Goal: Communication & Community: Ask a question

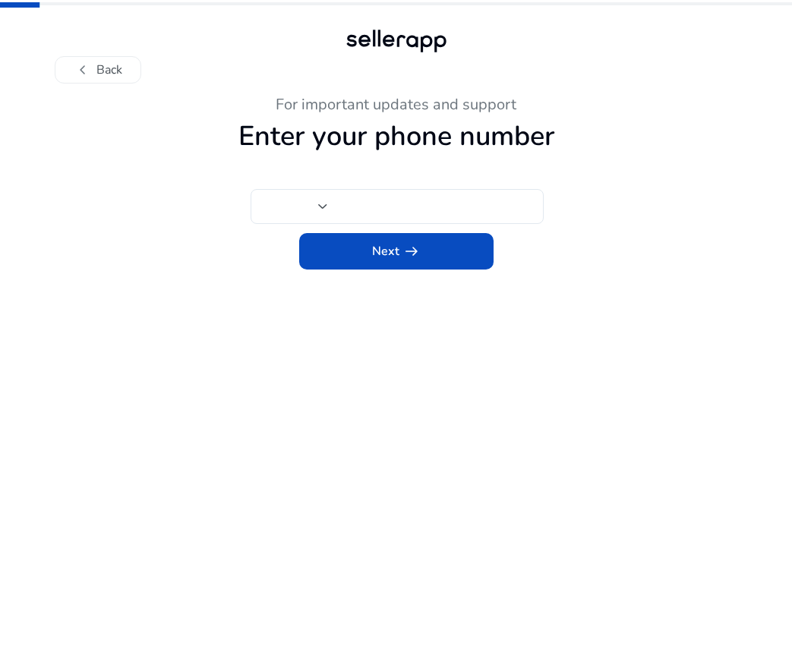
type input "***"
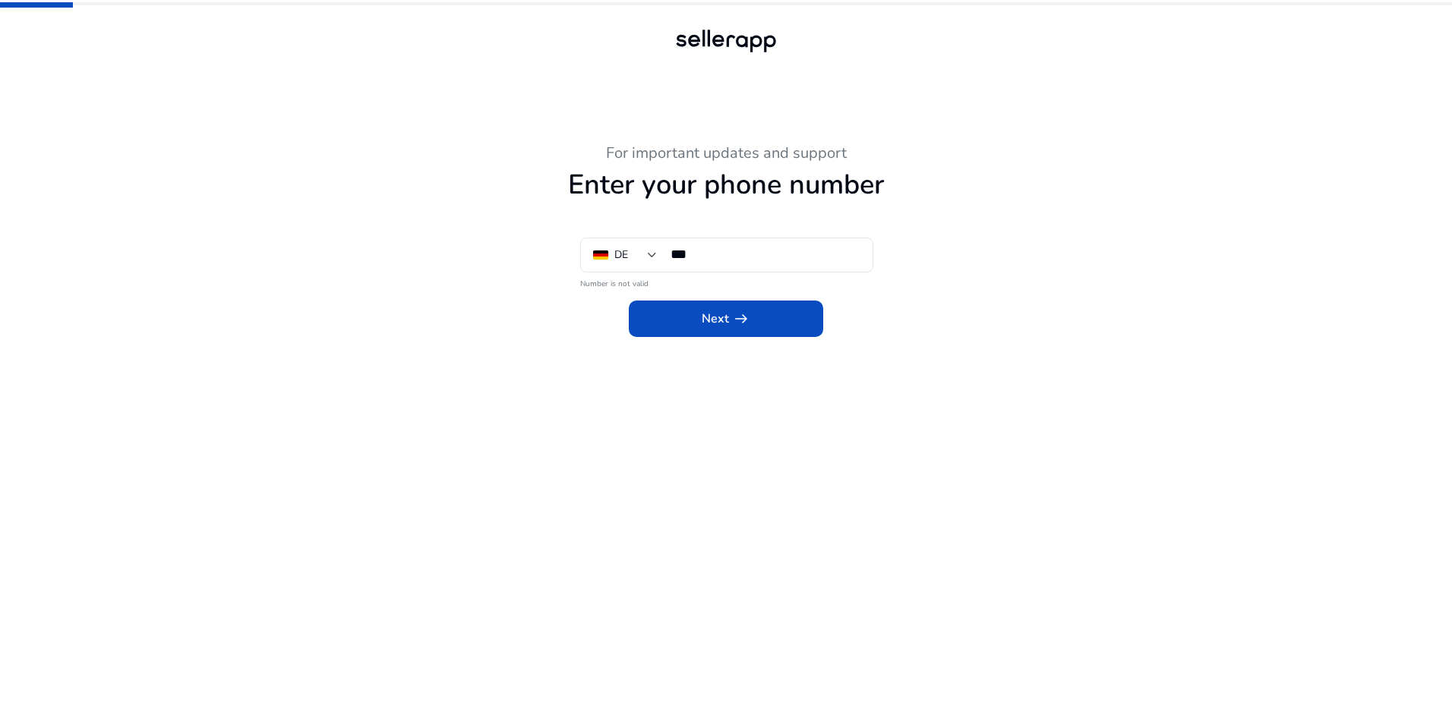
click at [791, 243] on div "For important updates and support Enter your phone number DE *** Number is not …" at bounding box center [726, 362] width 1452 height 724
type input "***"
click at [781, 239] on div "***" at bounding box center [766, 254] width 190 height 33
drag, startPoint x: 681, startPoint y: 292, endPoint x: 682, endPoint y: 306, distance: 14.4
click at [680, 292] on div "Next arrow_right_alt" at bounding box center [725, 315] width 835 height 46
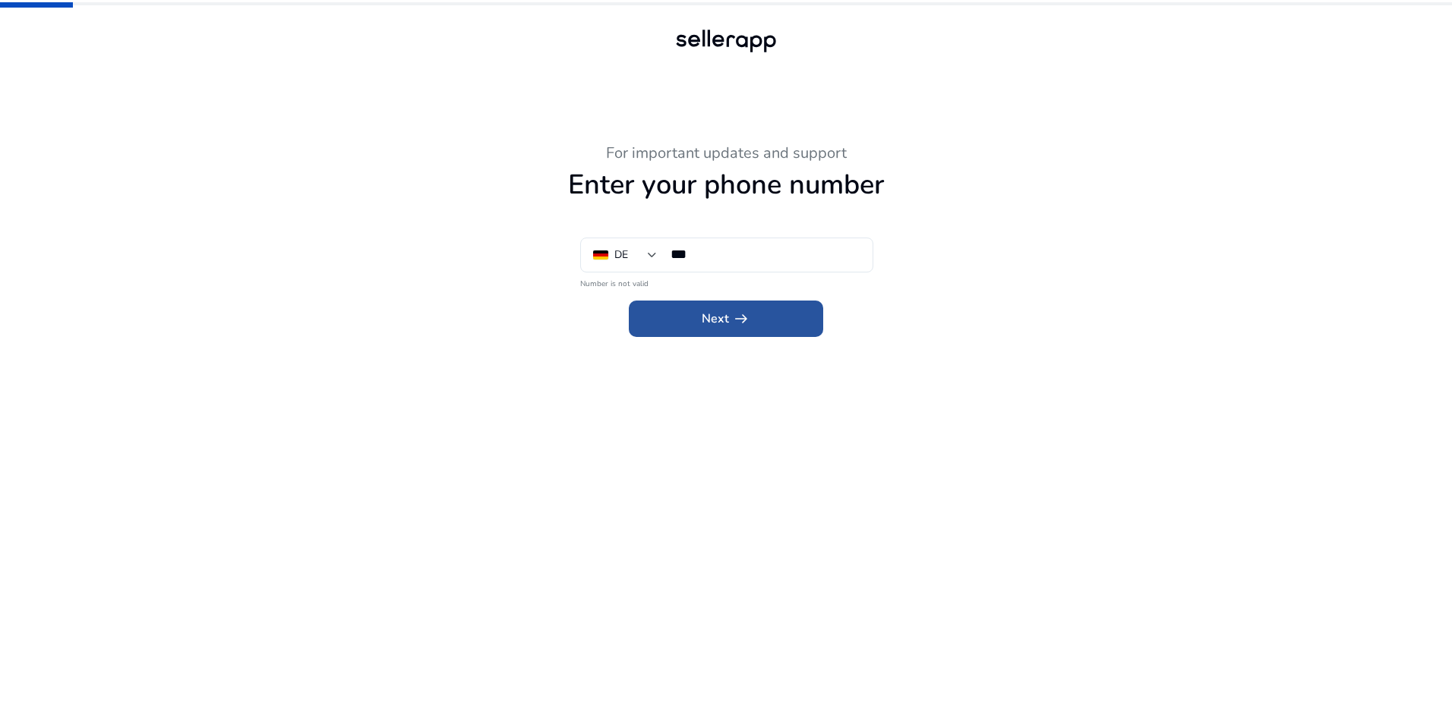
click at [689, 311] on span at bounding box center [726, 319] width 194 height 36
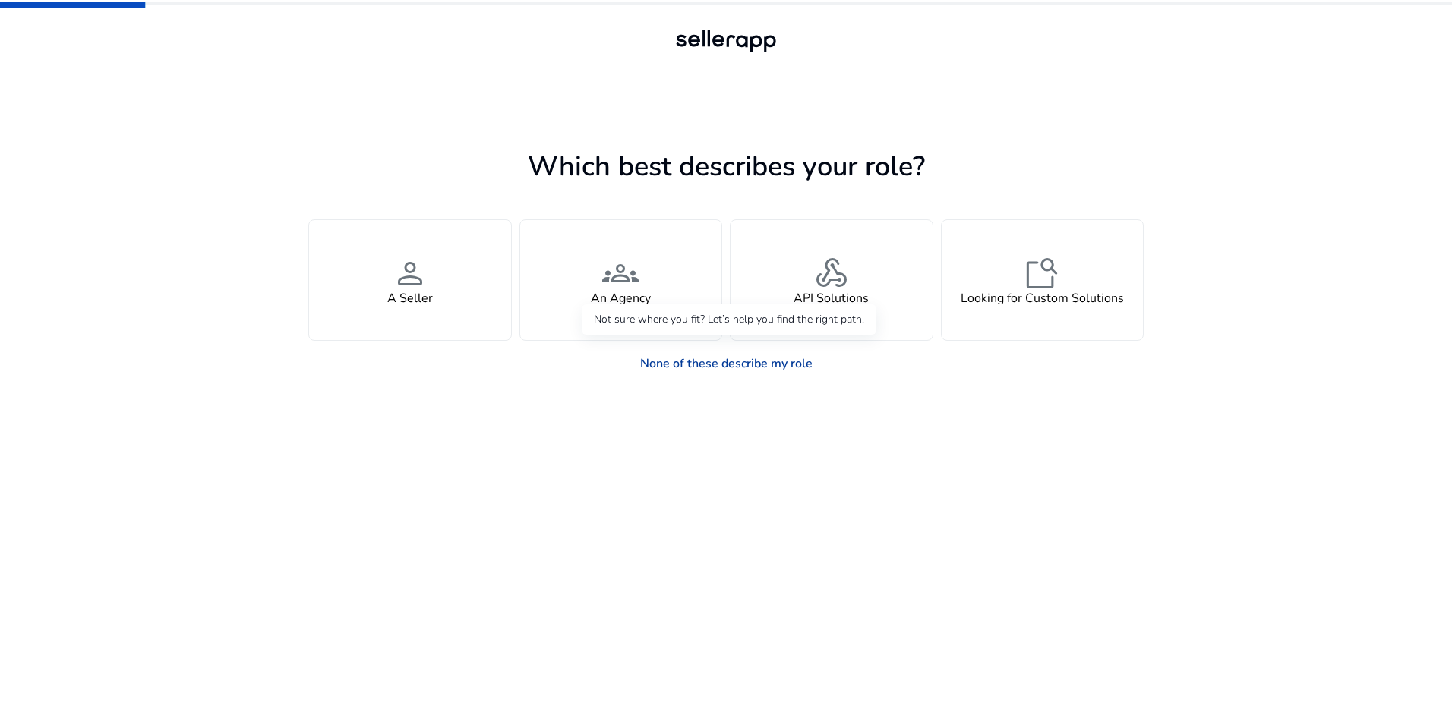
click at [794, 373] on link "None of these describe my role" at bounding box center [726, 364] width 197 height 30
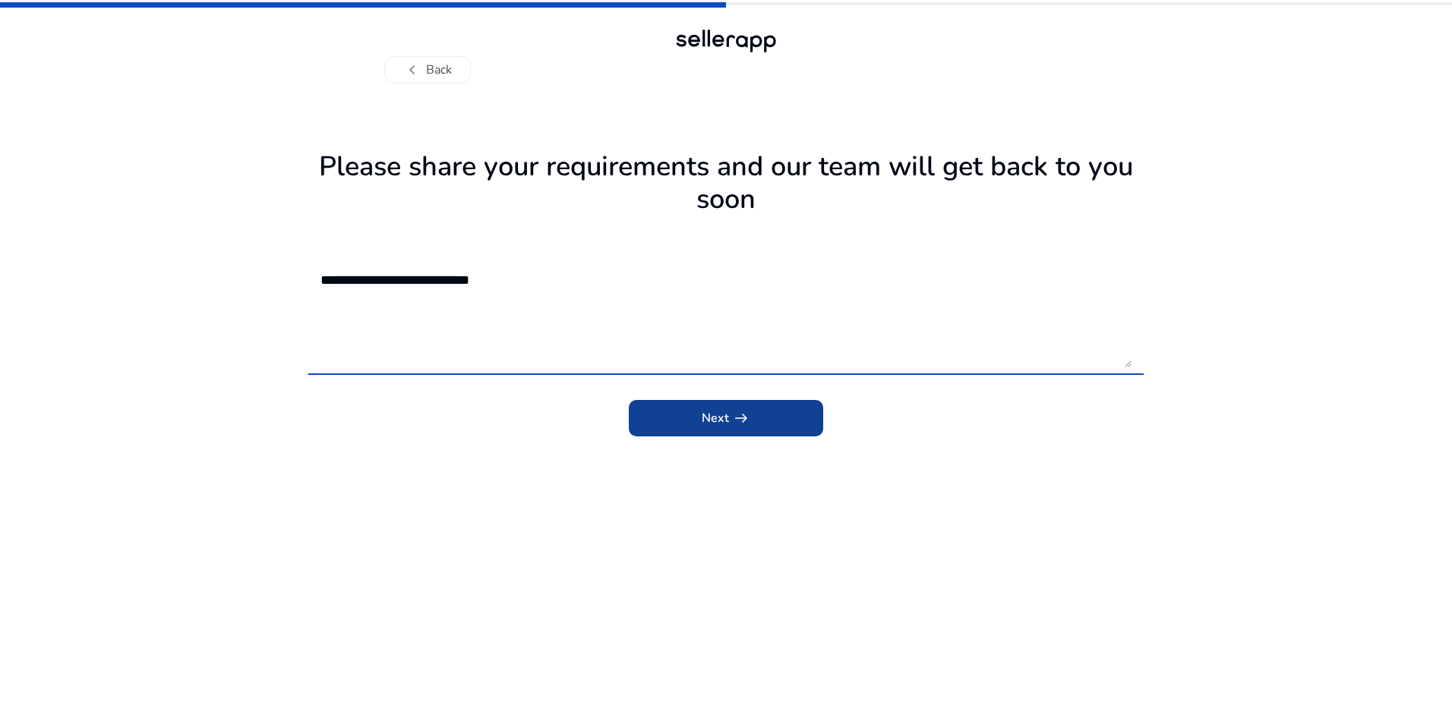
type textarea "**********"
click at [776, 434] on span "submit" at bounding box center [726, 418] width 194 height 36
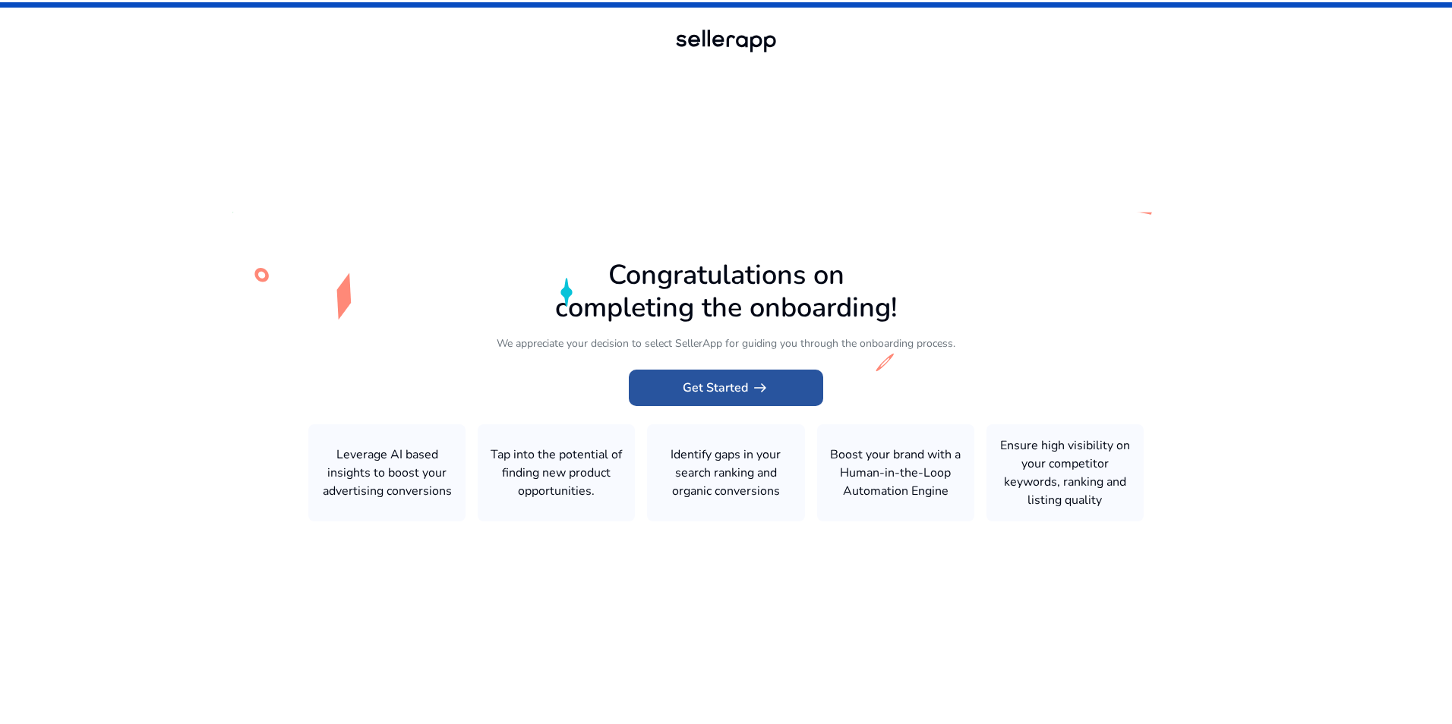
click at [755, 377] on button "Get Started arrow_right_alt" at bounding box center [726, 388] width 194 height 36
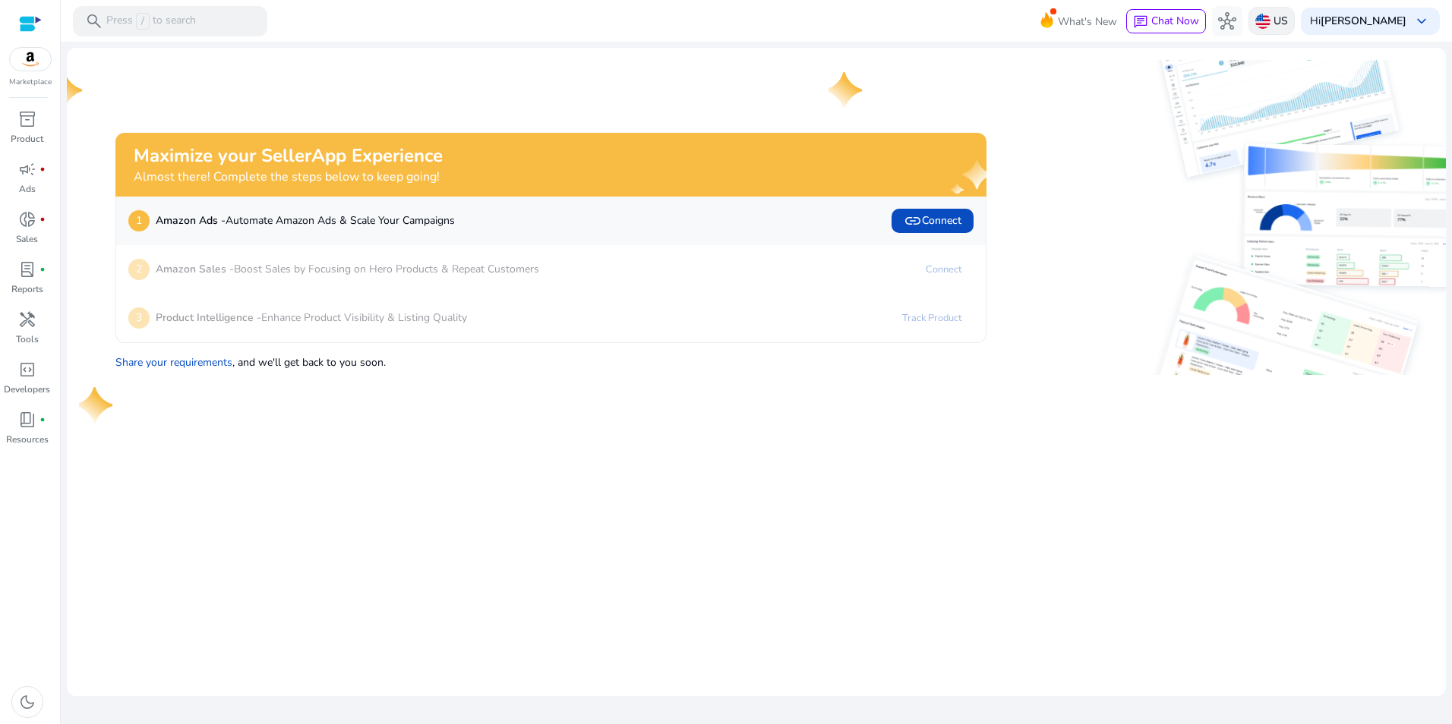
click at [1282, 12] on div "US" at bounding box center [1271, 21] width 46 height 28
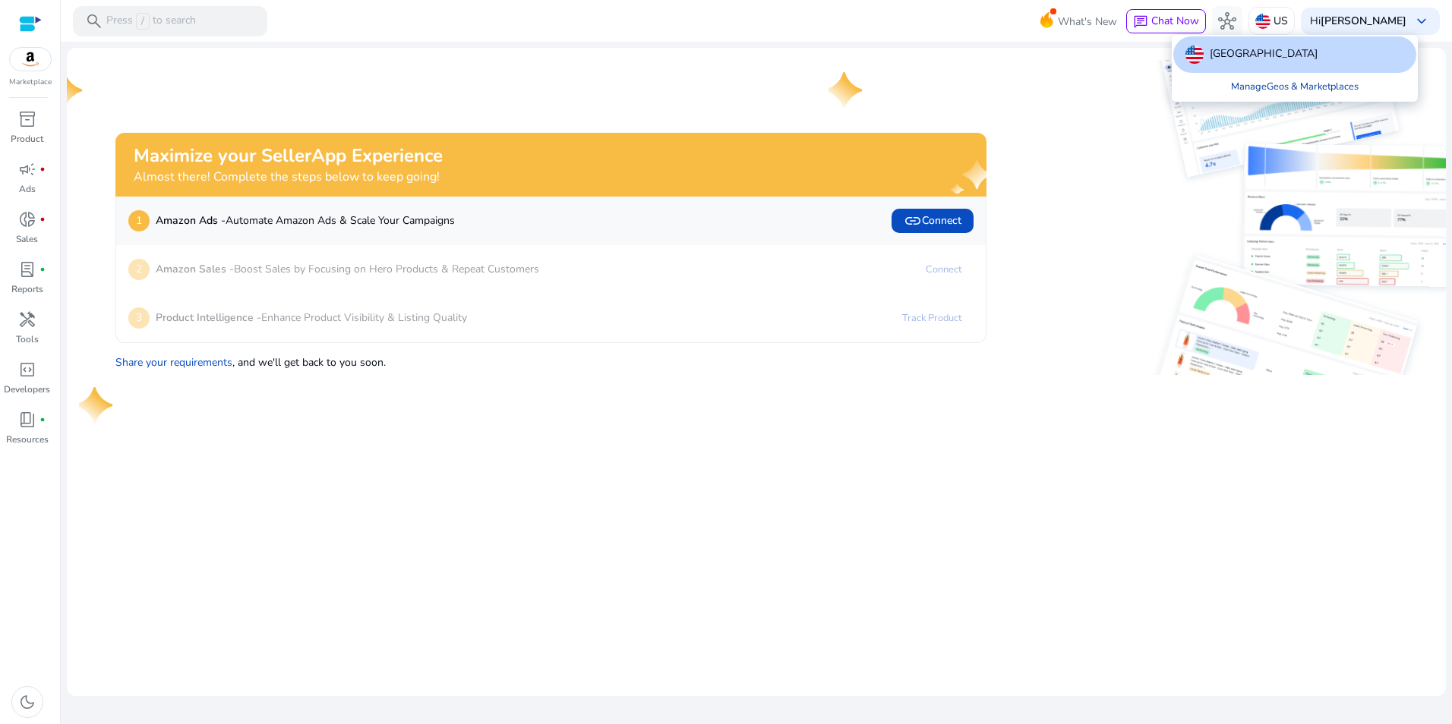
click at [1294, 92] on link "Manage Geos & Marketplaces" at bounding box center [1295, 86] width 152 height 27
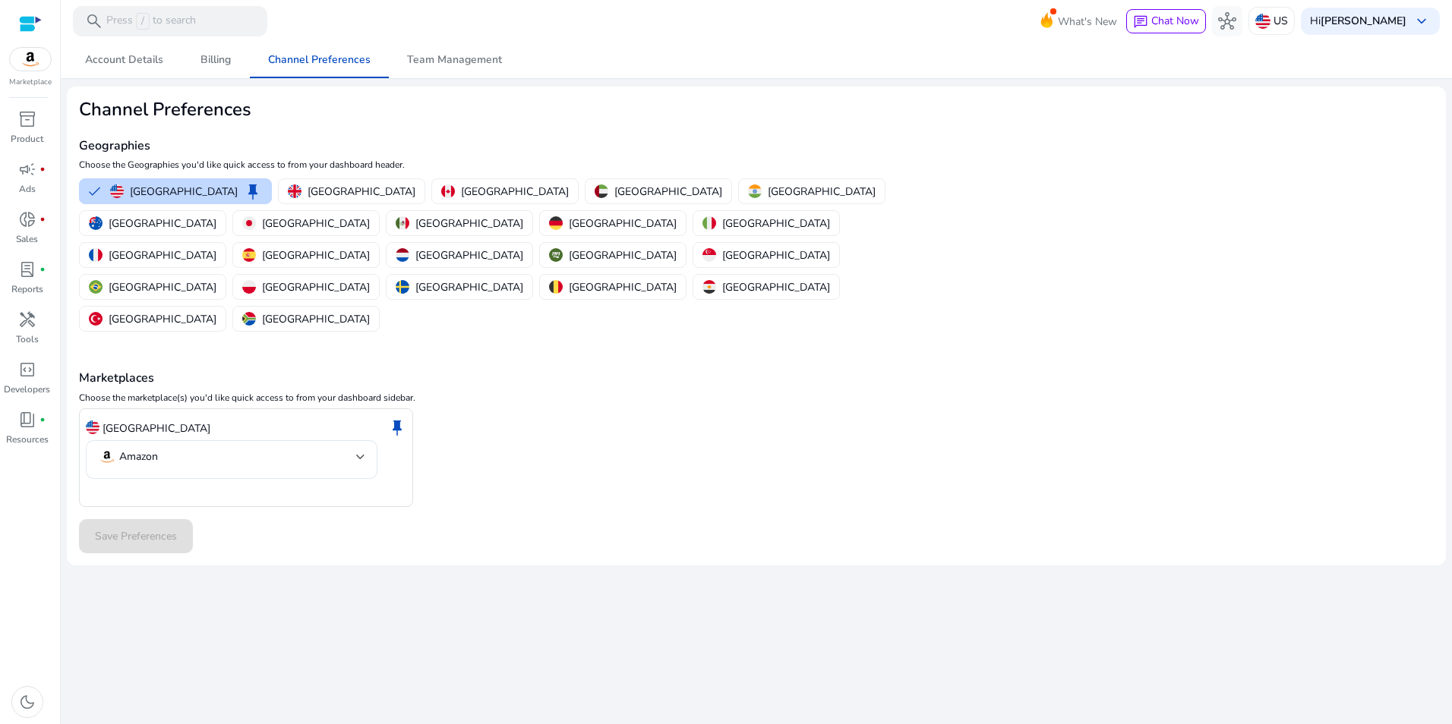
click at [677, 216] on p "[GEOGRAPHIC_DATA]" at bounding box center [623, 224] width 108 height 16
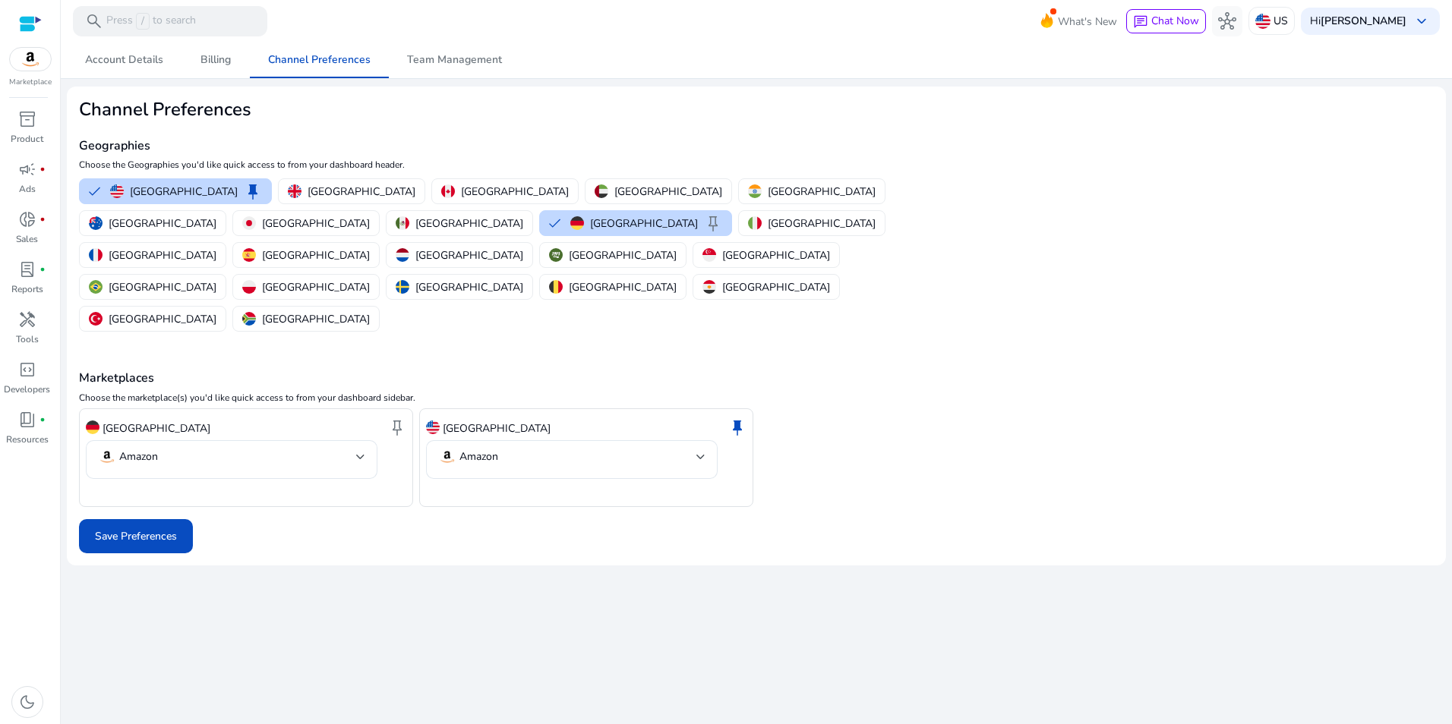
click at [333, 415] on div "Germany keep" at bounding box center [246, 428] width 320 height 26
click at [317, 448] on mat-select-trigger "Amazon" at bounding box center [227, 457] width 258 height 18
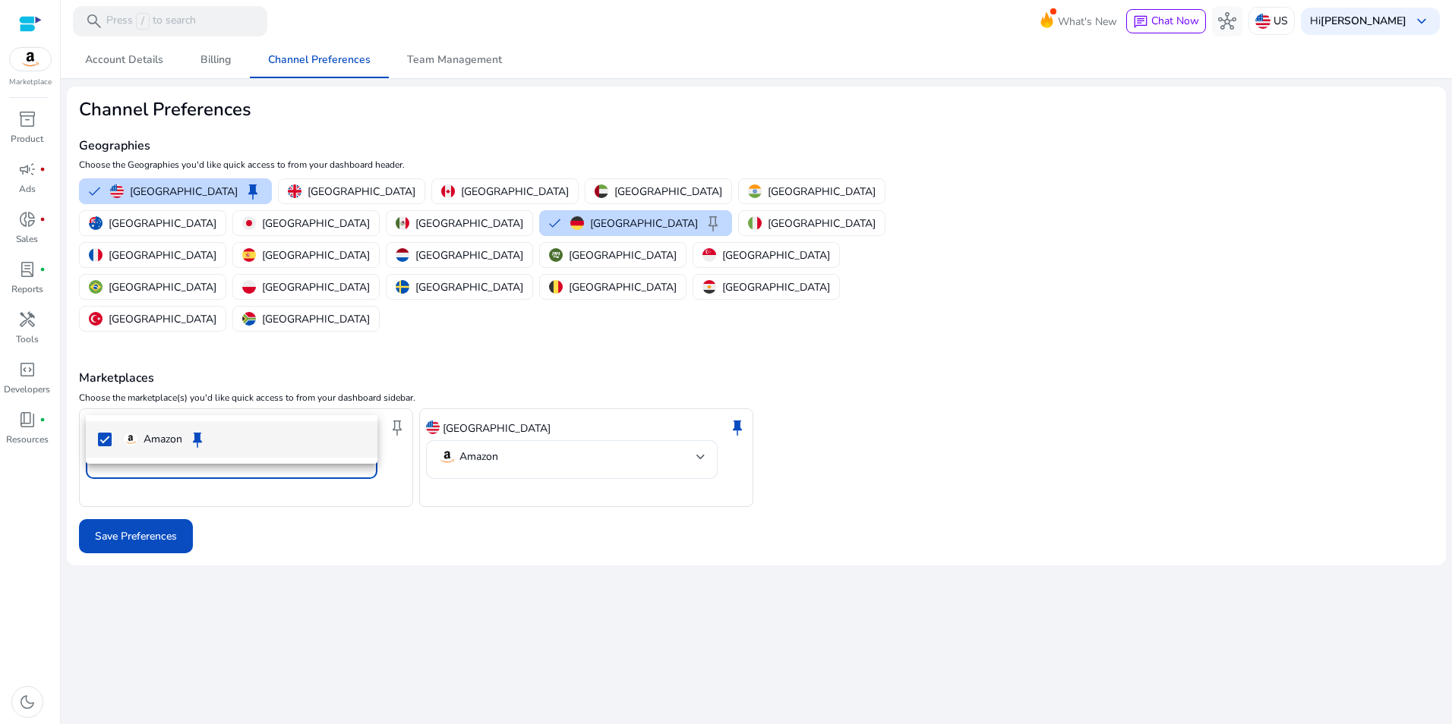
click at [309, 435] on span "Amazon keep" at bounding box center [244, 440] width 241 height 18
click at [235, 443] on span "Amazon" at bounding box center [244, 439] width 241 height 17
click at [133, 467] on div at bounding box center [726, 362] width 1452 height 724
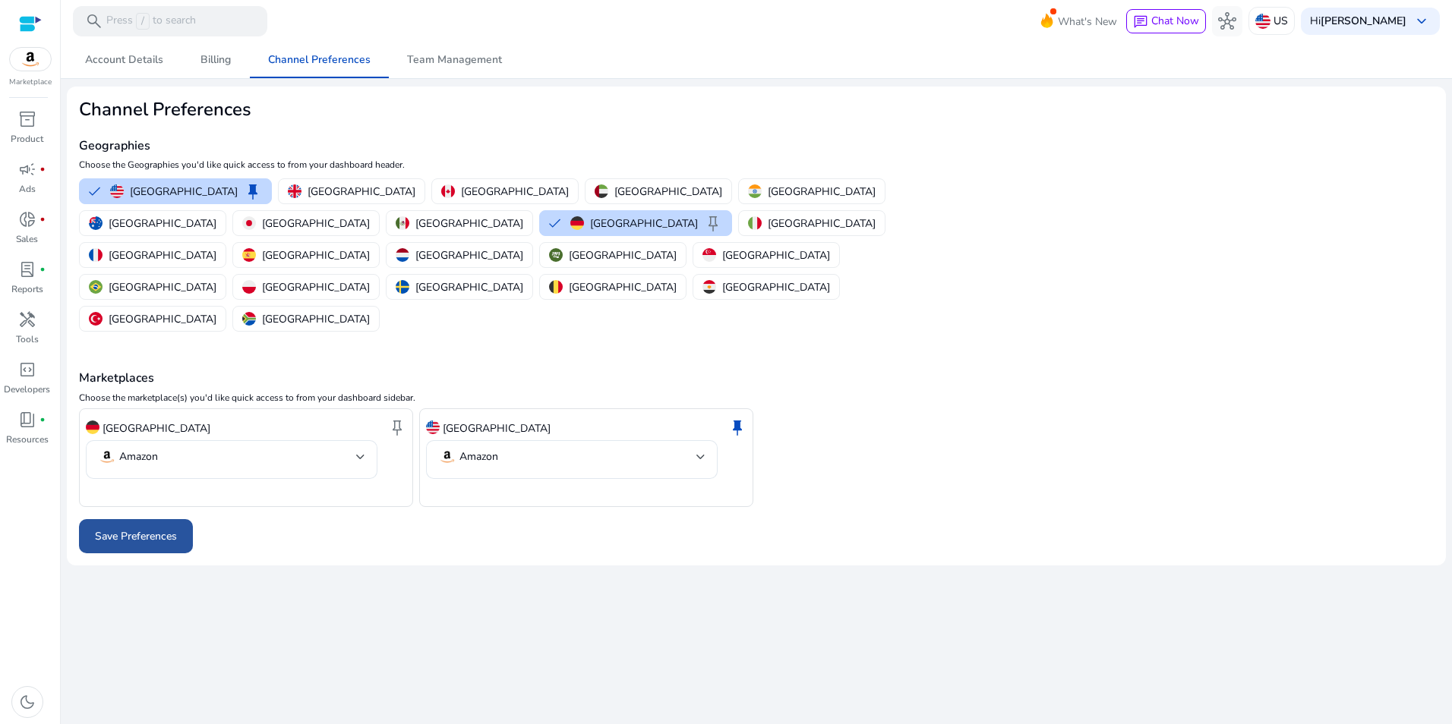
click at [134, 529] on span "Save Preferences" at bounding box center [136, 537] width 82 height 16
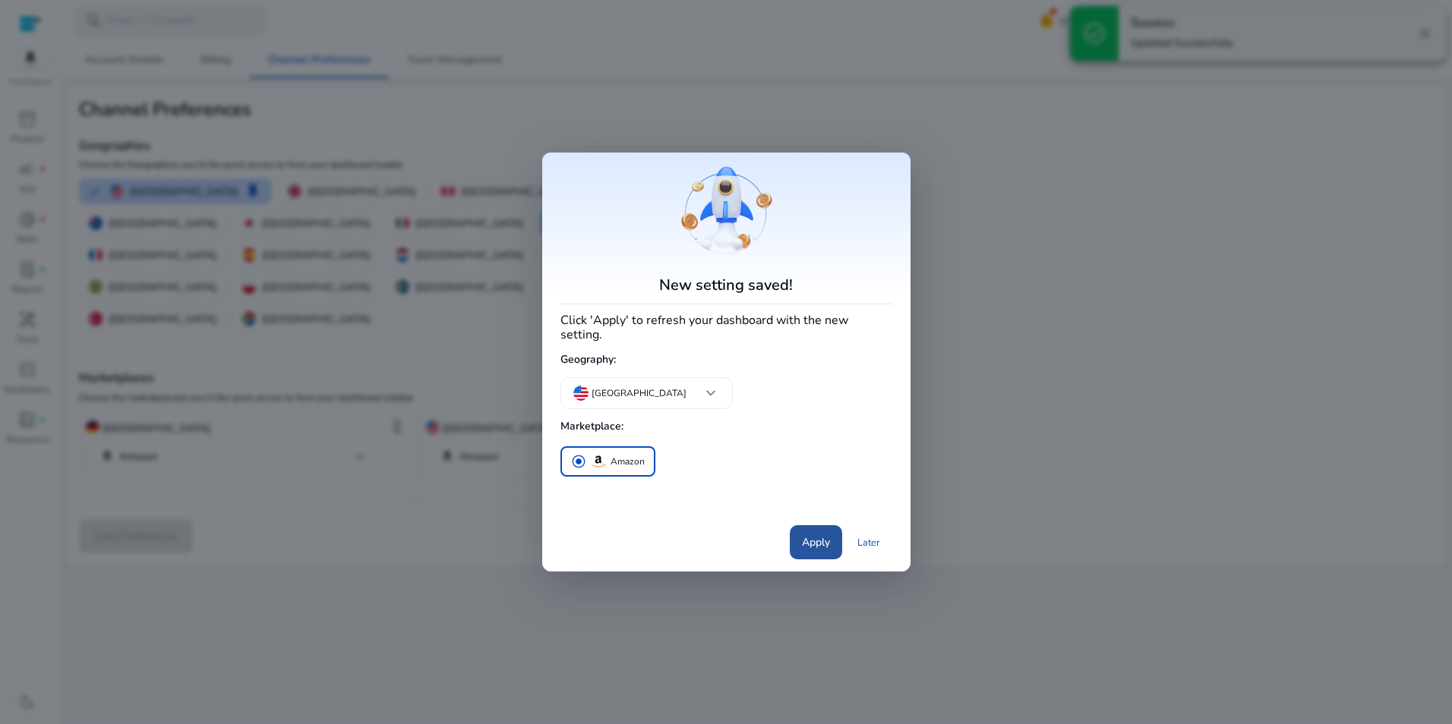
click at [824, 540] on span "Apply" at bounding box center [816, 543] width 28 height 16
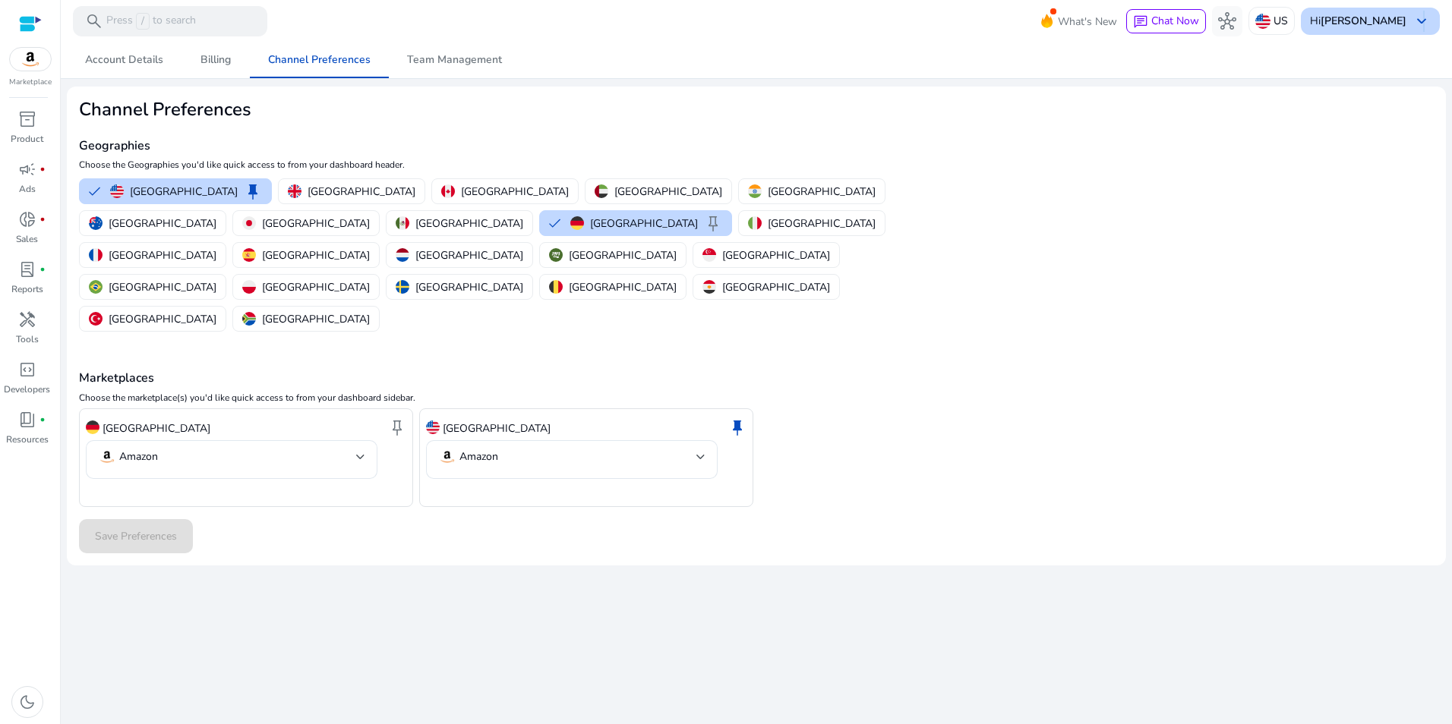
click at [1425, 34] on div "Hi [PERSON_NAME] keyboard_arrow_down" at bounding box center [1370, 21] width 139 height 27
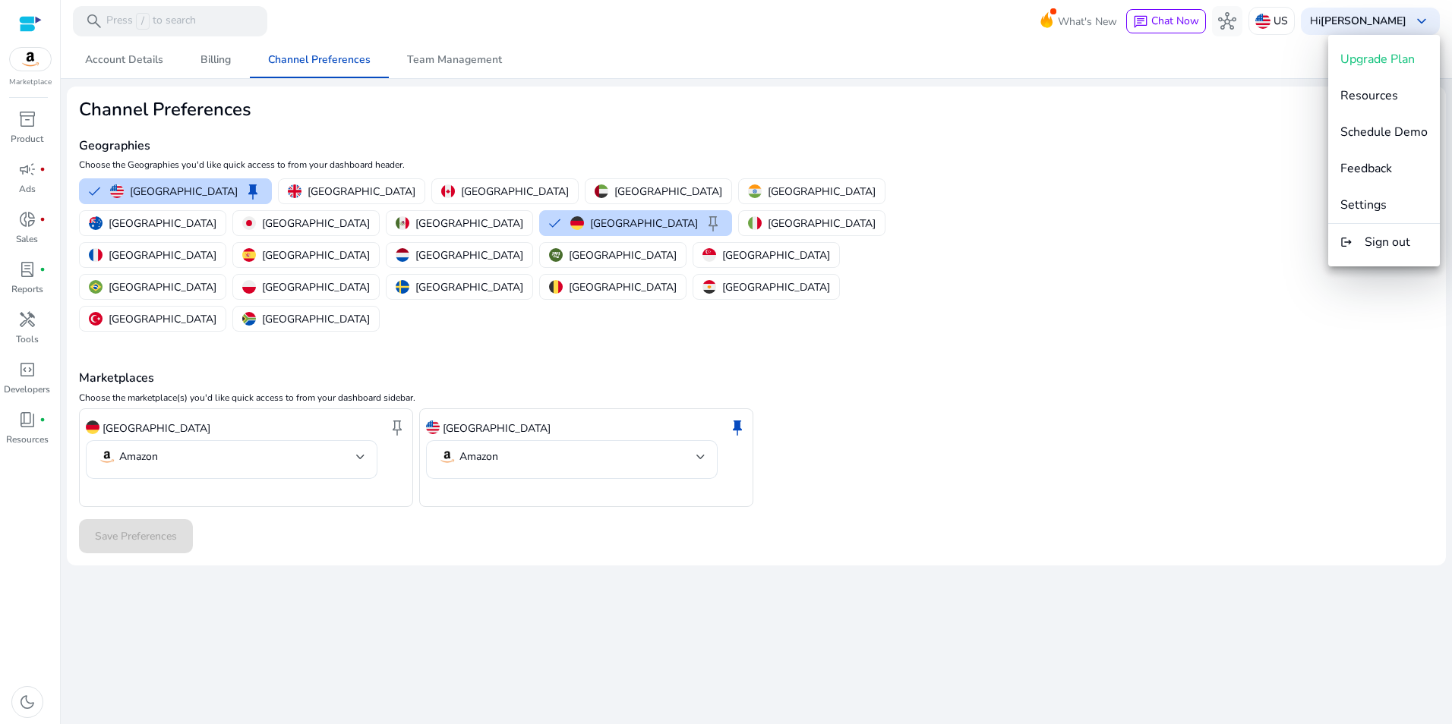
drag, startPoint x: 1425, startPoint y: 34, endPoint x: 1119, endPoint y: 280, distance: 392.7
click at [1119, 280] on div at bounding box center [726, 362] width 1452 height 724
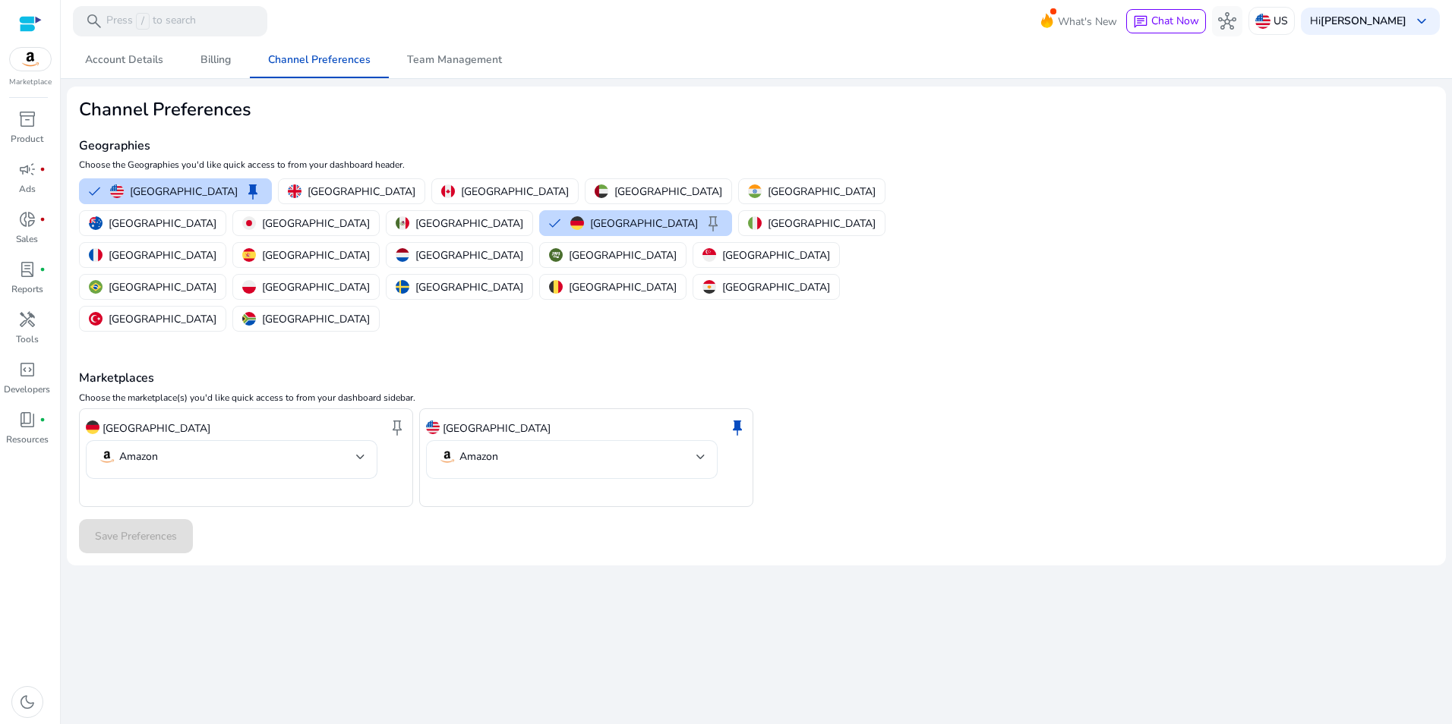
click at [680, 440] on div "Amazon" at bounding box center [571, 459] width 267 height 39
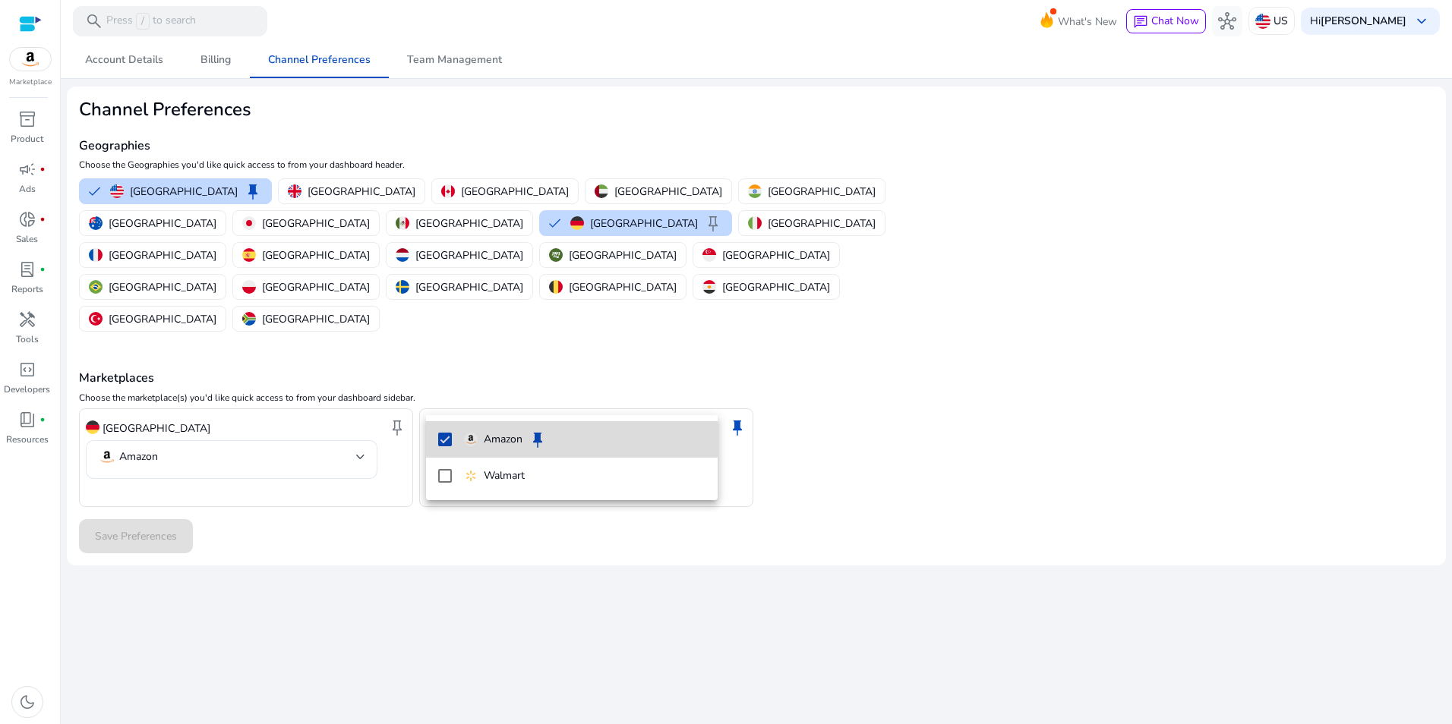
click at [453, 437] on mat-option "Amazon keep" at bounding box center [572, 439] width 292 height 36
click at [784, 402] on div at bounding box center [726, 362] width 1452 height 724
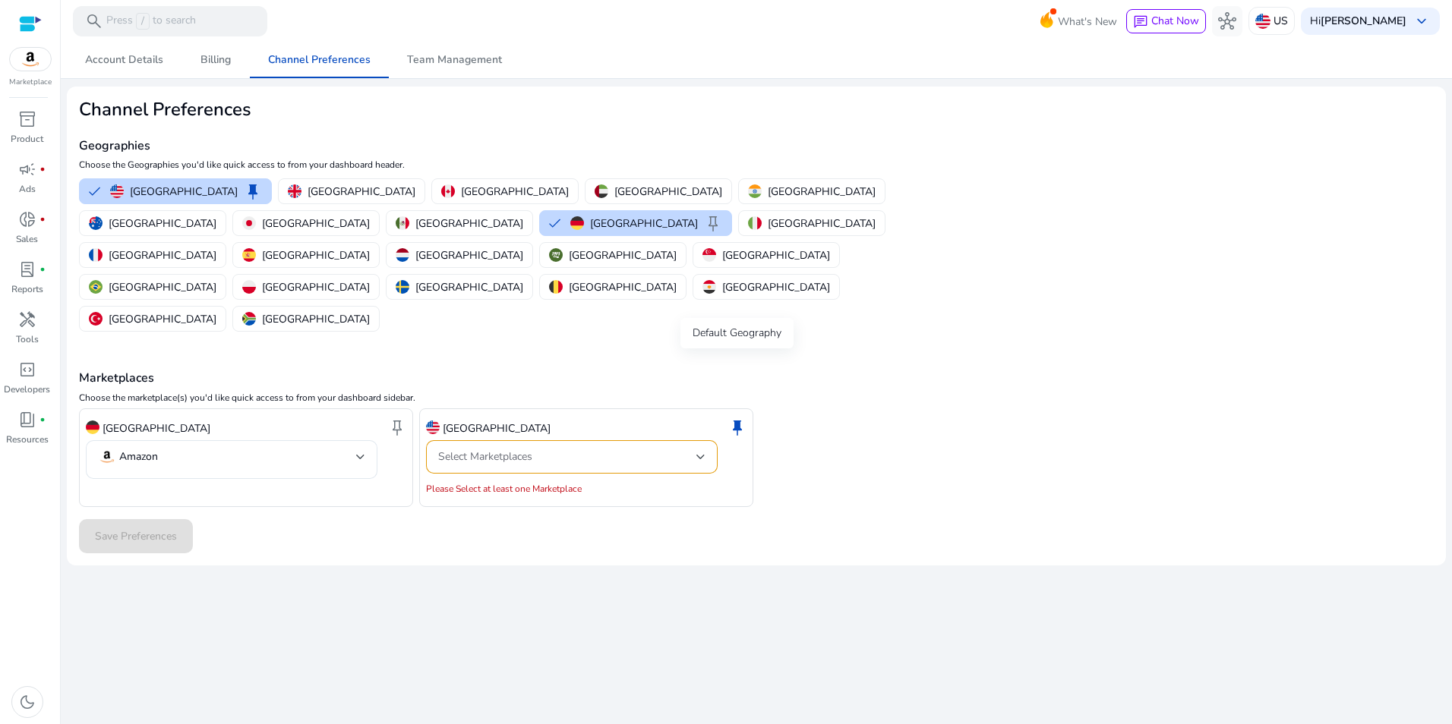
click at [733, 418] on span "keep" at bounding box center [737, 427] width 18 height 18
click at [737, 418] on span "keep" at bounding box center [737, 427] width 18 height 18
click at [347, 448] on mat-select-trigger "Amazon" at bounding box center [227, 457] width 258 height 18
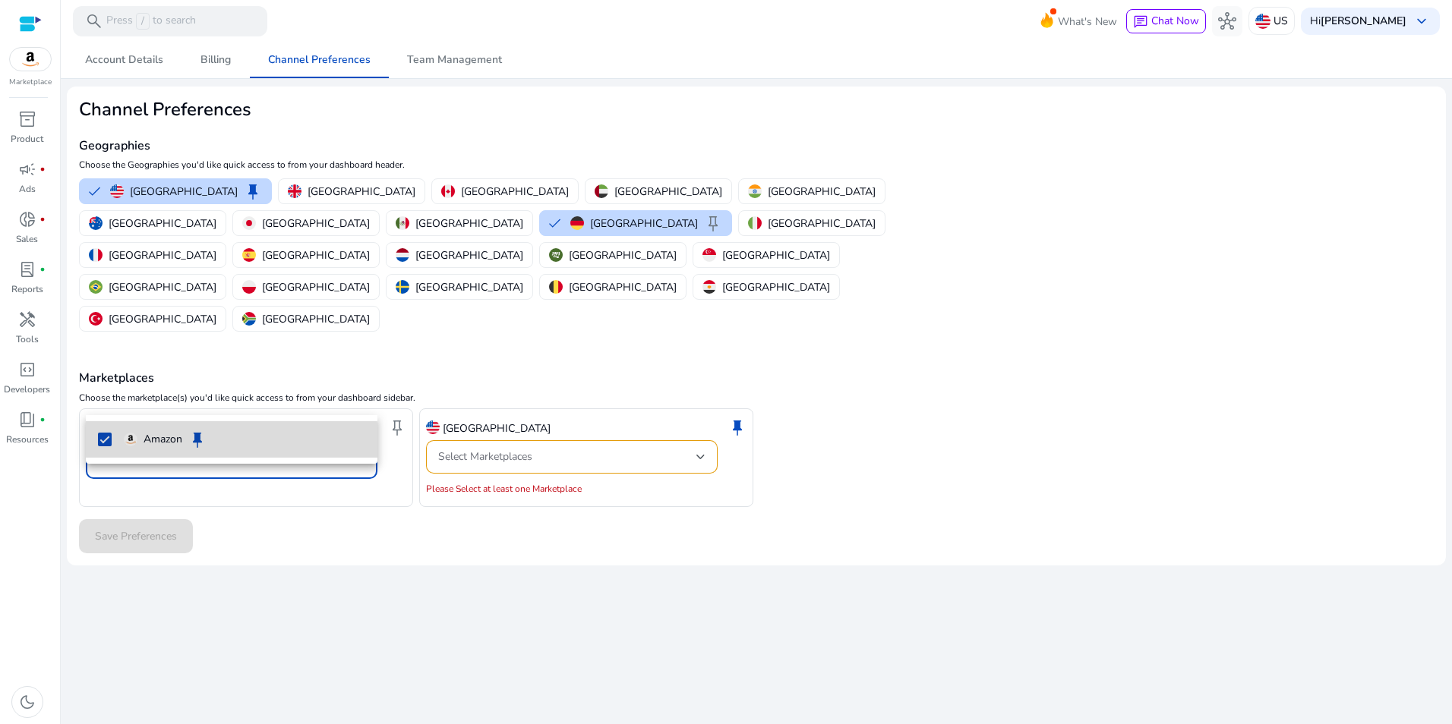
click at [162, 442] on p "Amazon" at bounding box center [163, 439] width 39 height 17
click at [162, 436] on p "Amazon" at bounding box center [163, 439] width 39 height 17
click at [179, 496] on div at bounding box center [726, 362] width 1452 height 724
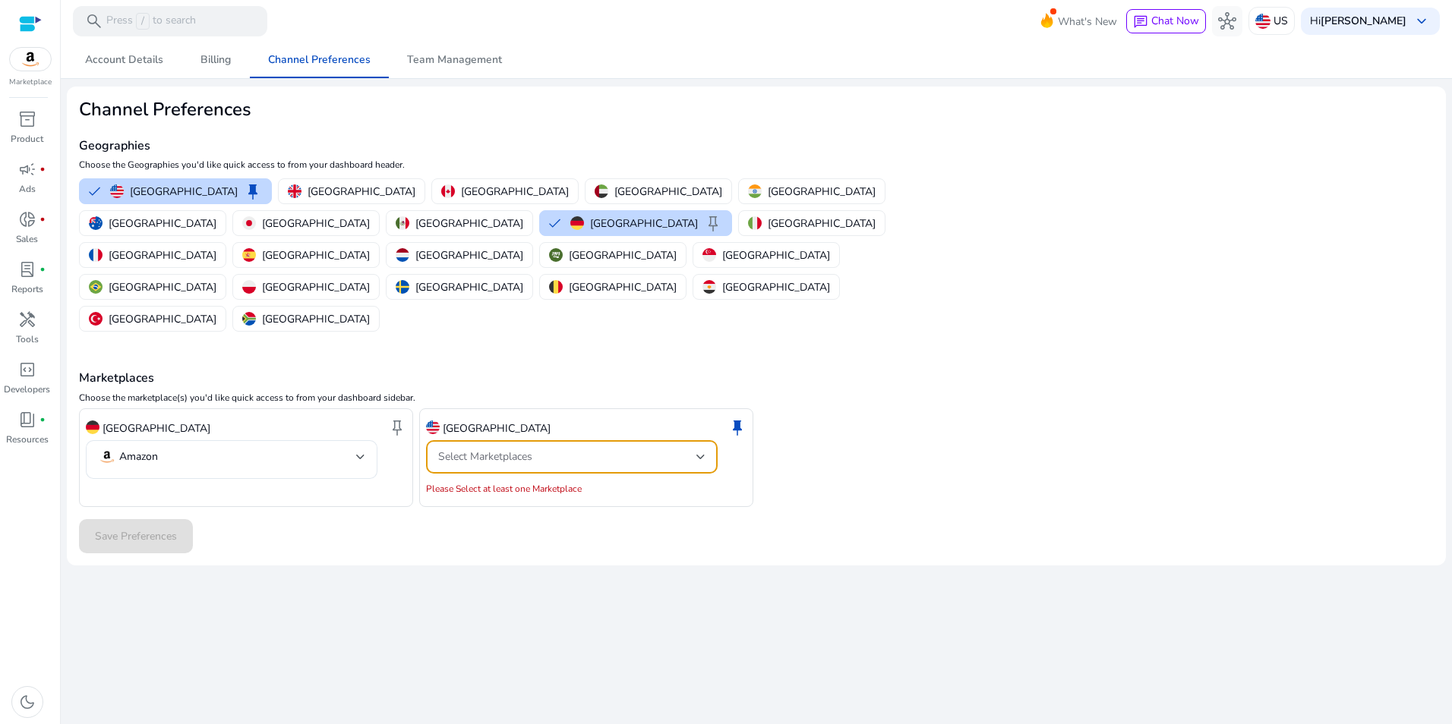
click at [563, 449] on div "Select Marketplaces" at bounding box center [567, 457] width 258 height 17
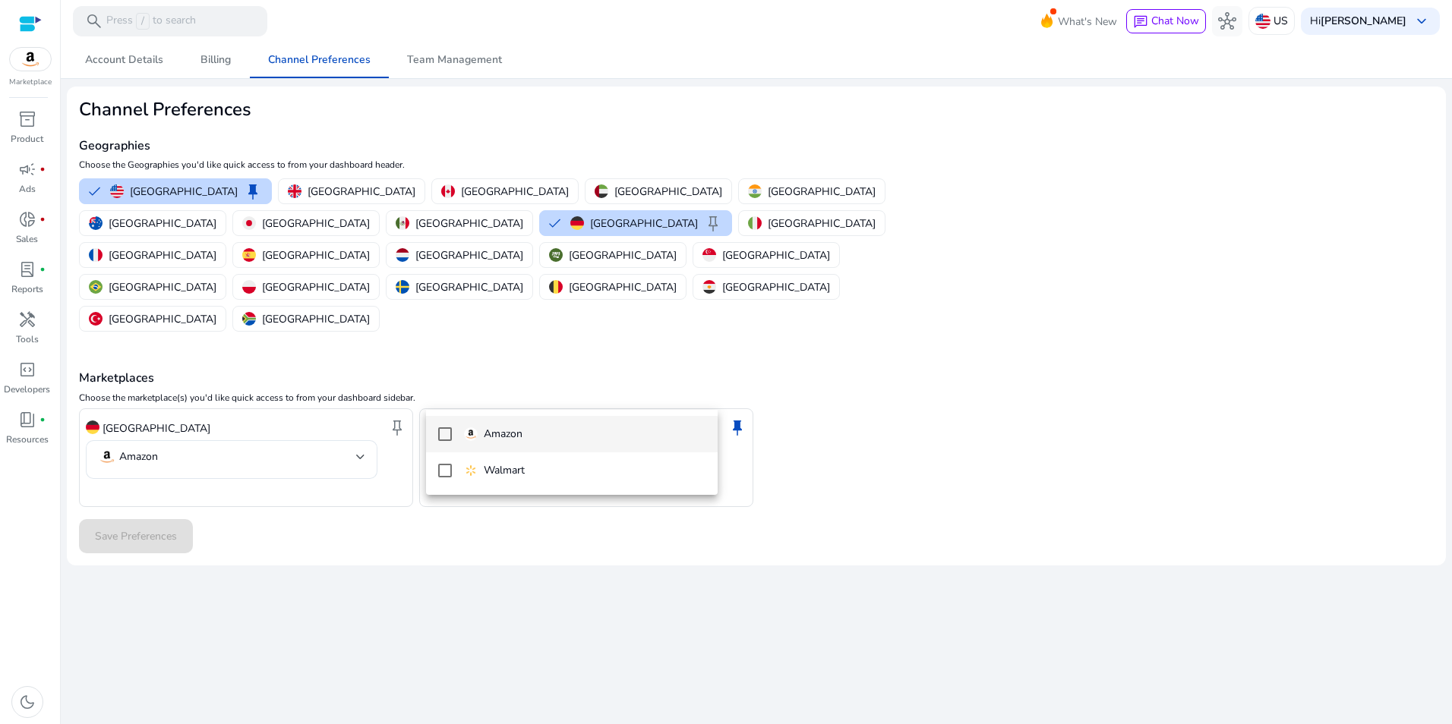
click at [538, 432] on span "Amazon" at bounding box center [584, 434] width 241 height 17
click at [180, 479] on div at bounding box center [726, 362] width 1452 height 724
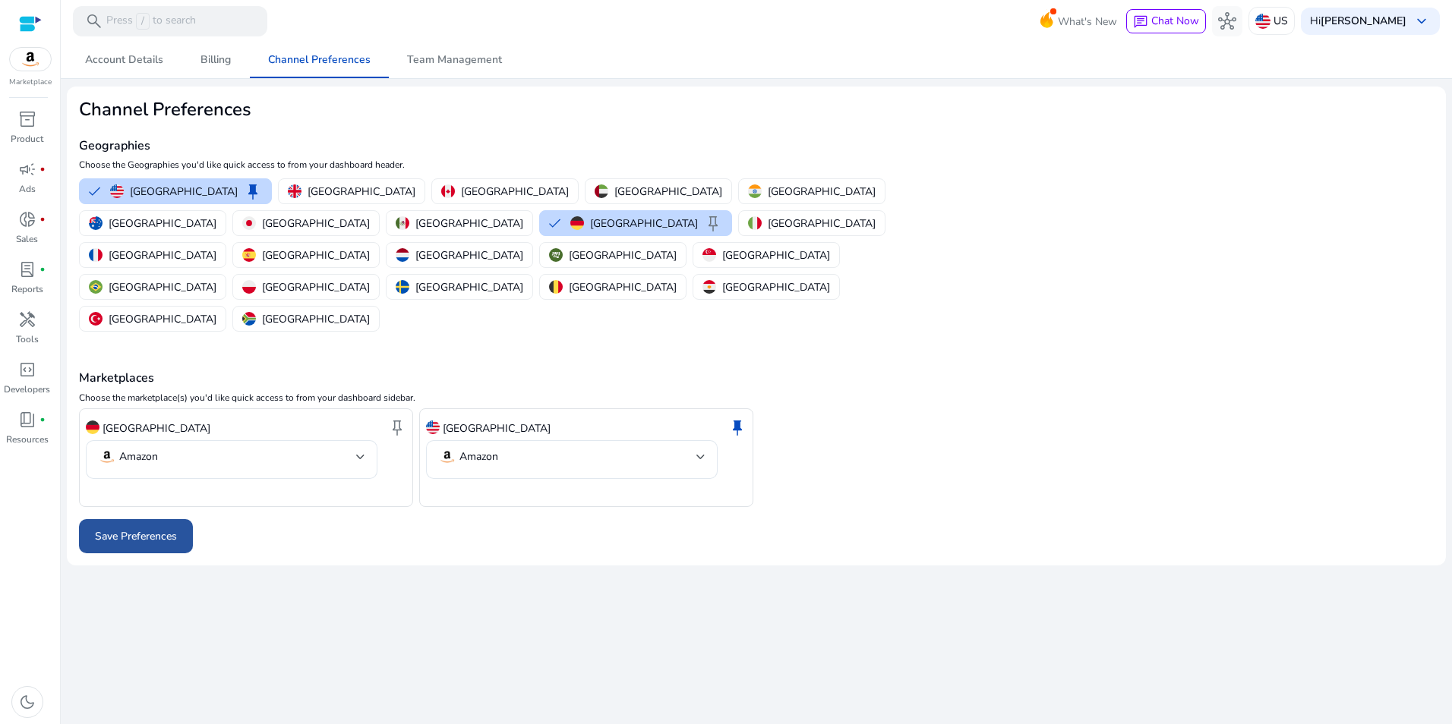
click at [177, 529] on span "Save Preferences" at bounding box center [136, 537] width 82 height 16
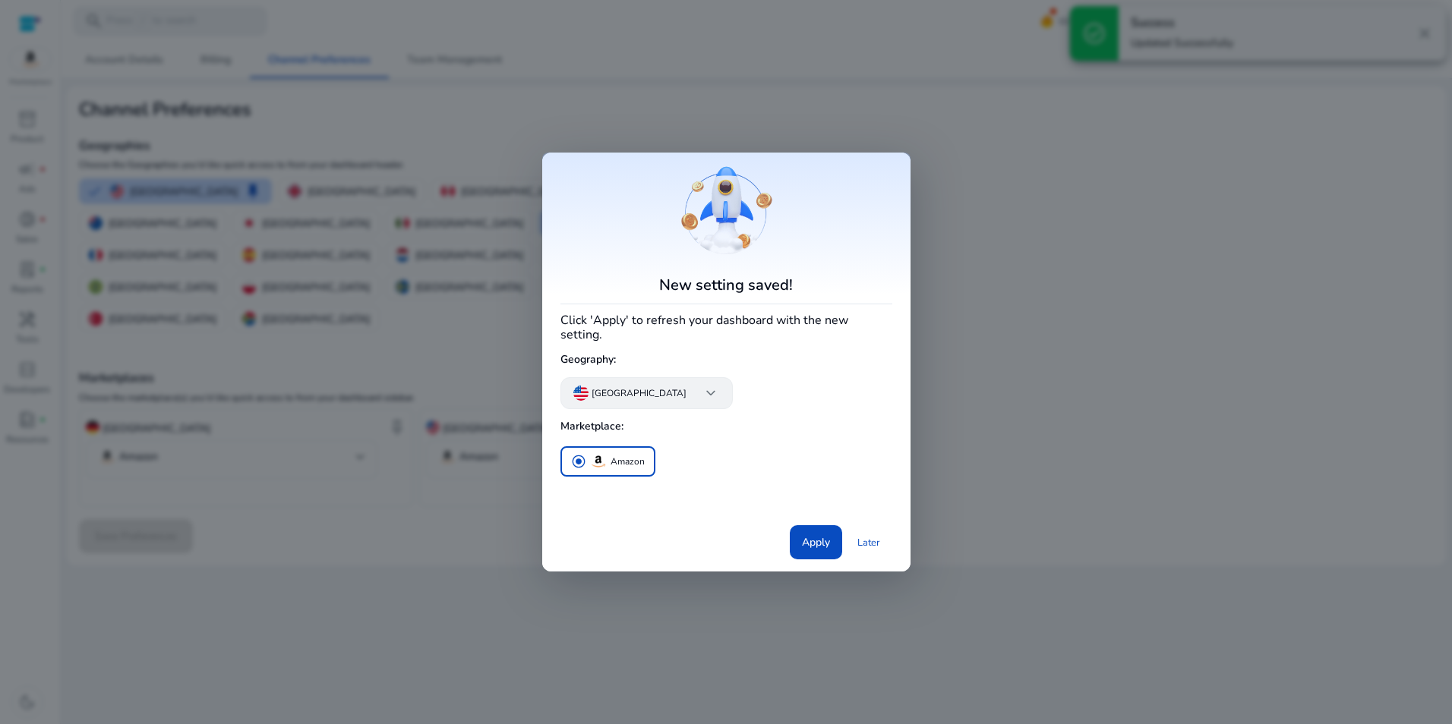
click at [689, 384] on app-icon "keyboard_arrow_down" at bounding box center [704, 393] width 30 height 18
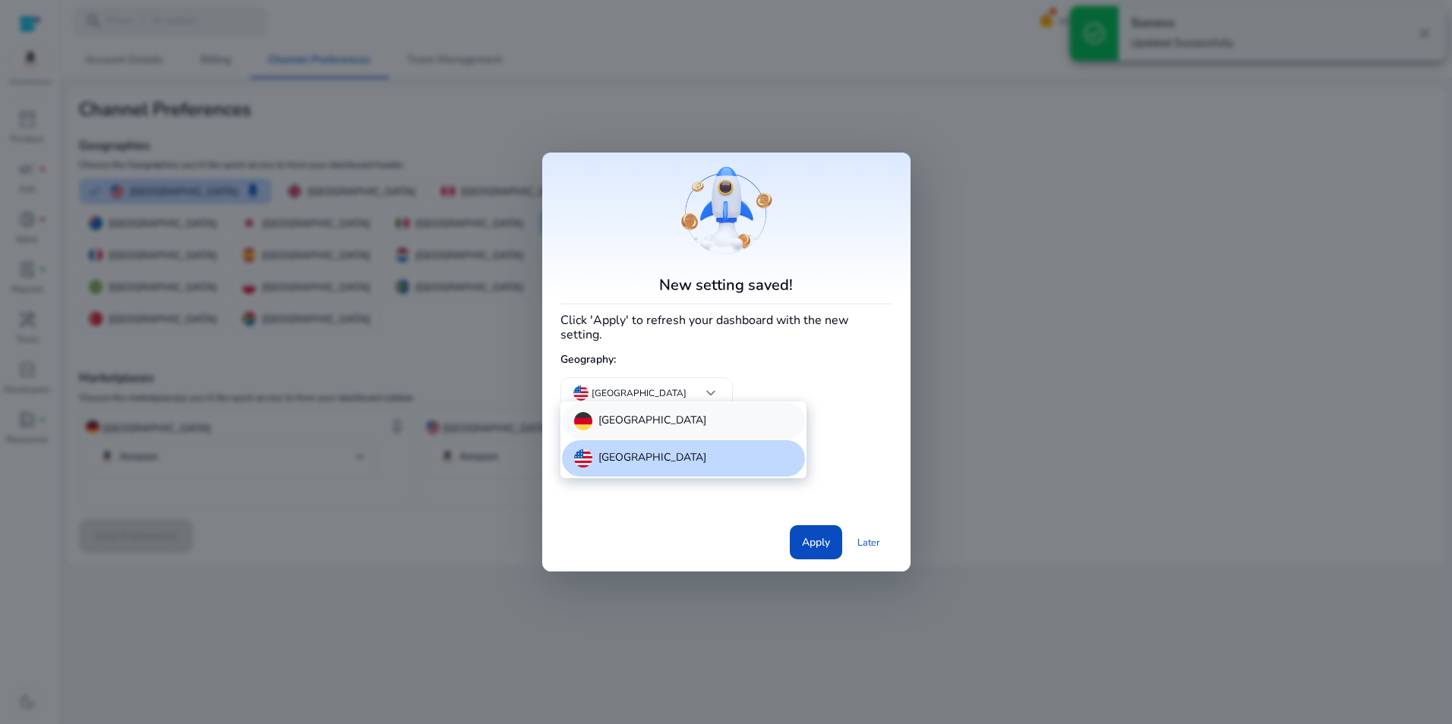
click at [645, 415] on div "[GEOGRAPHIC_DATA]" at bounding box center [683, 421] width 243 height 36
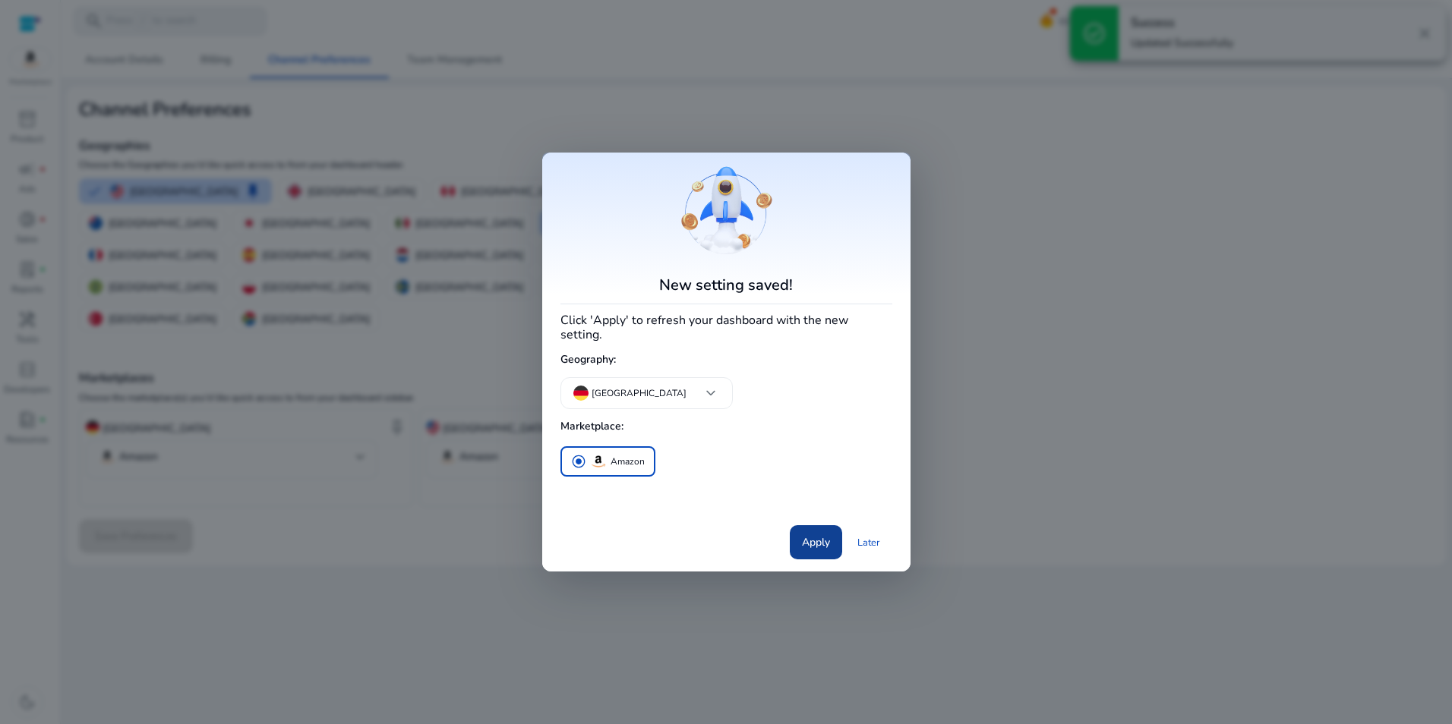
click at [807, 525] on span at bounding box center [816, 543] width 52 height 36
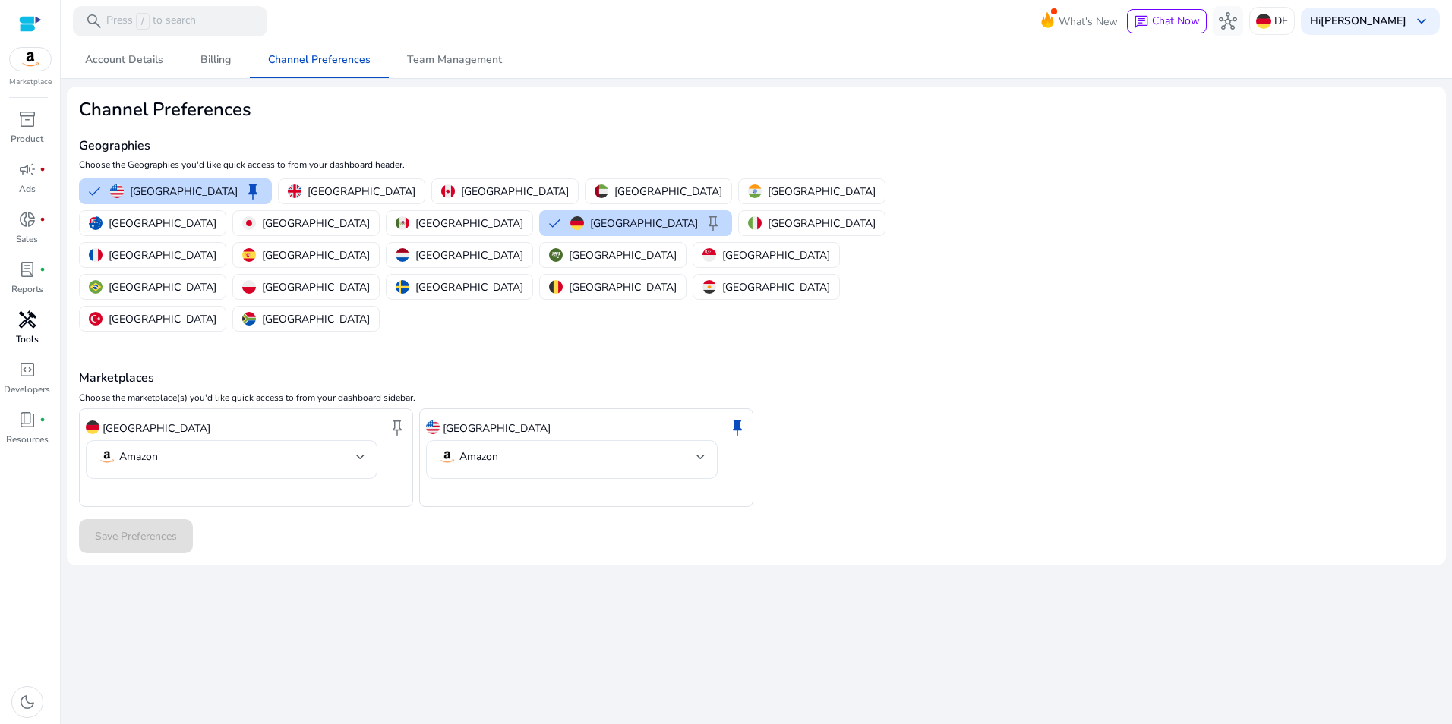
click at [36, 322] on div "handyman" at bounding box center [27, 320] width 43 height 24
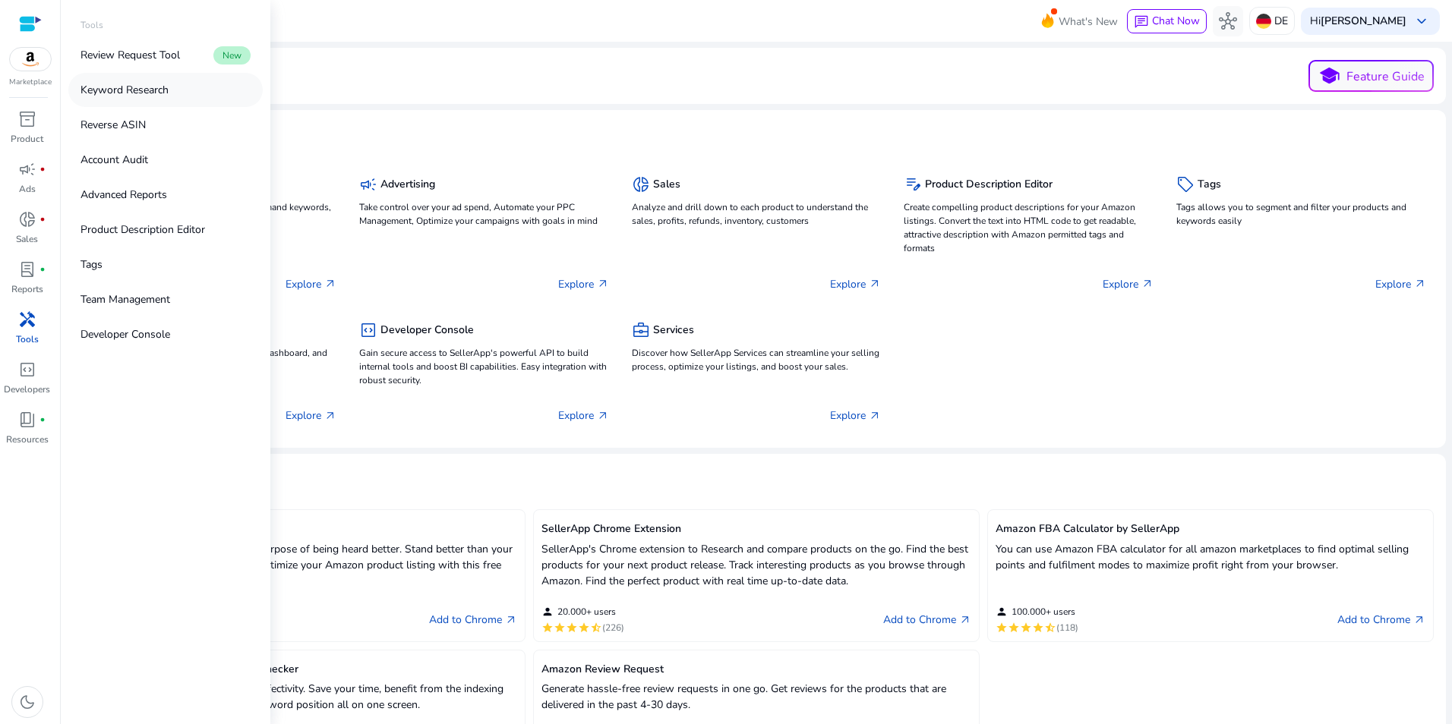
click at [165, 94] on p "Keyword Research" at bounding box center [124, 90] width 88 height 16
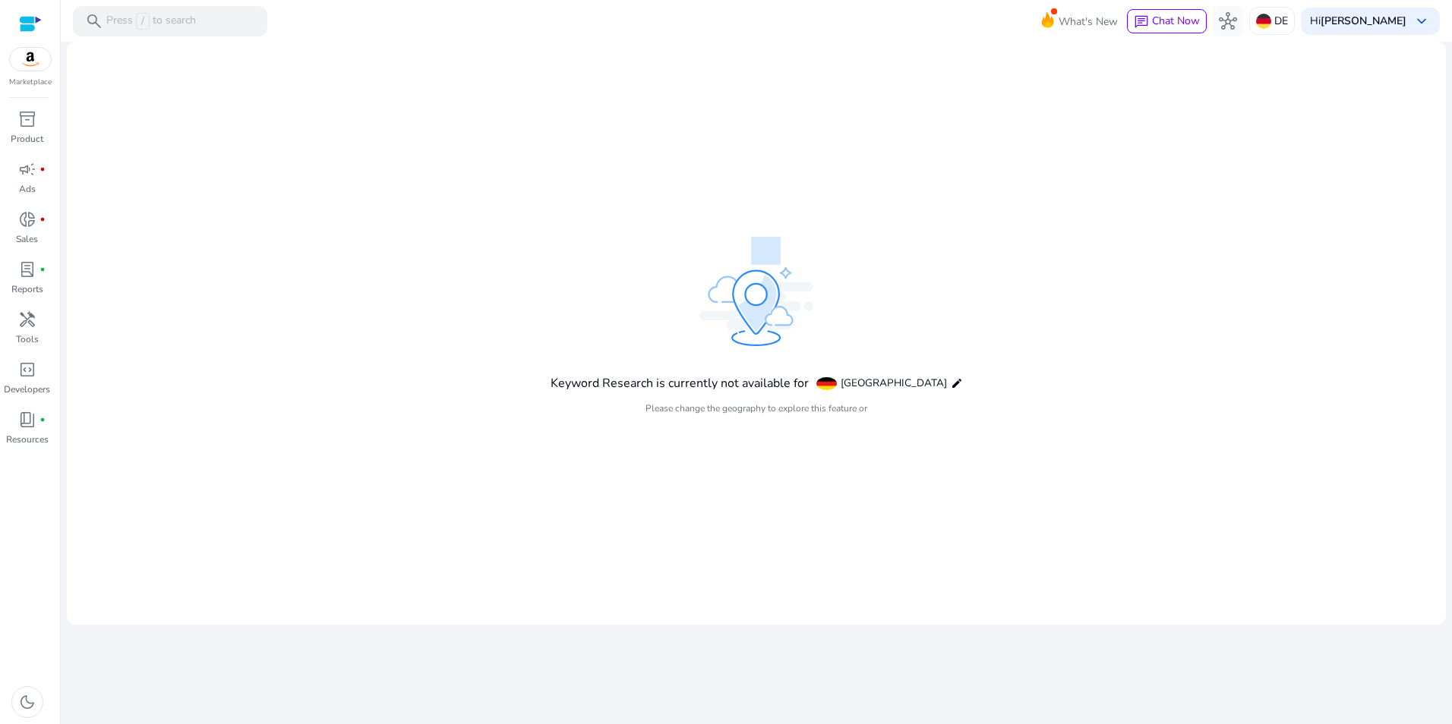
click at [1201, 153] on mat-card "Keyword Research is currently not available for [GEOGRAPHIC_DATA] edit Please c…" at bounding box center [756, 333] width 1379 height 583
click at [443, 144] on mat-card "Keyword Research is currently not available for [GEOGRAPHIC_DATA] edit Please c…" at bounding box center [756, 333] width 1379 height 583
click at [1107, 346] on mat-card "Keyword Research is currently not available for [GEOGRAPHIC_DATA] edit Please c…" at bounding box center [756, 333] width 1379 height 583
drag, startPoint x: 1270, startPoint y: 329, endPoint x: 1277, endPoint y: 302, distance: 27.6
click at [1270, 328] on mat-card "Keyword Research is currently not available for [GEOGRAPHIC_DATA] edit Please c…" at bounding box center [756, 333] width 1379 height 583
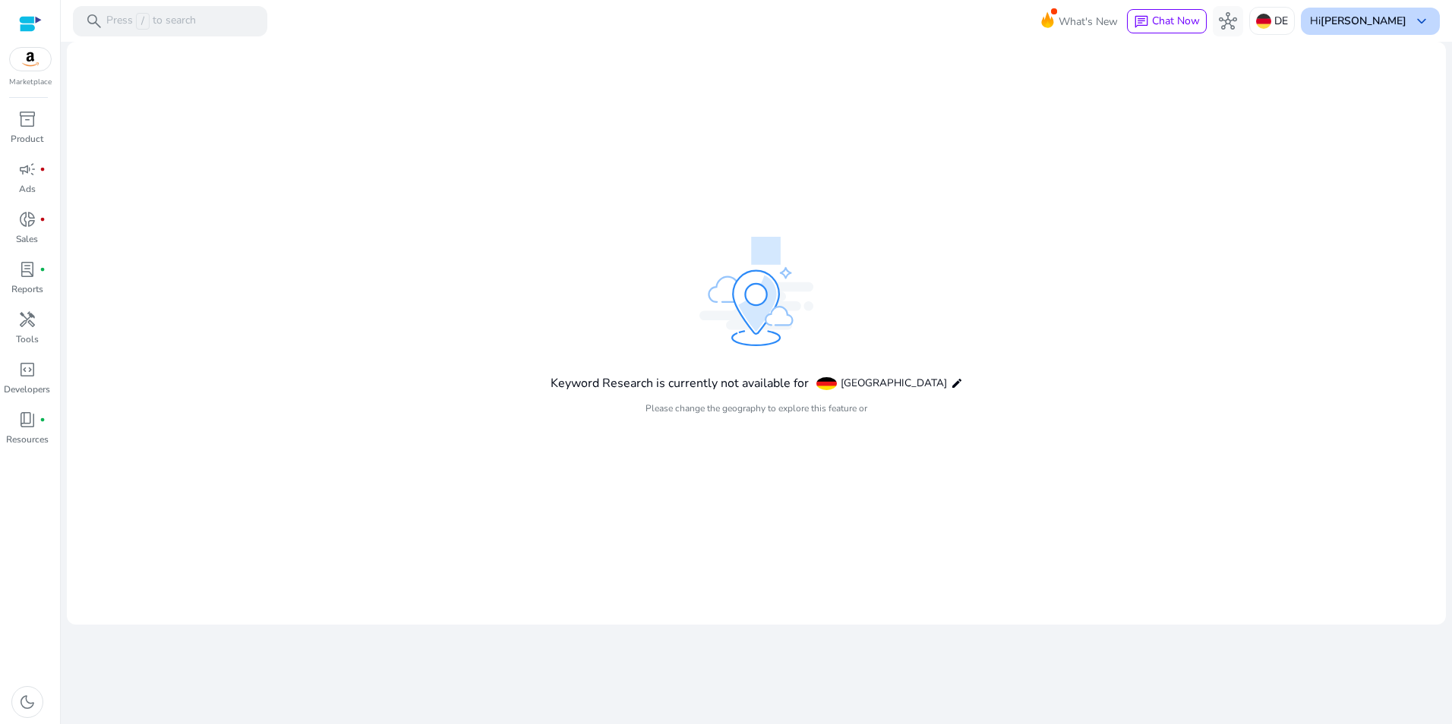
click at [1407, 21] on div "Hi [PERSON_NAME] keyboard_arrow_down" at bounding box center [1370, 21] width 139 height 27
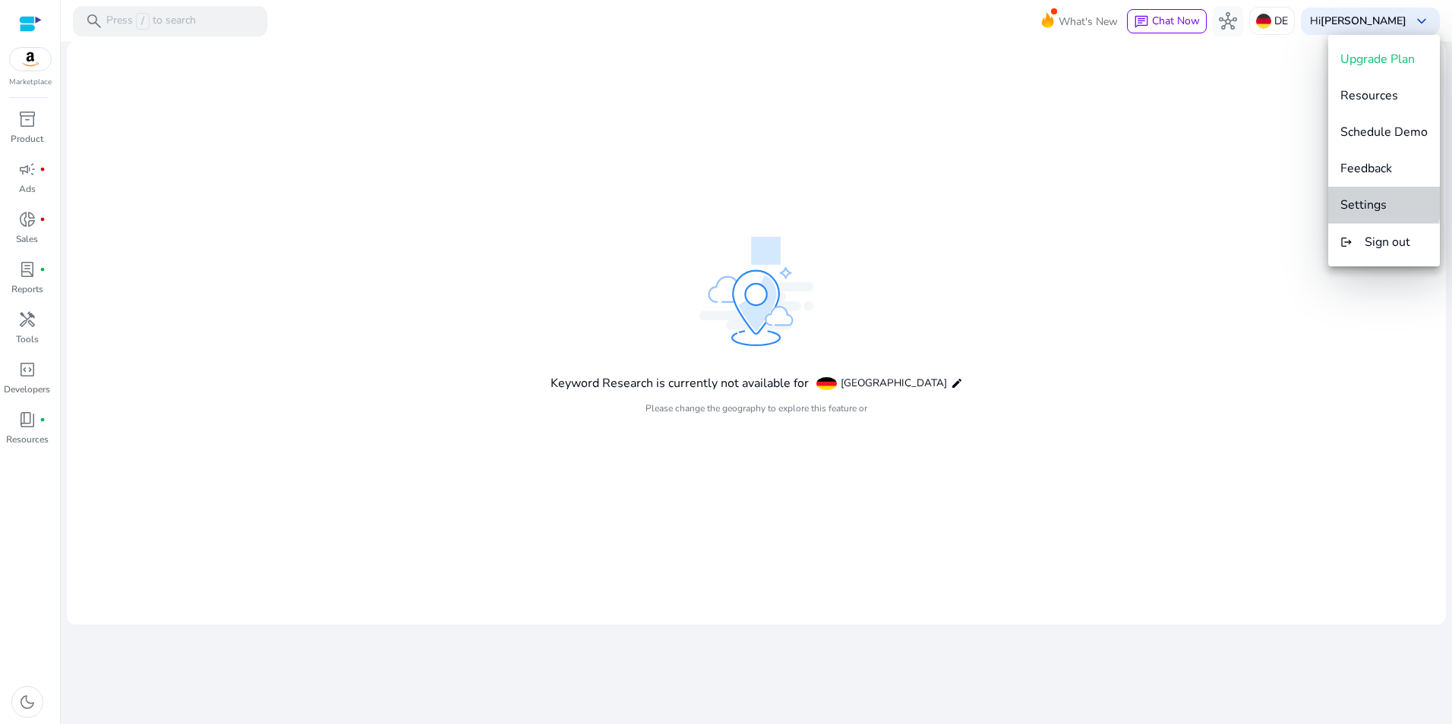
click at [1368, 201] on span "Settings" at bounding box center [1363, 205] width 46 height 17
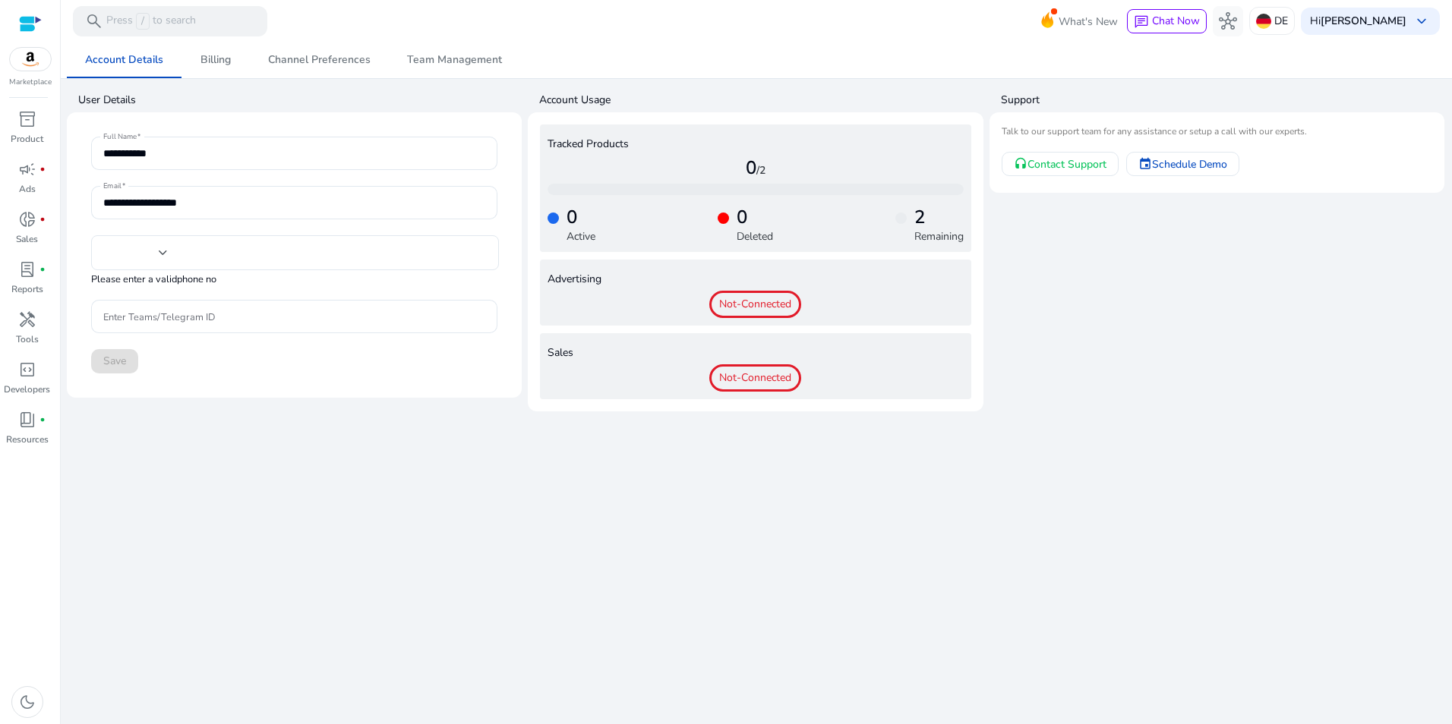
type input "***"
click at [1089, 163] on span "Contact Support" at bounding box center [1066, 164] width 79 height 16
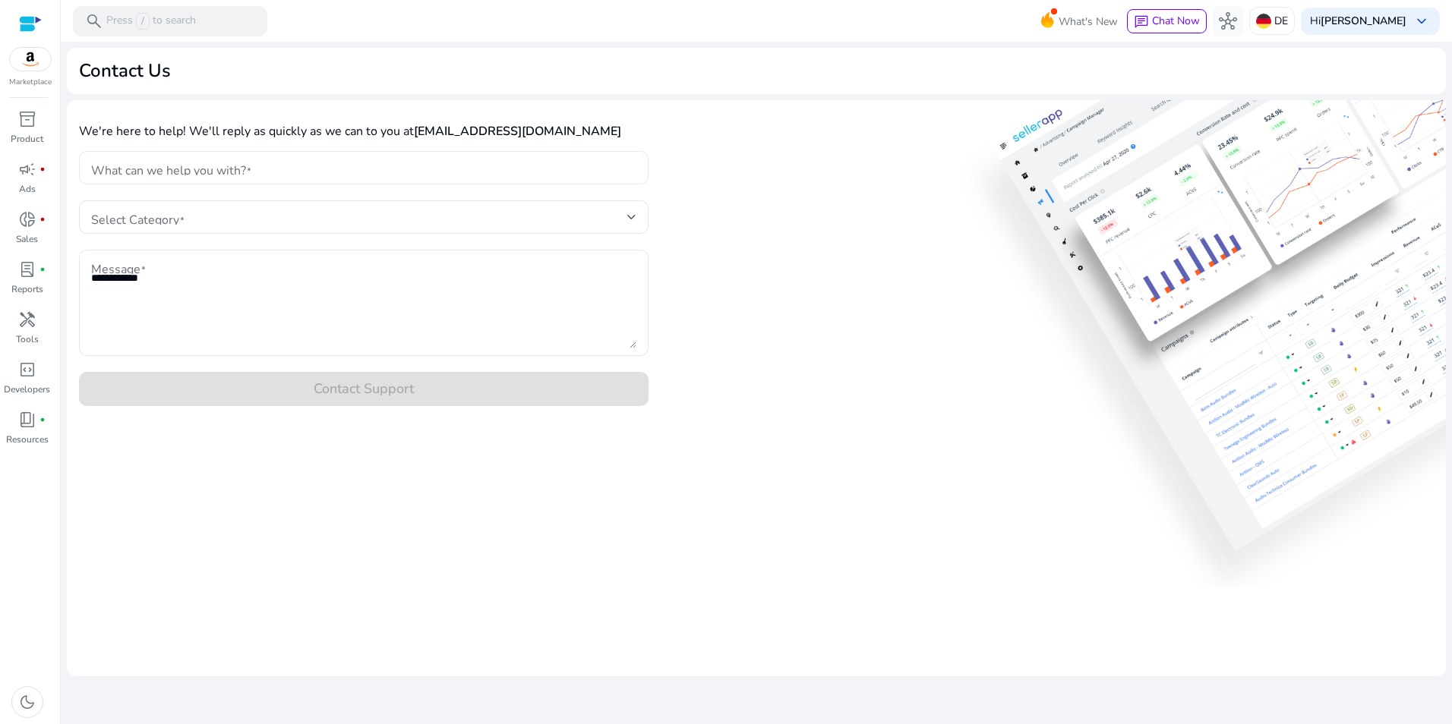
click at [325, 176] on div at bounding box center [363, 167] width 545 height 33
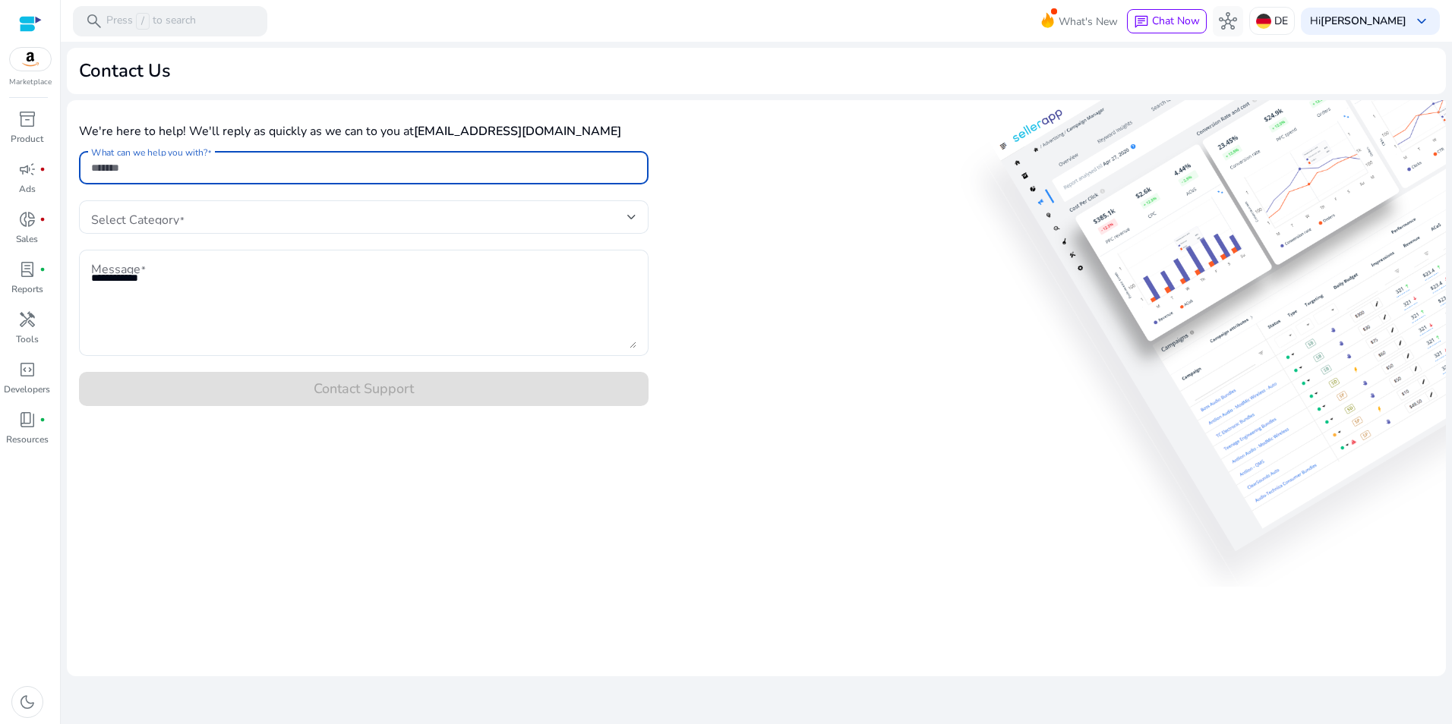
click at [330, 163] on input "What can we help you with?" at bounding box center [363, 167] width 545 height 17
type input "**********"
click at [645, 213] on div "Select Category" at bounding box center [364, 216] width 570 height 33
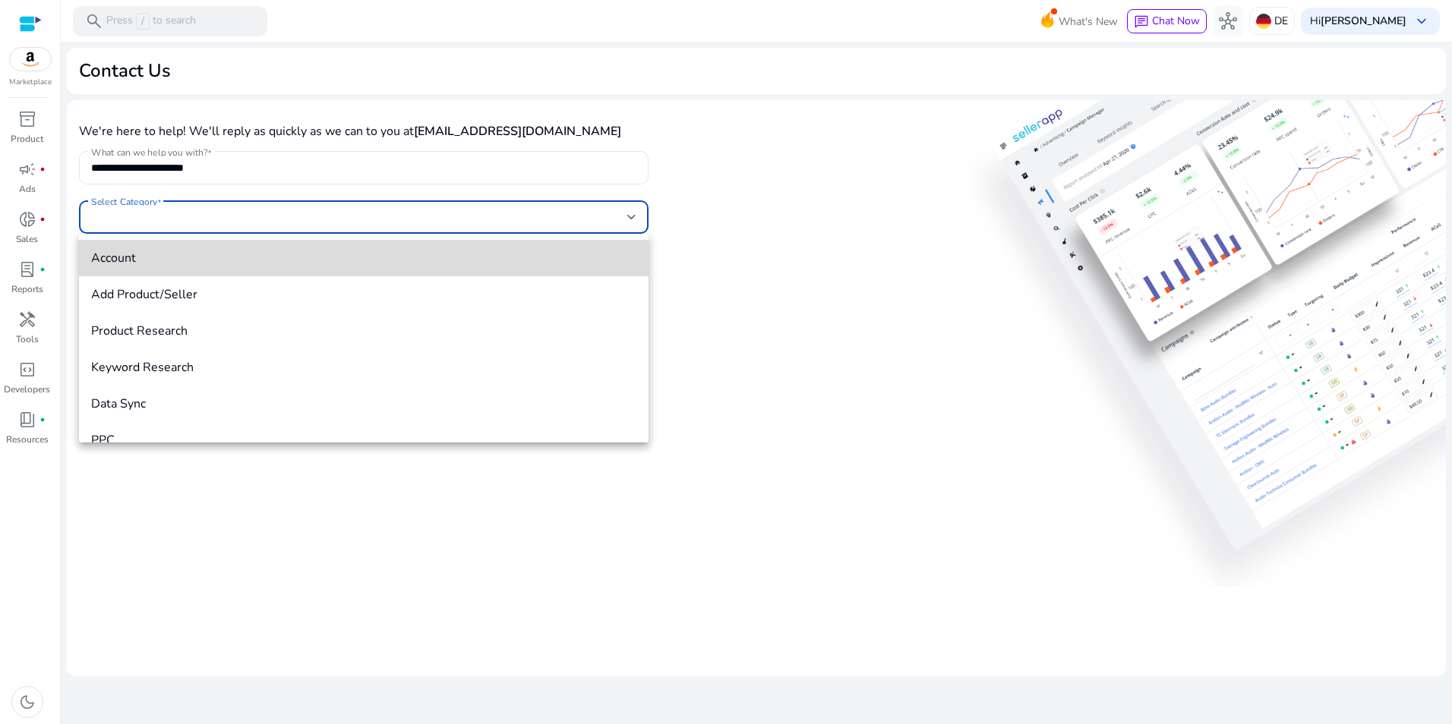
click at [387, 261] on span "Account" at bounding box center [363, 258] width 545 height 17
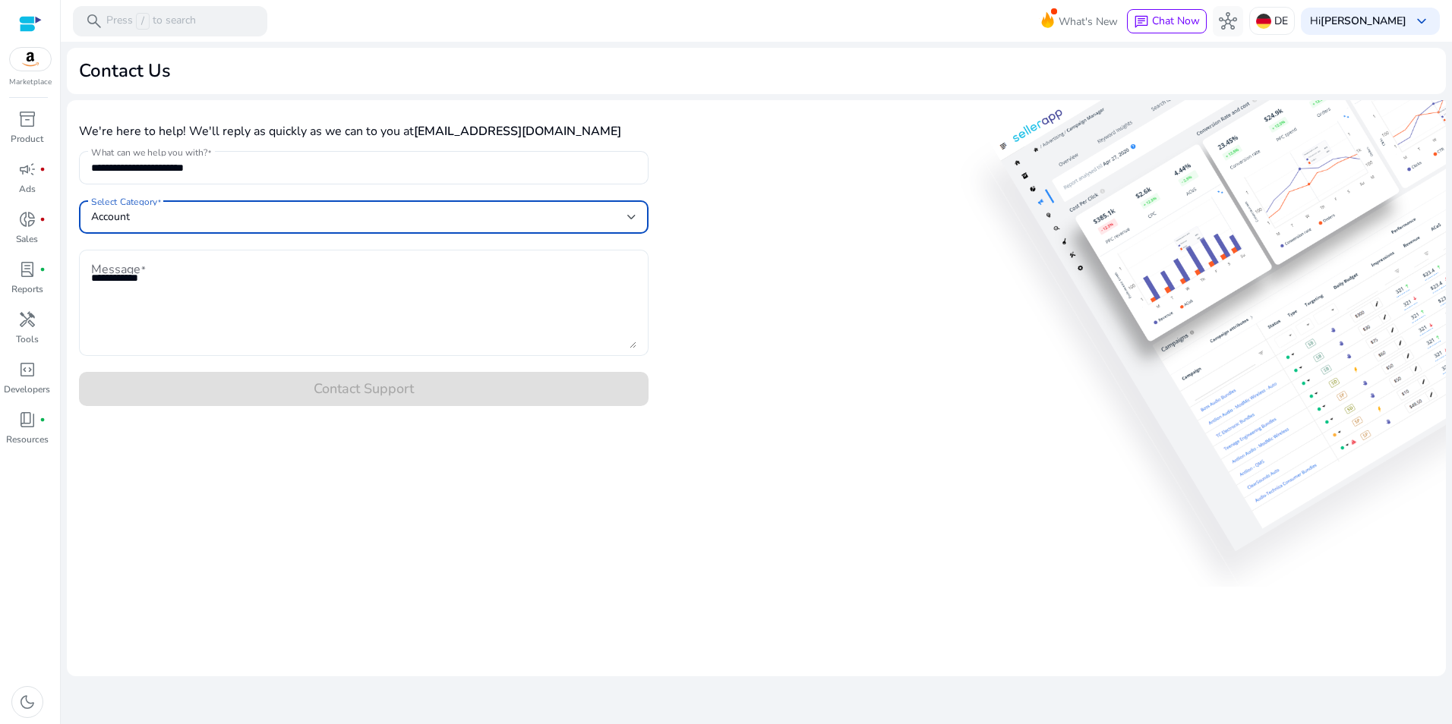
click at [323, 300] on textarea "Message" at bounding box center [363, 302] width 545 height 91
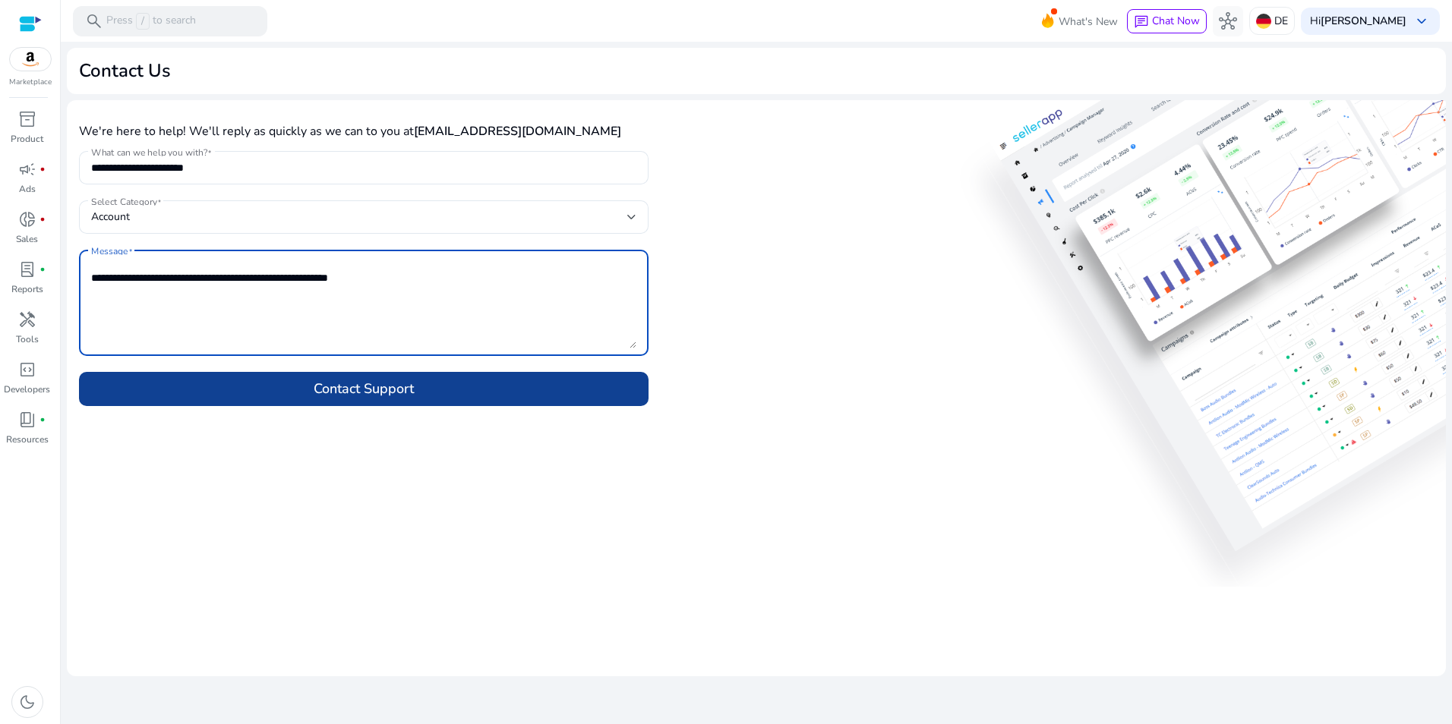
type textarea "**********"
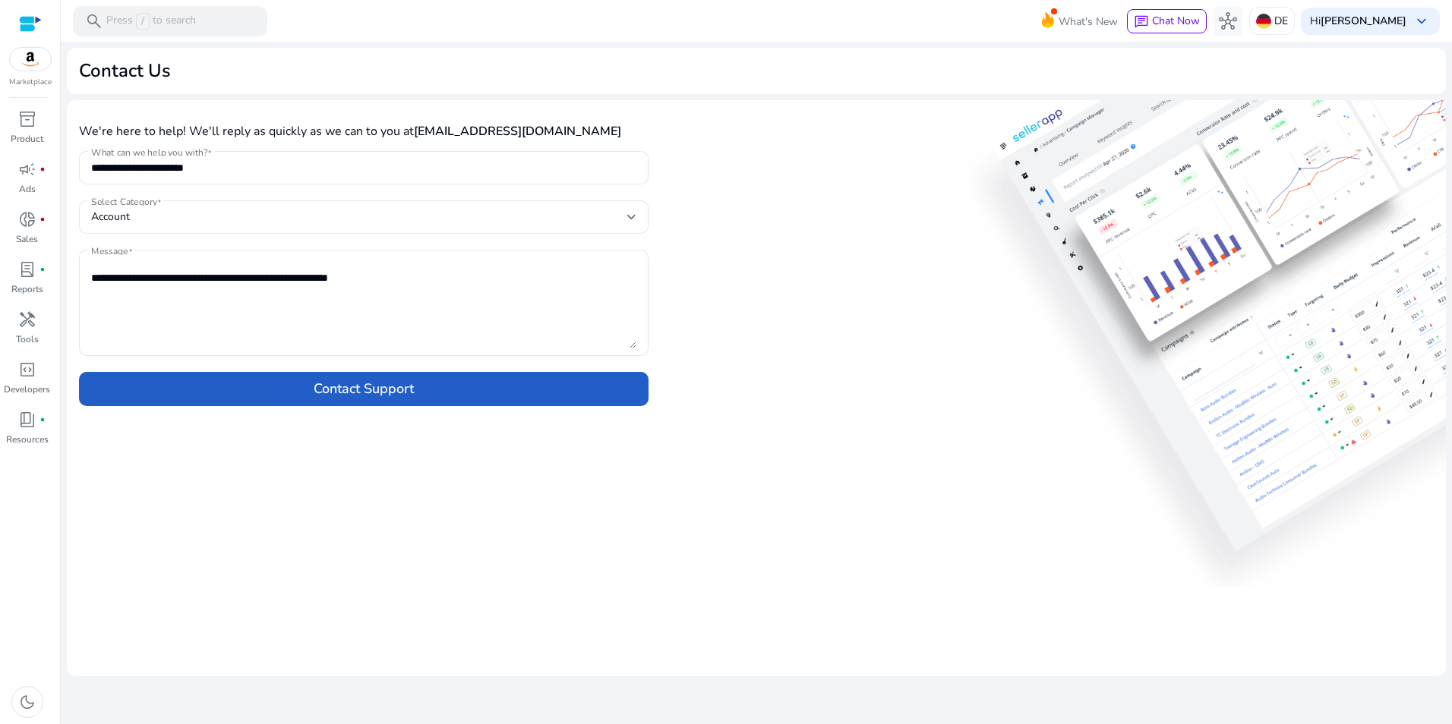
click at [573, 387] on span at bounding box center [364, 389] width 570 height 36
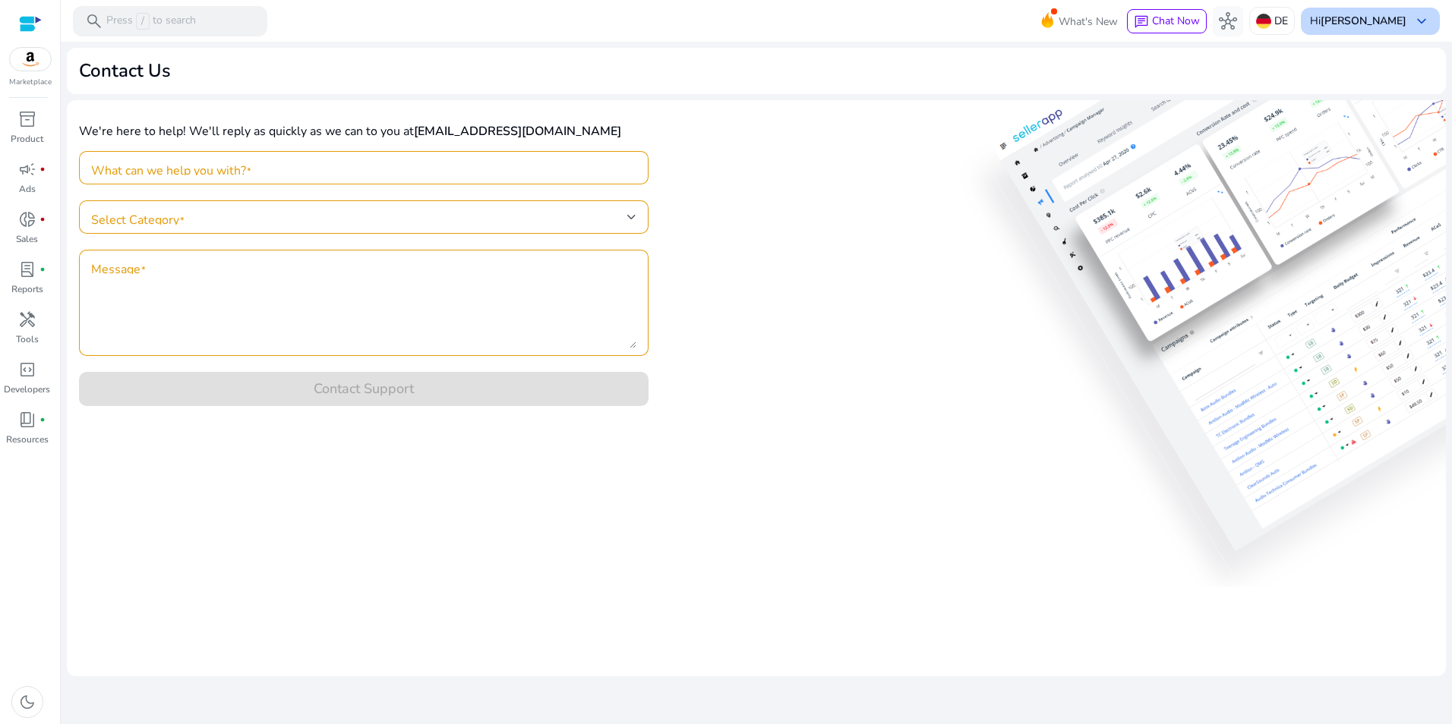
click at [1421, 19] on span "keyboard_arrow_down" at bounding box center [1421, 21] width 18 height 18
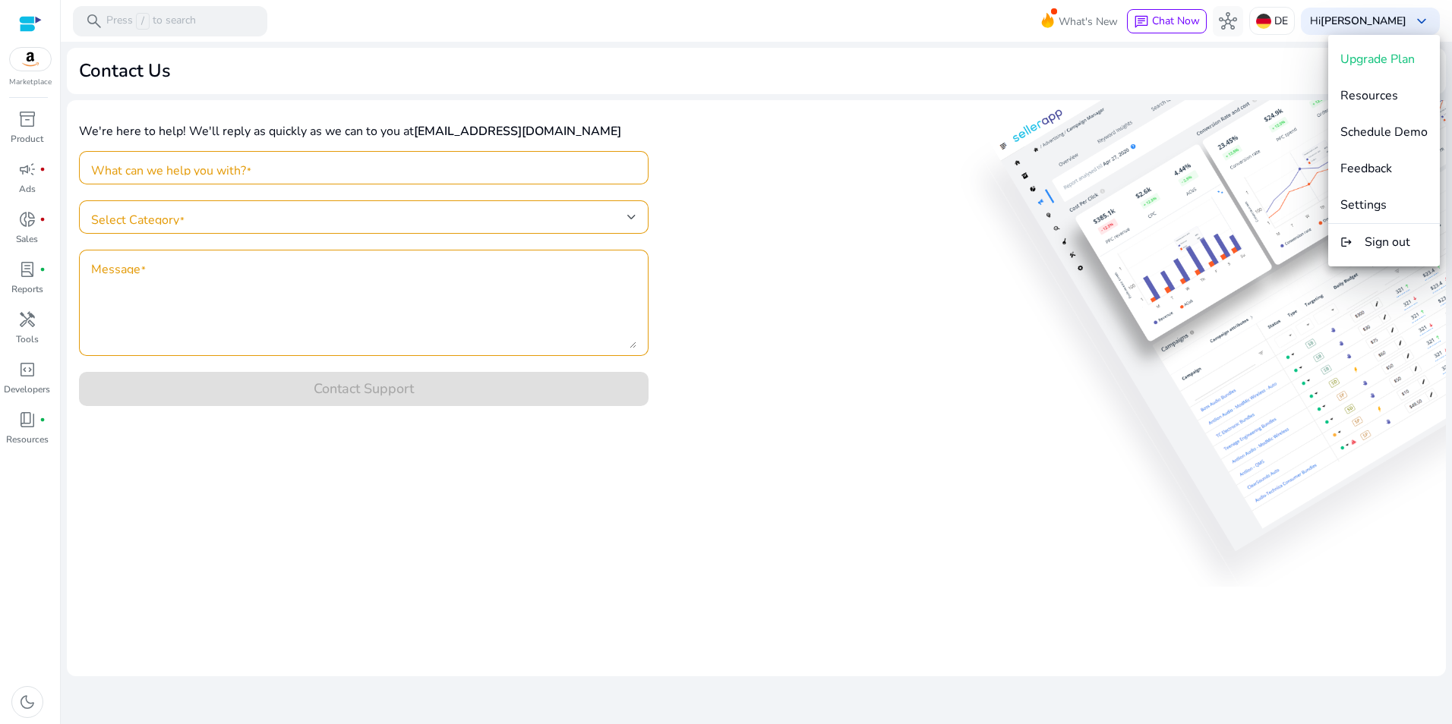
click at [1422, 19] on div at bounding box center [726, 362] width 1452 height 724
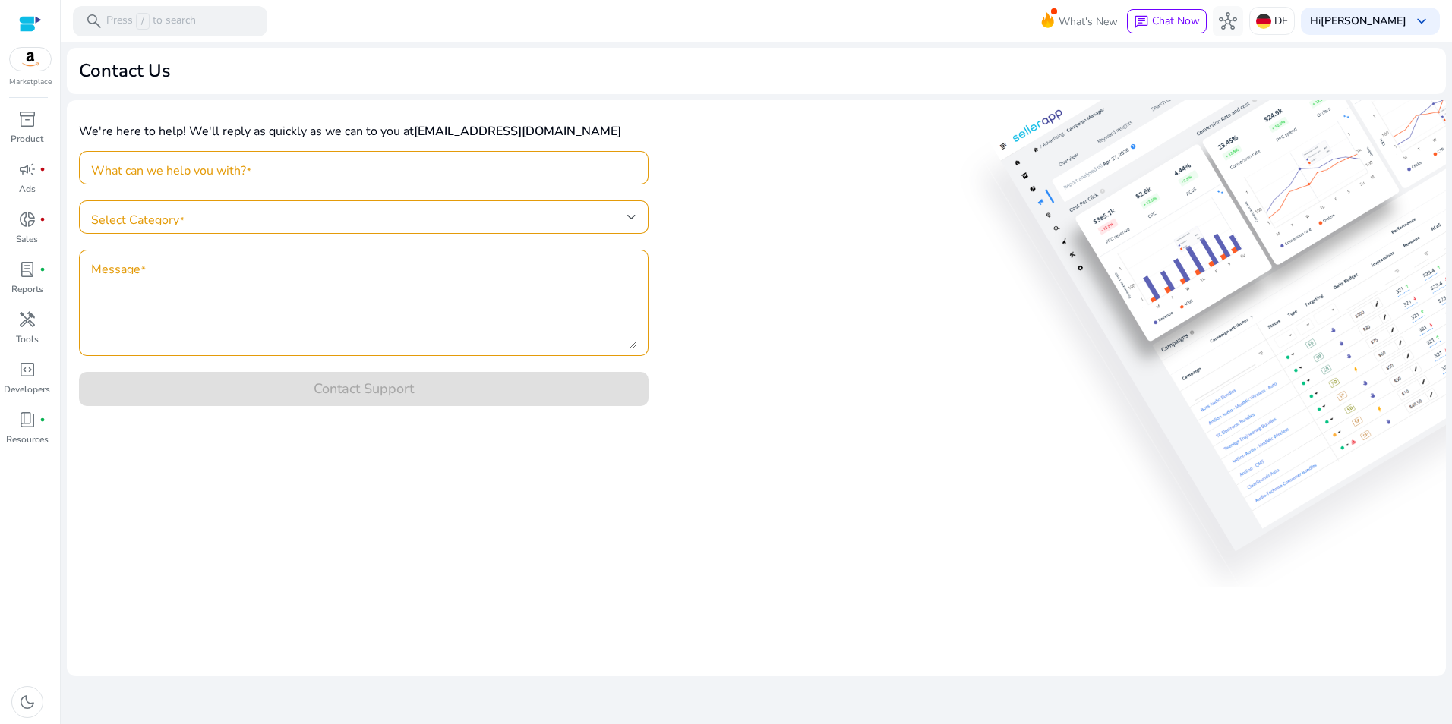
click at [28, 20] on div at bounding box center [30, 23] width 23 height 17
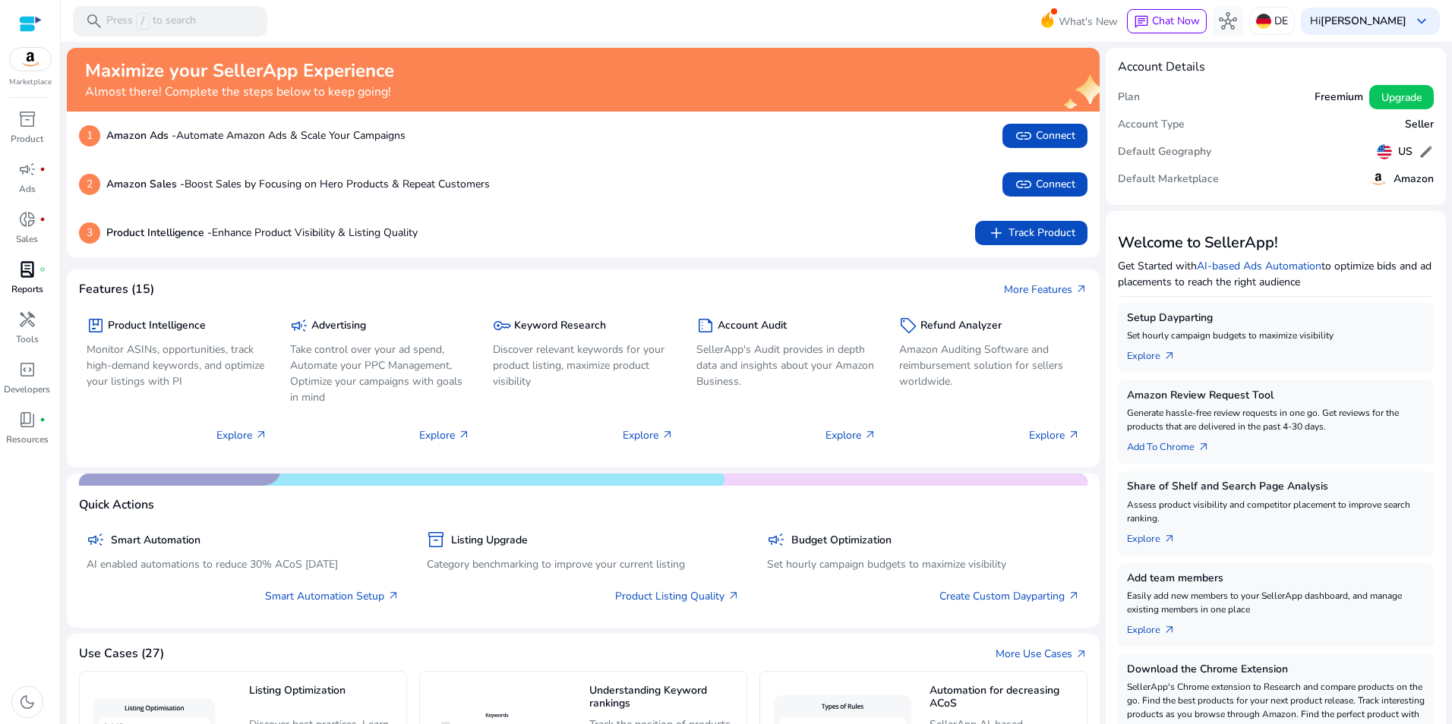
click at [20, 285] on p "Reports" at bounding box center [27, 289] width 32 height 14
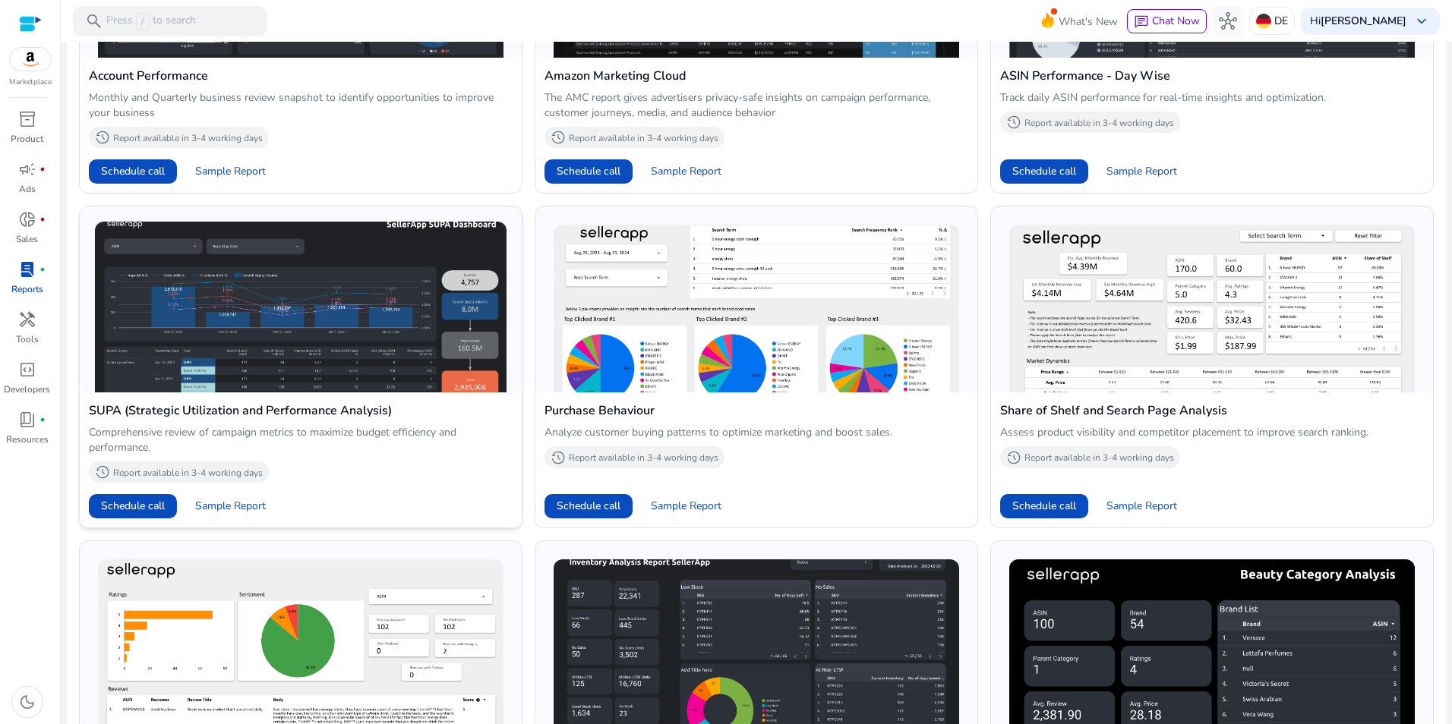
scroll to position [1067, 0]
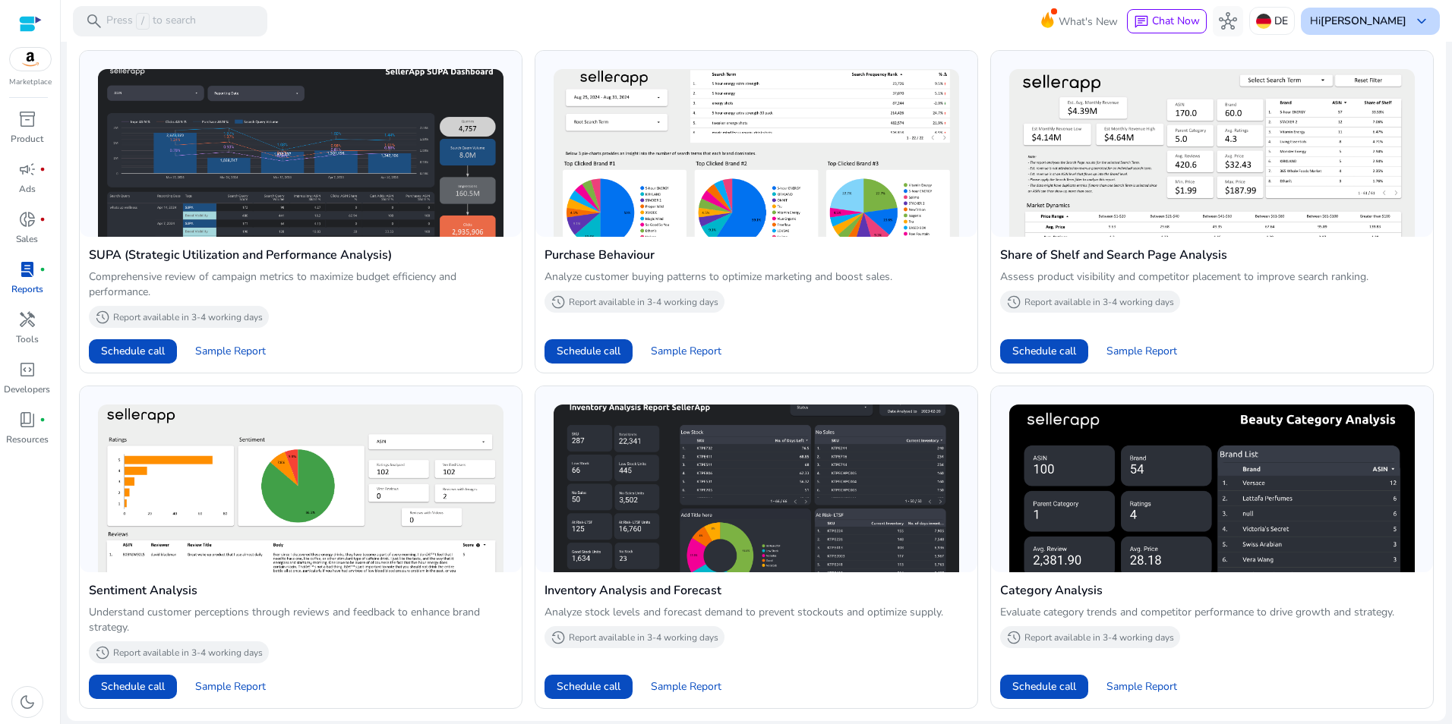
click at [1414, 20] on span "keyboard_arrow_down" at bounding box center [1421, 21] width 18 height 18
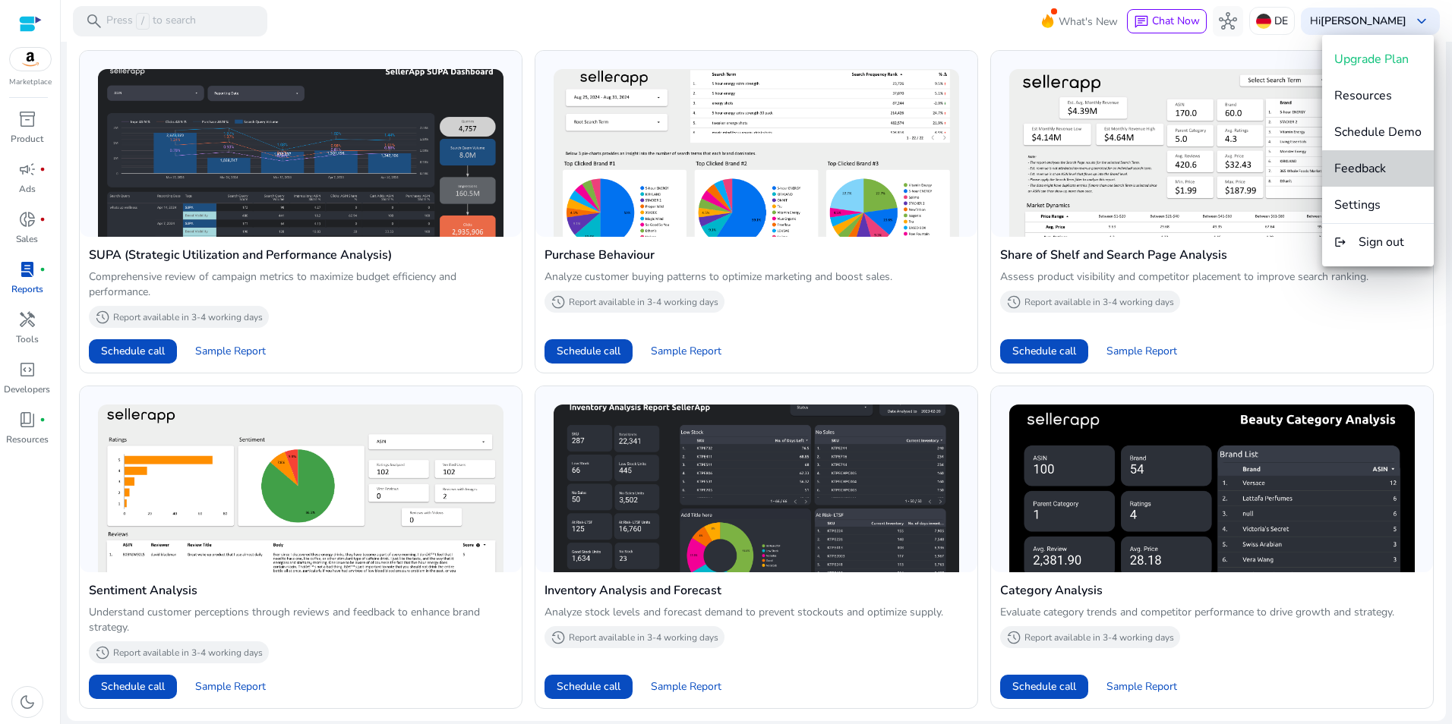
click at [1383, 172] on span "Feedback" at bounding box center [1360, 168] width 52 height 17
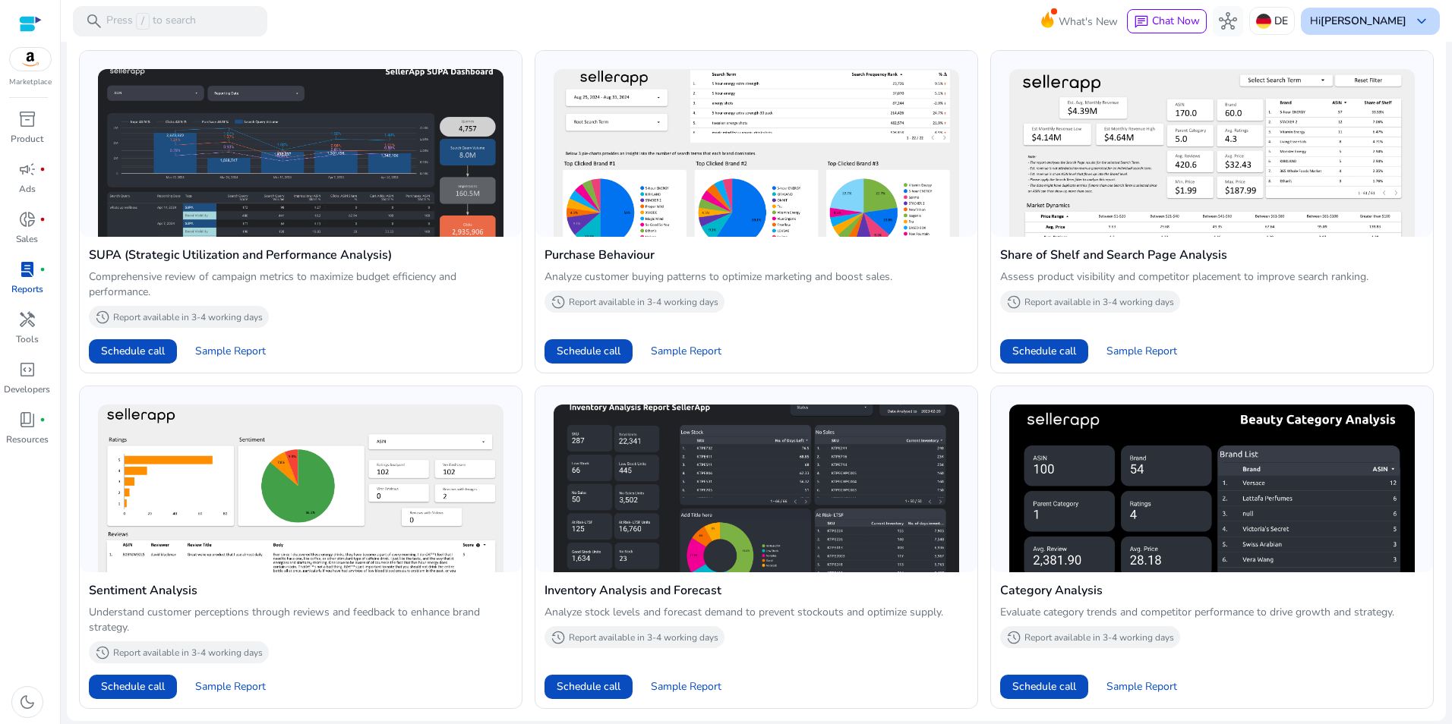
click at [1416, 21] on span "keyboard_arrow_down" at bounding box center [1421, 21] width 18 height 18
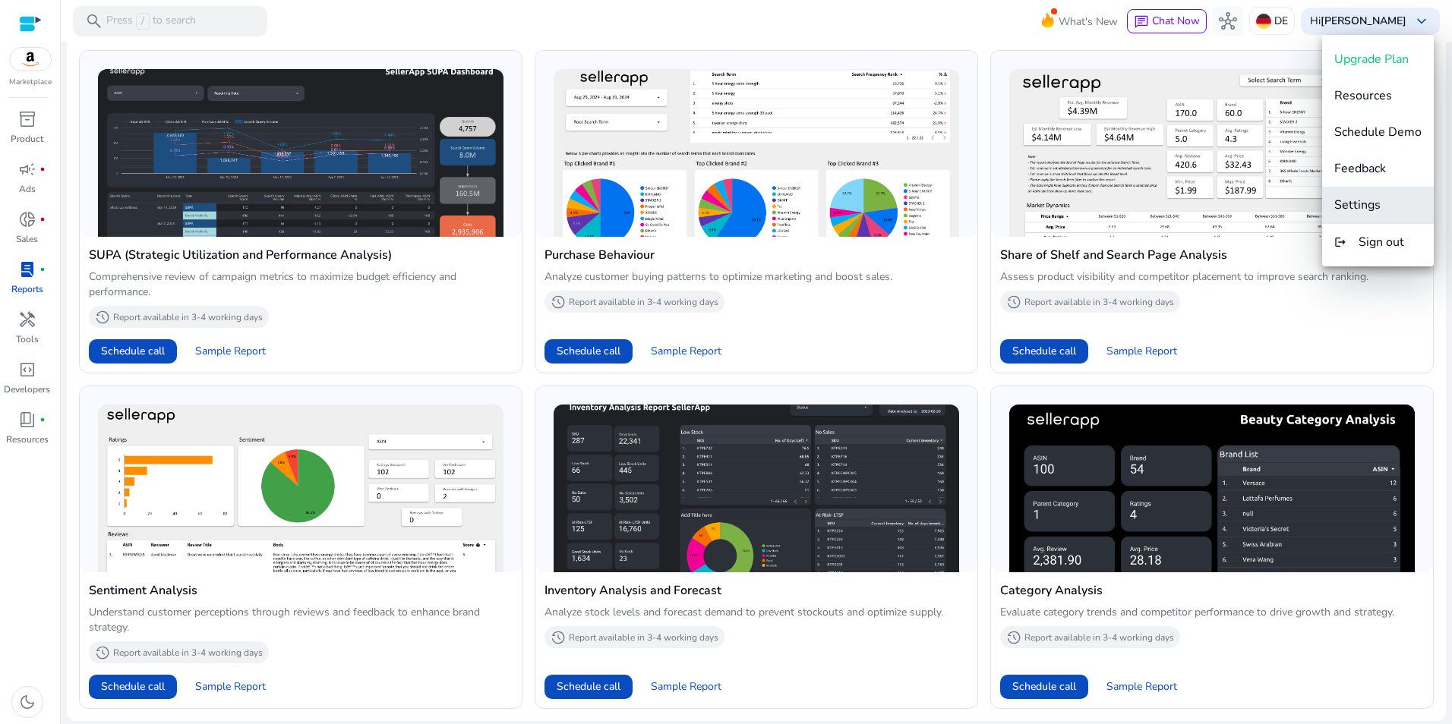
click at [1381, 209] on span "Settings" at bounding box center [1377, 205] width 87 height 17
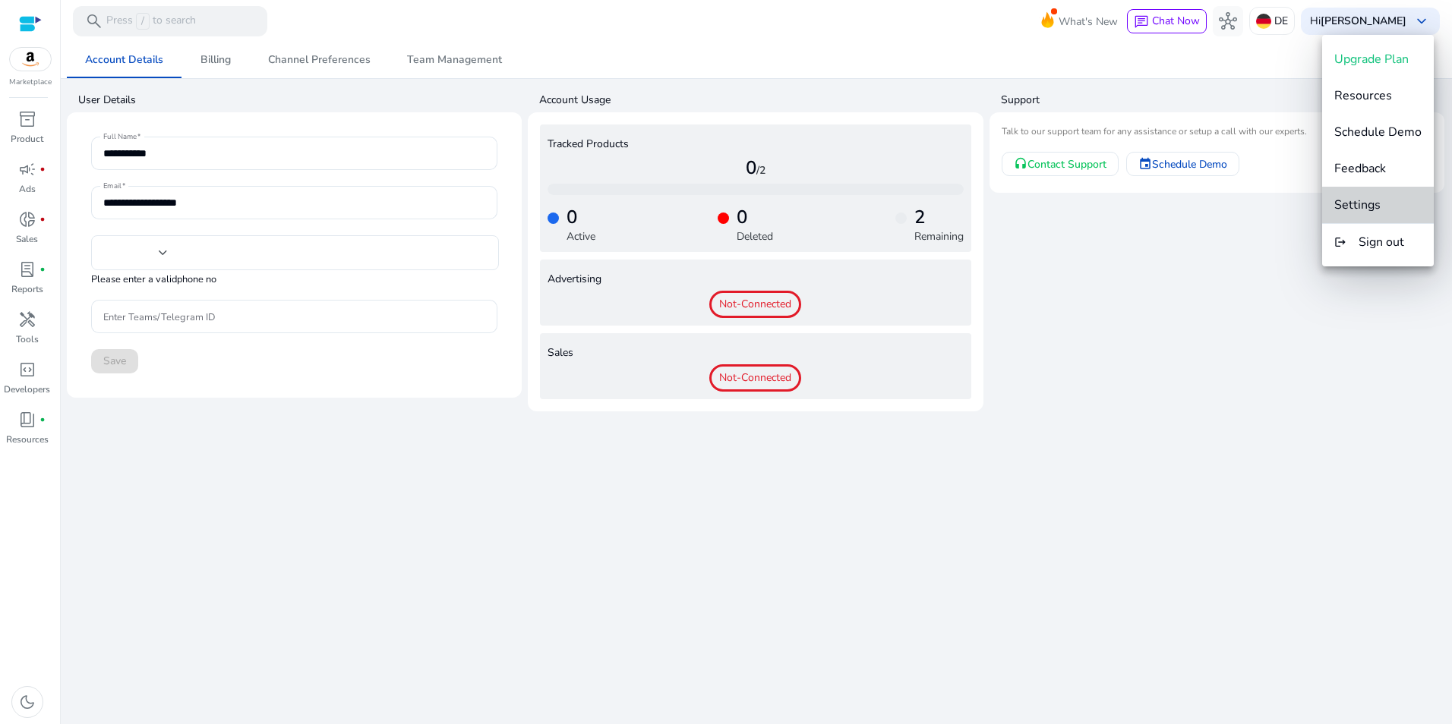
type input "***"
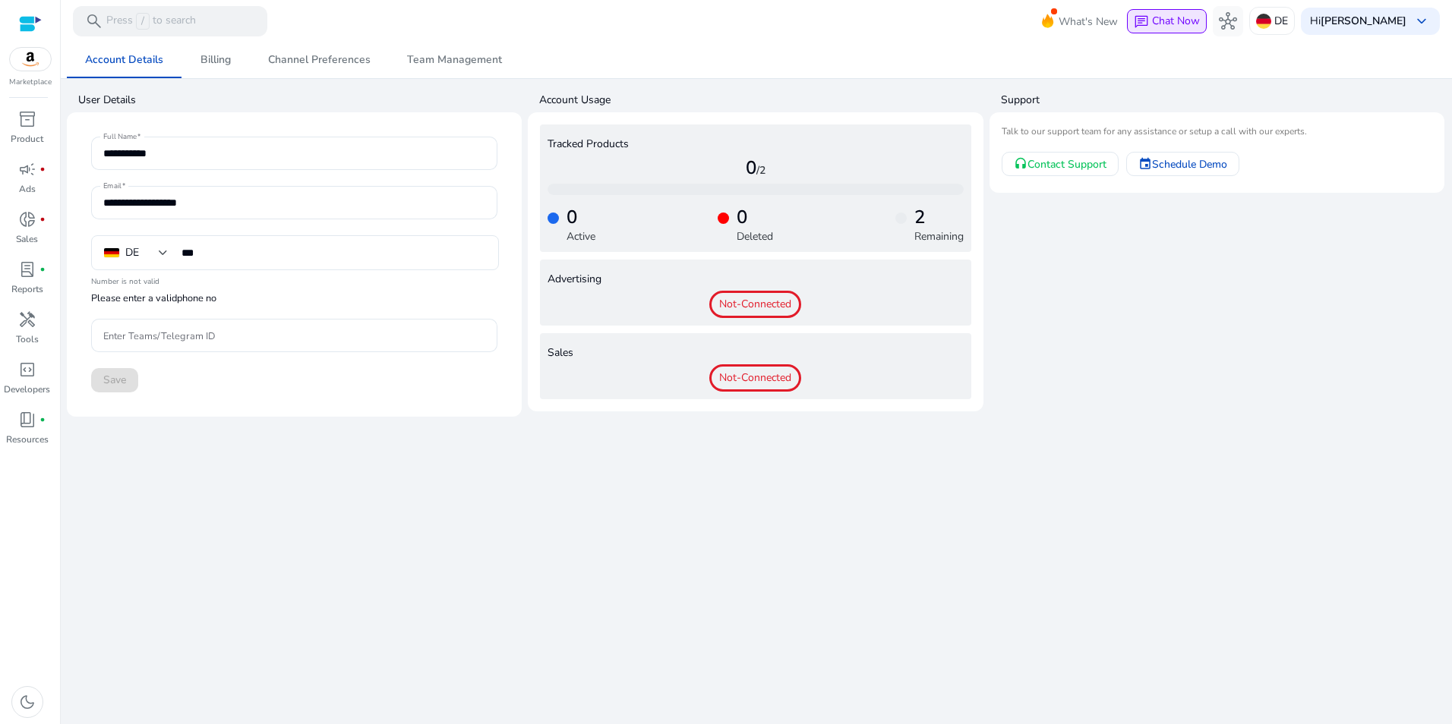
click at [1194, 17] on span "Chat Now" at bounding box center [1176, 21] width 48 height 14
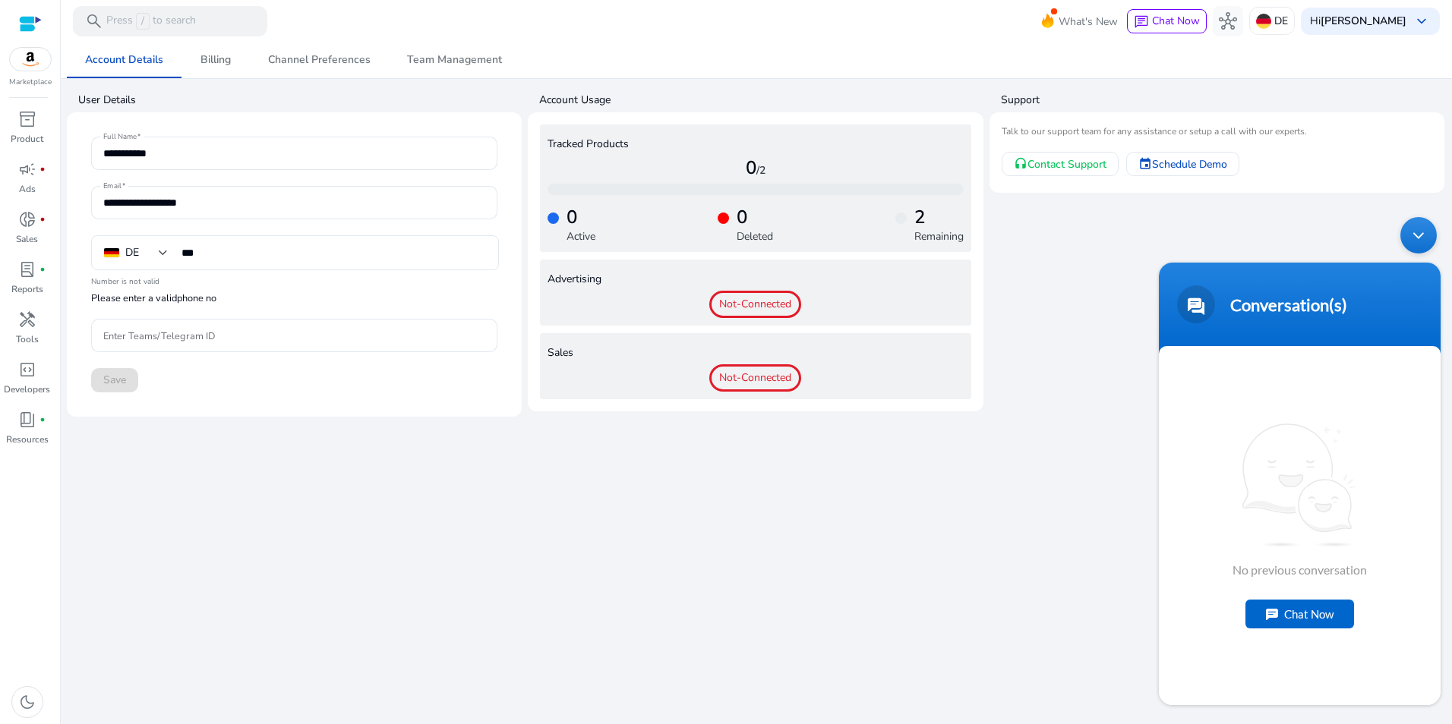
click at [1337, 604] on div "Chat Now" at bounding box center [1299, 614] width 109 height 29
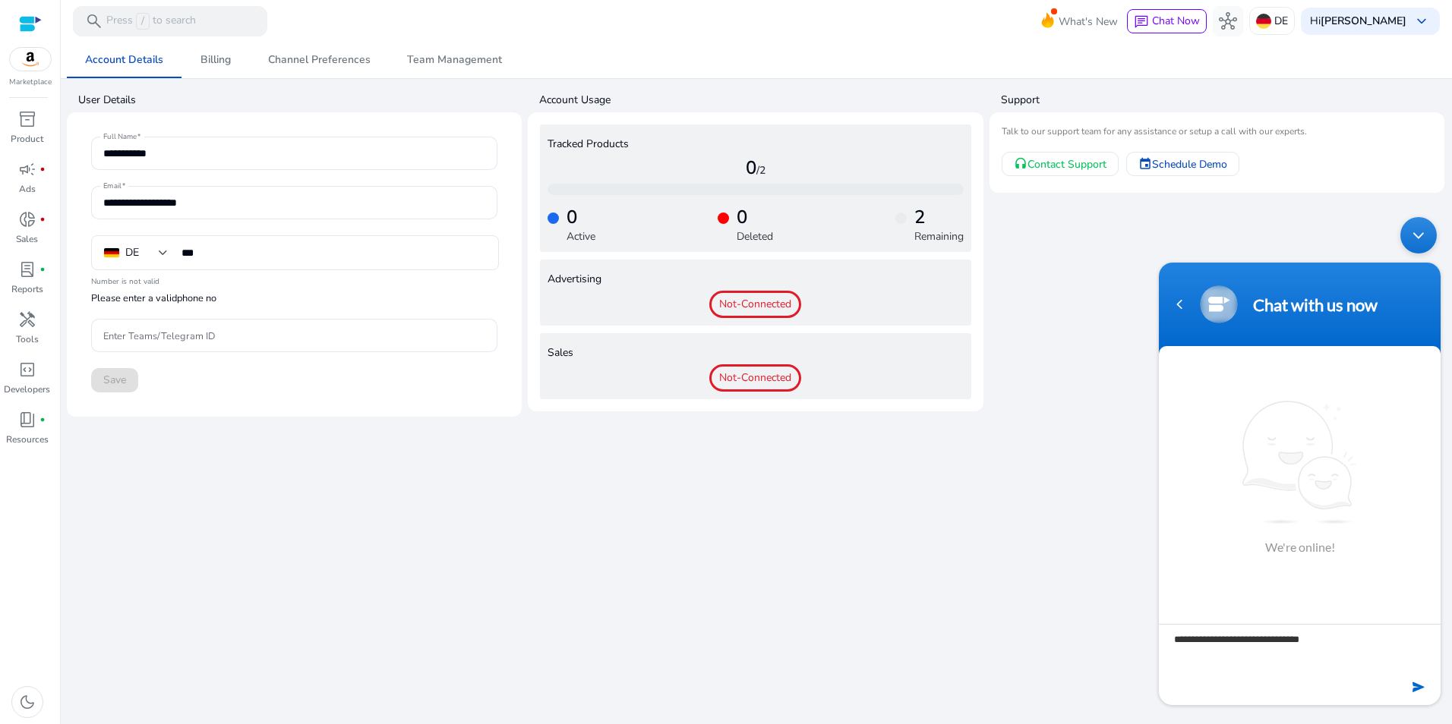
type textarea "**********"
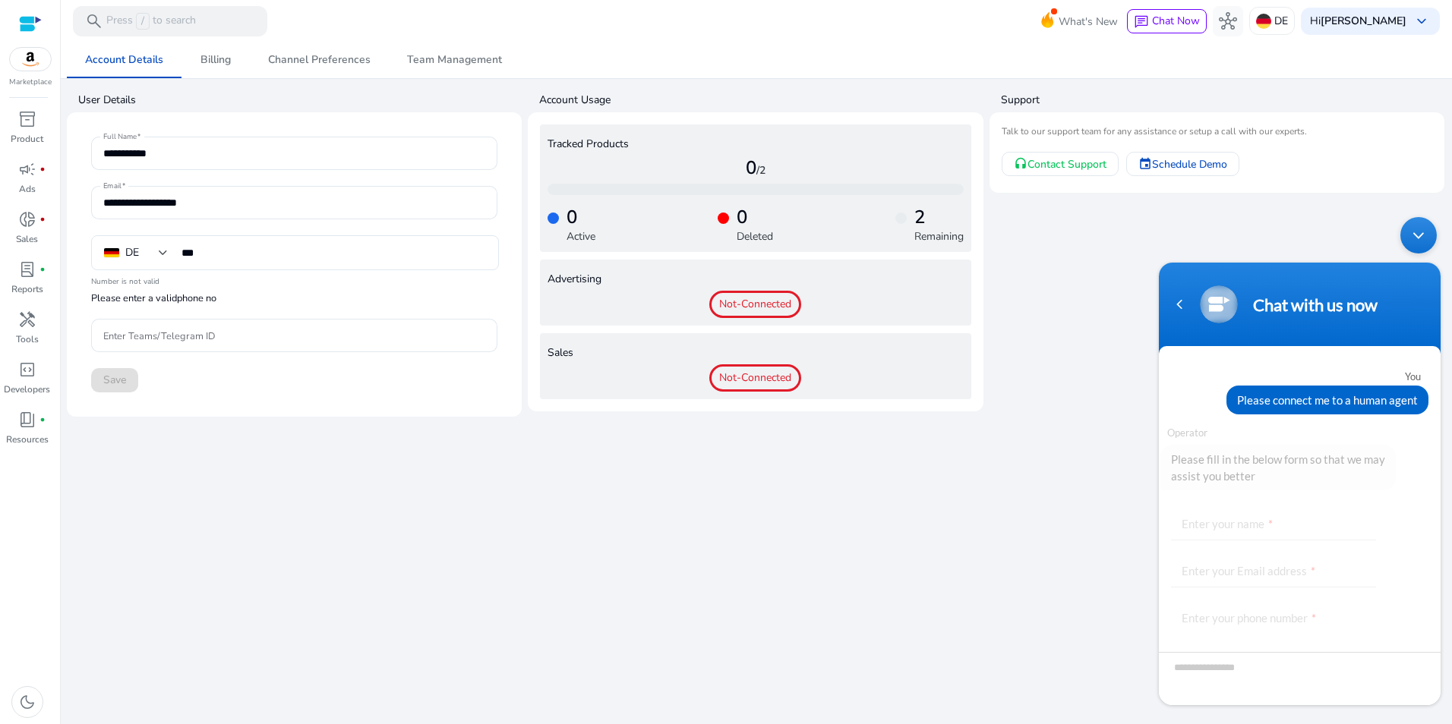
scroll to position [69, 0]
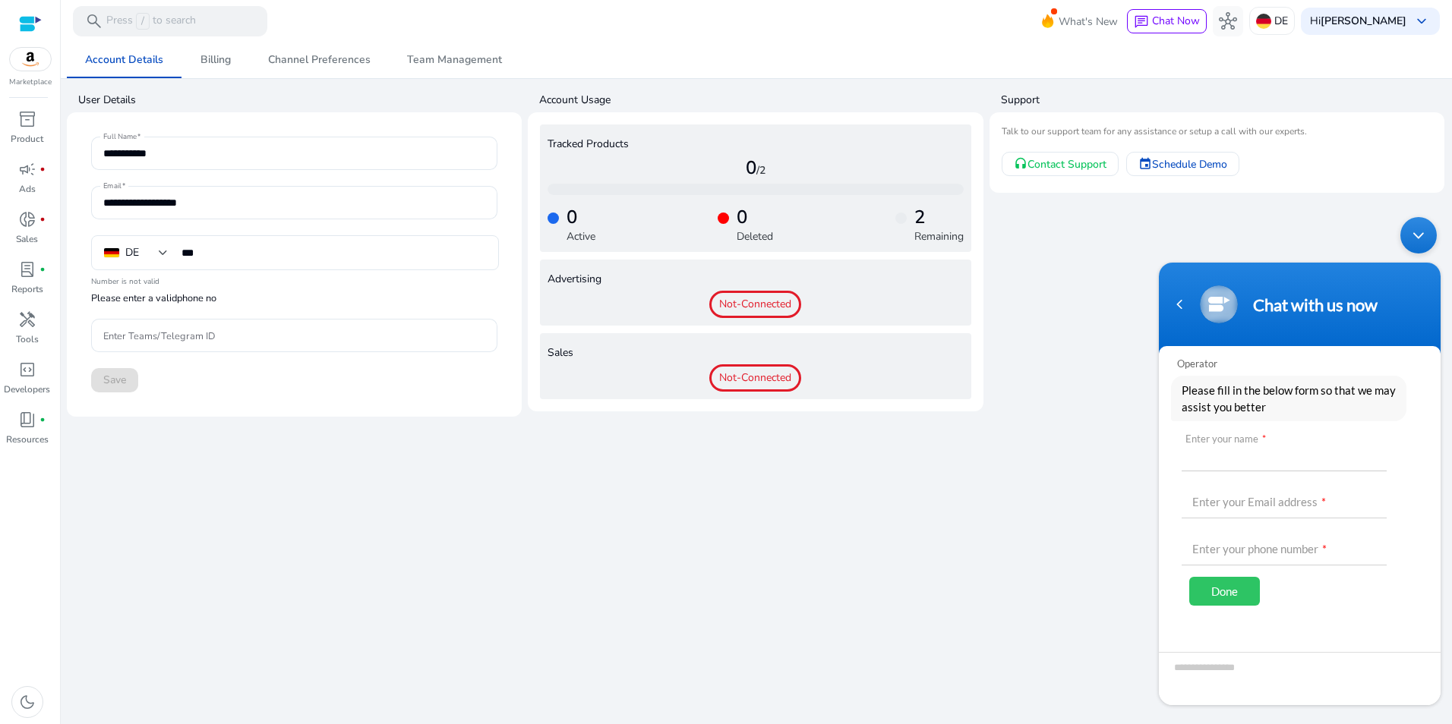
click at [1336, 449] on input "text" at bounding box center [1284, 453] width 205 height 36
type input "****"
type input "**********"
click at [1271, 537] on input "text" at bounding box center [1284, 547] width 205 height 36
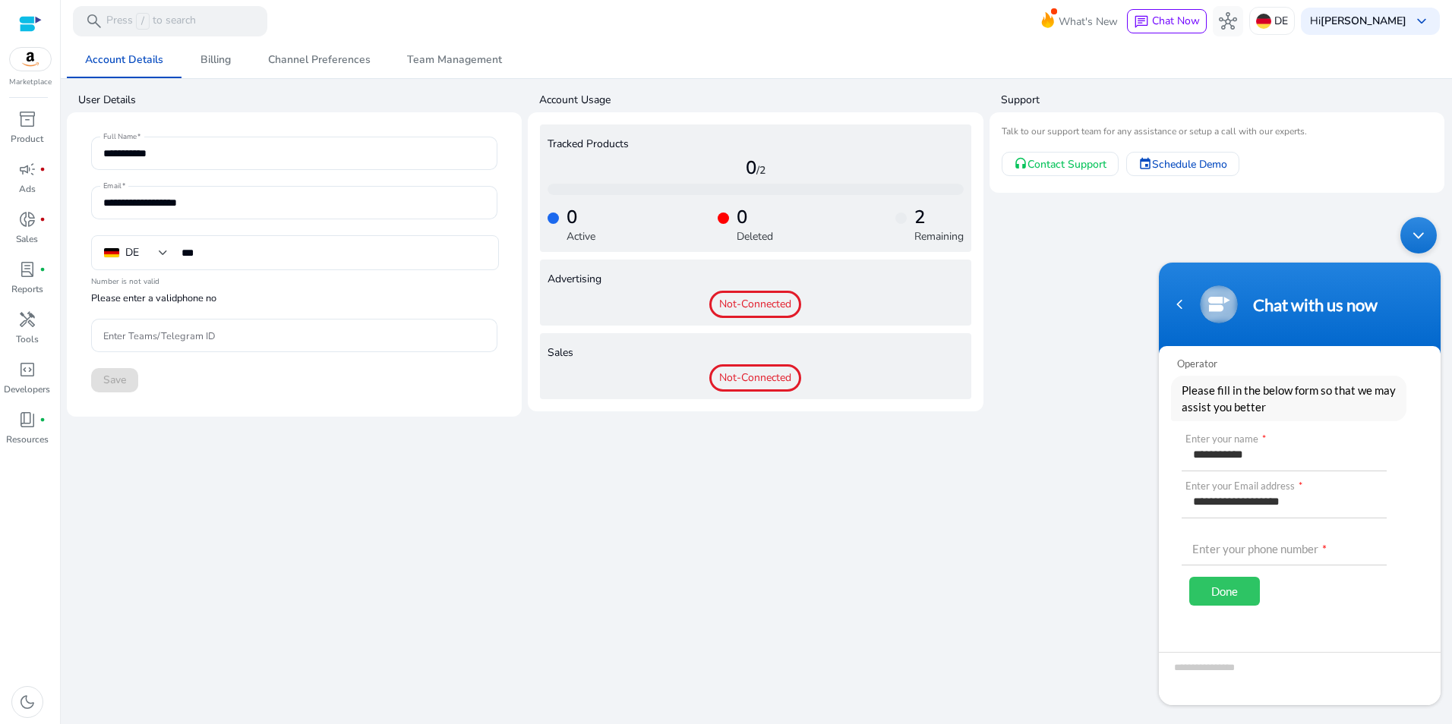
click at [1250, 598] on div "Done" at bounding box center [1224, 591] width 71 height 29
click at [1246, 592] on div "Done" at bounding box center [1224, 591] width 71 height 29
click at [1388, 557] on span "Enter your phone number *" at bounding box center [1294, 549] width 205 height 17
click at [1314, 547] on input "text" at bounding box center [1284, 547] width 205 height 36
type input "**********"
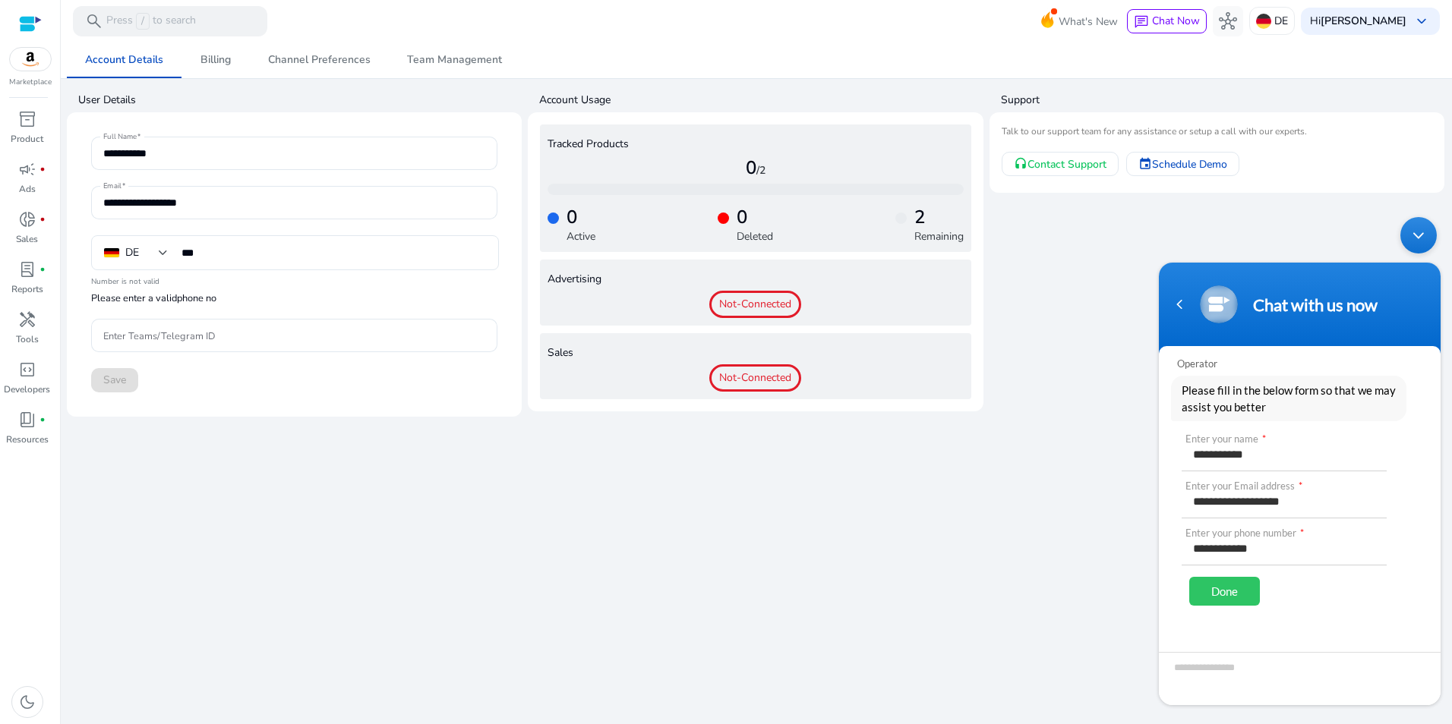
click at [1233, 594] on div "Done" at bounding box center [1224, 591] width 71 height 29
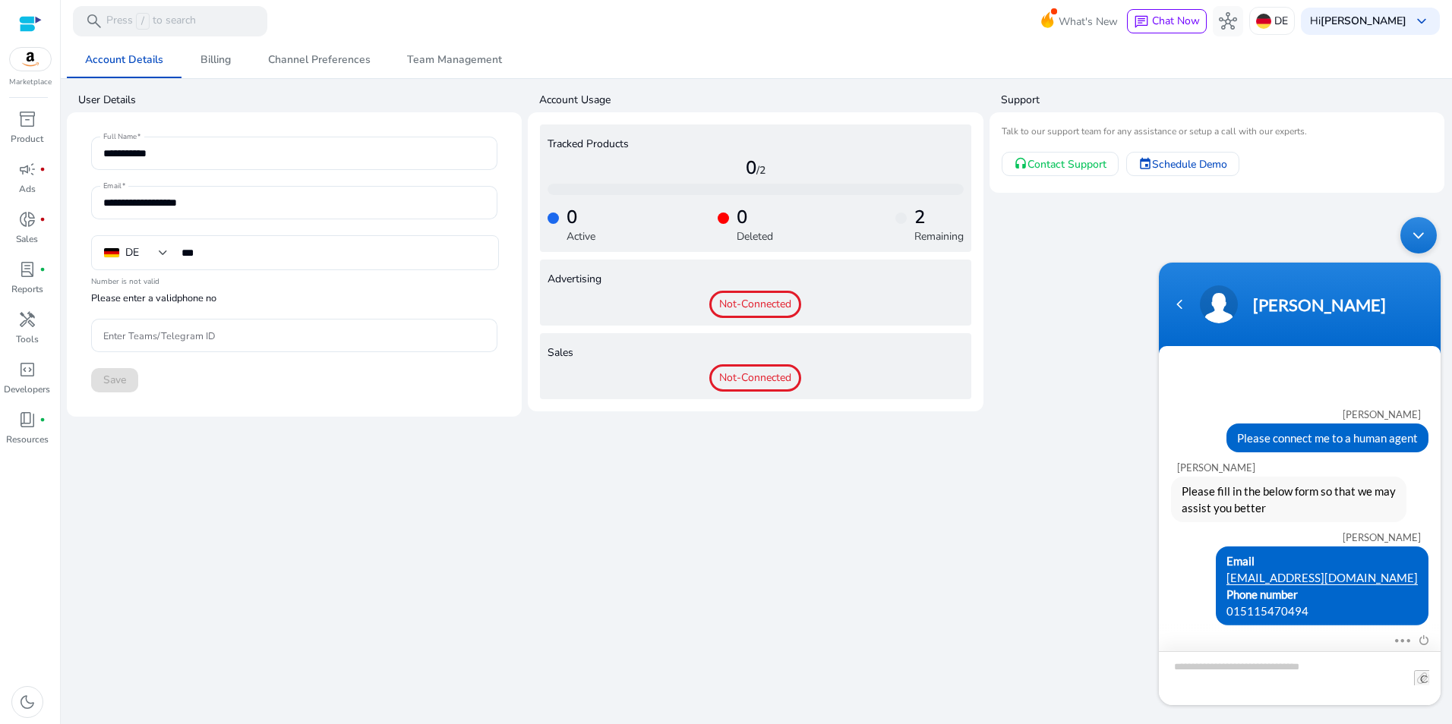
scroll to position [0, 0]
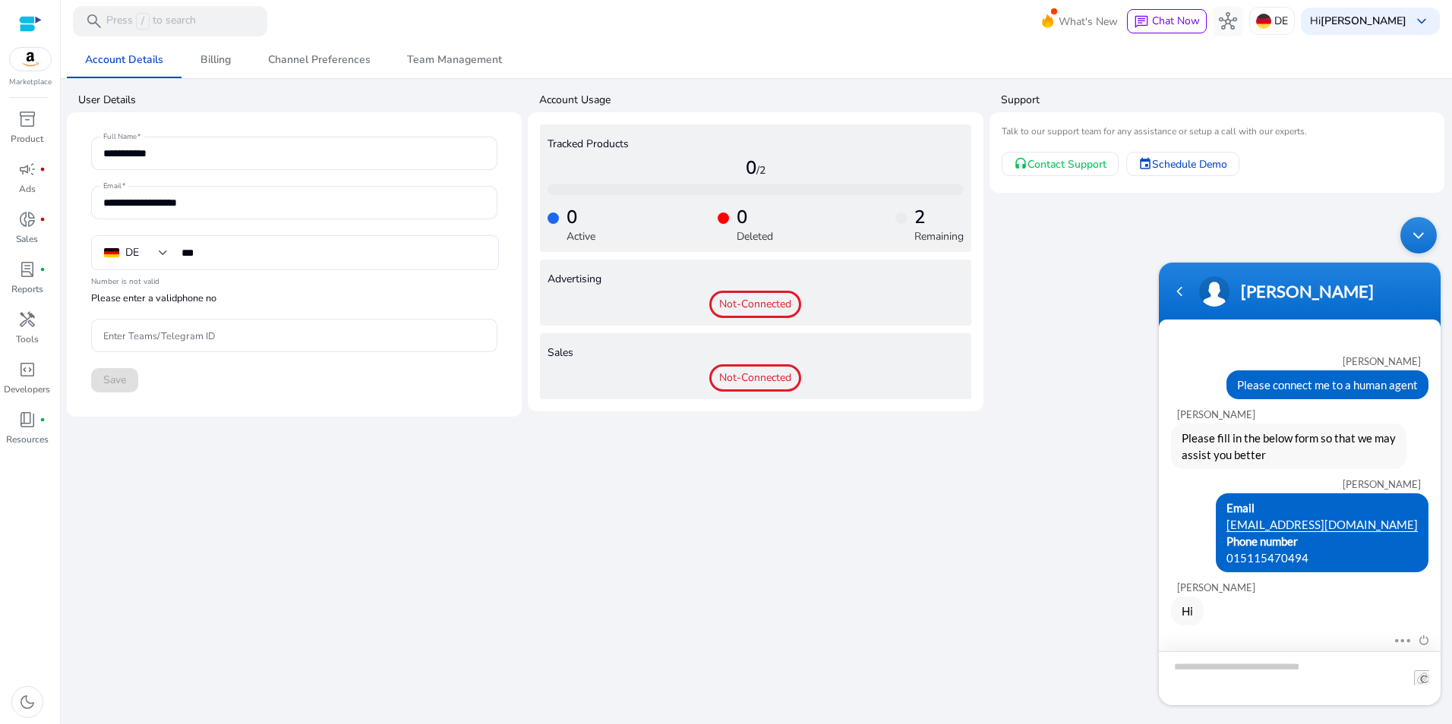
click at [1307, 672] on textarea "Type your message and hit 'Enter'" at bounding box center [1300, 679] width 282 height 54
type textarea "**********"
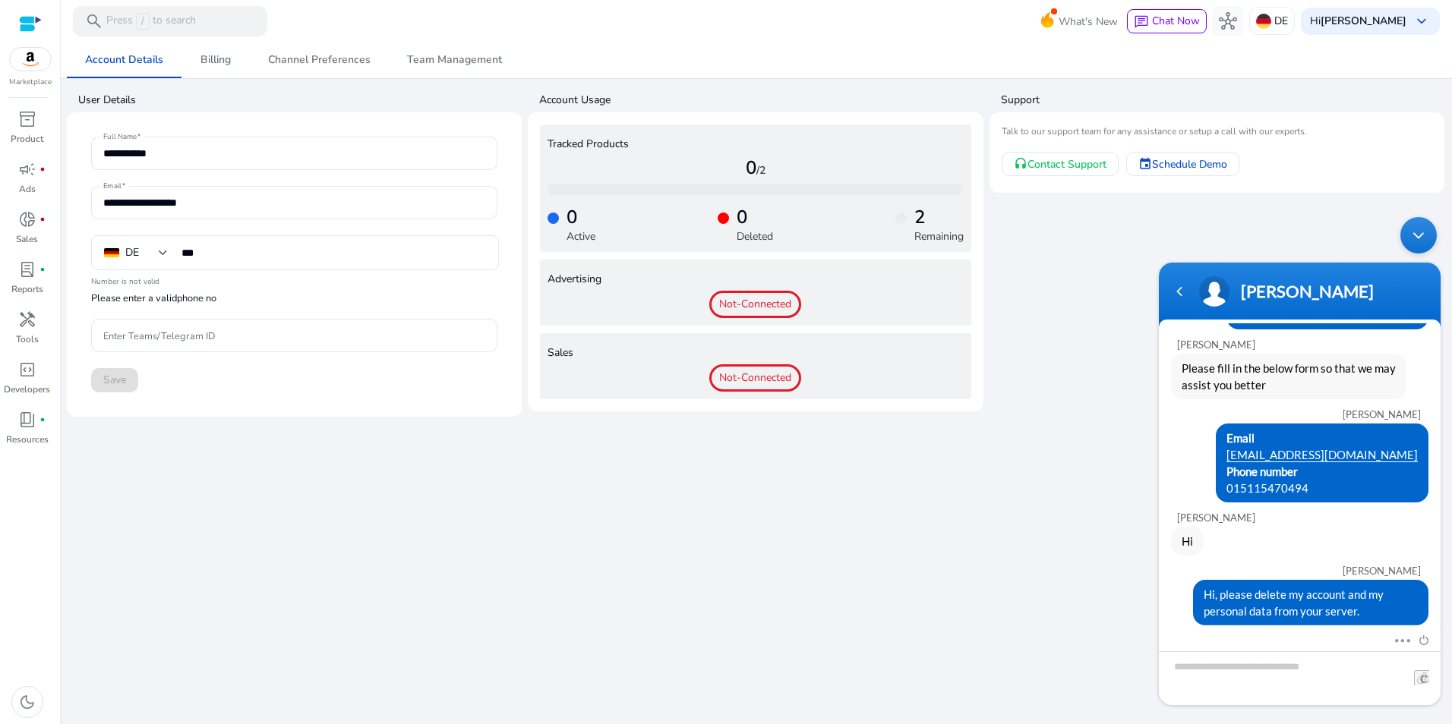
scroll to position [162, 0]
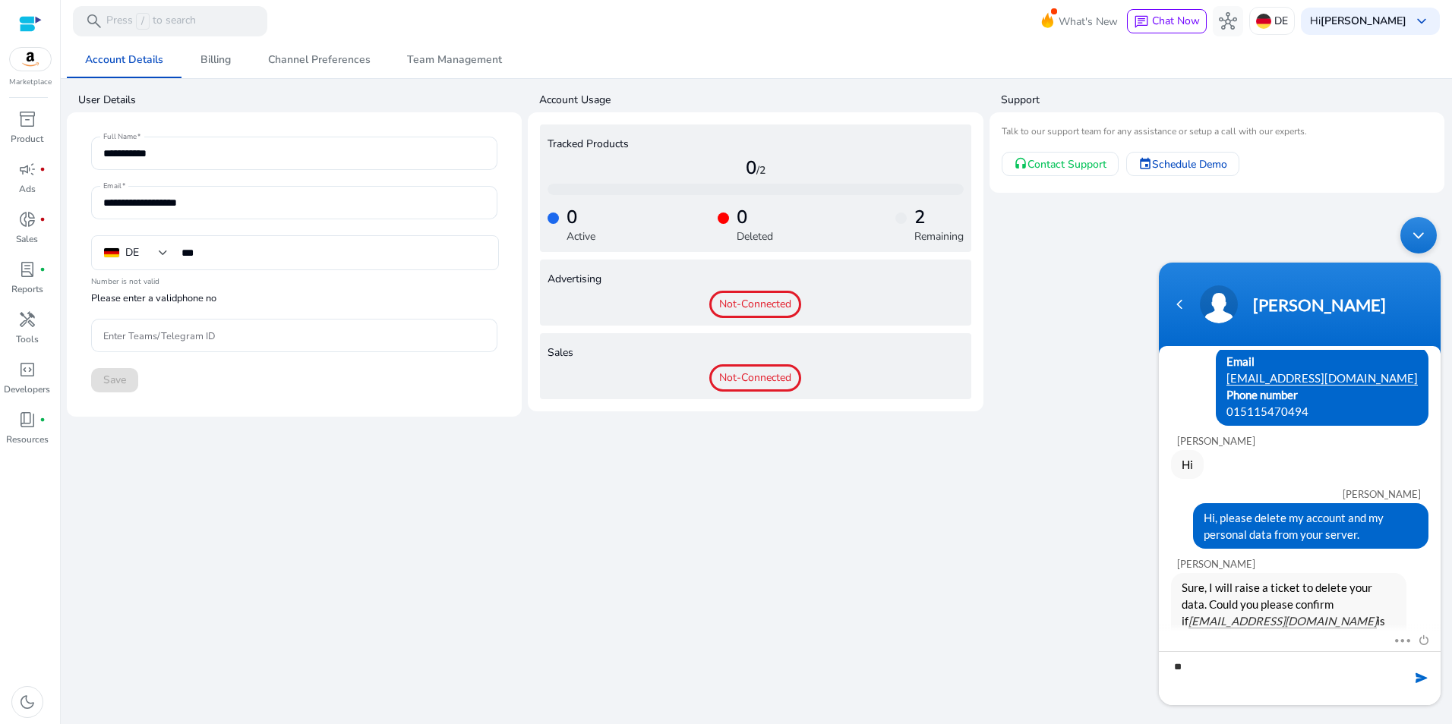
type textarea "***"
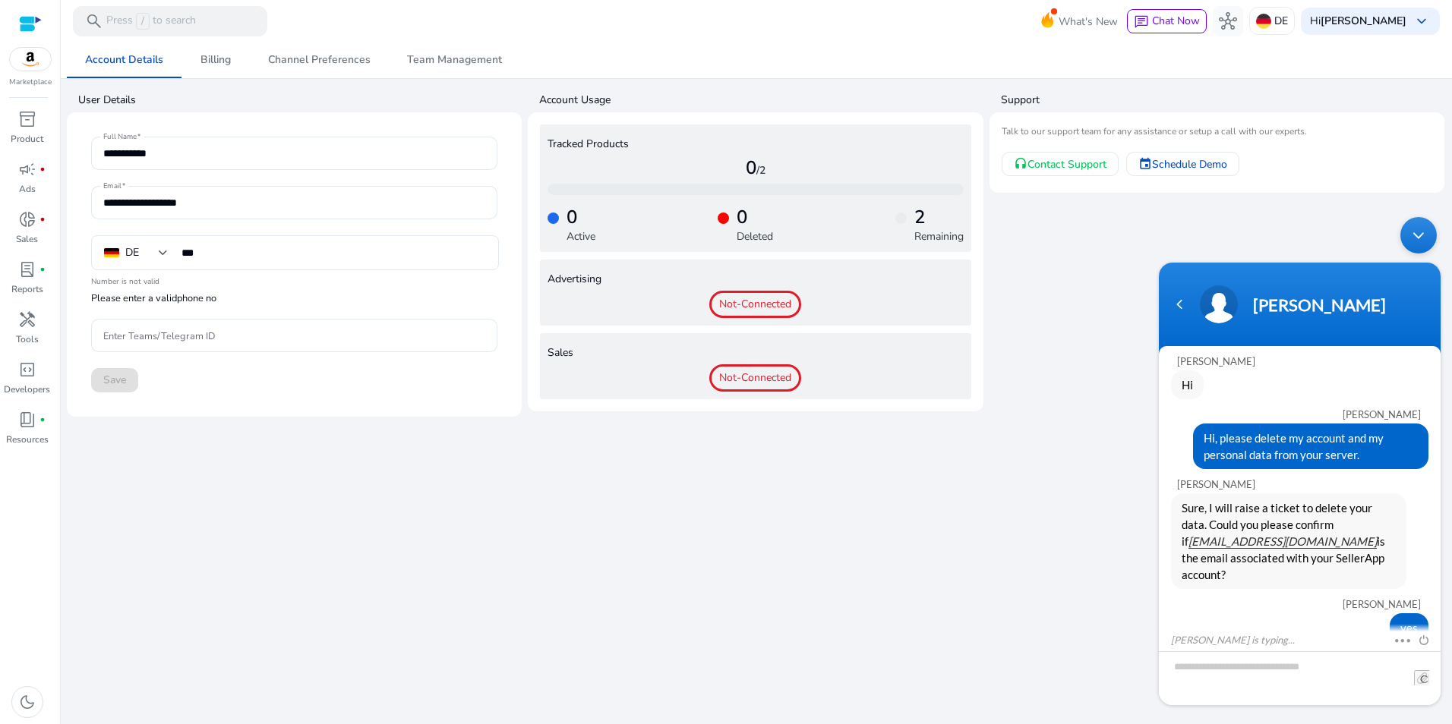
scroll to position [295, 0]
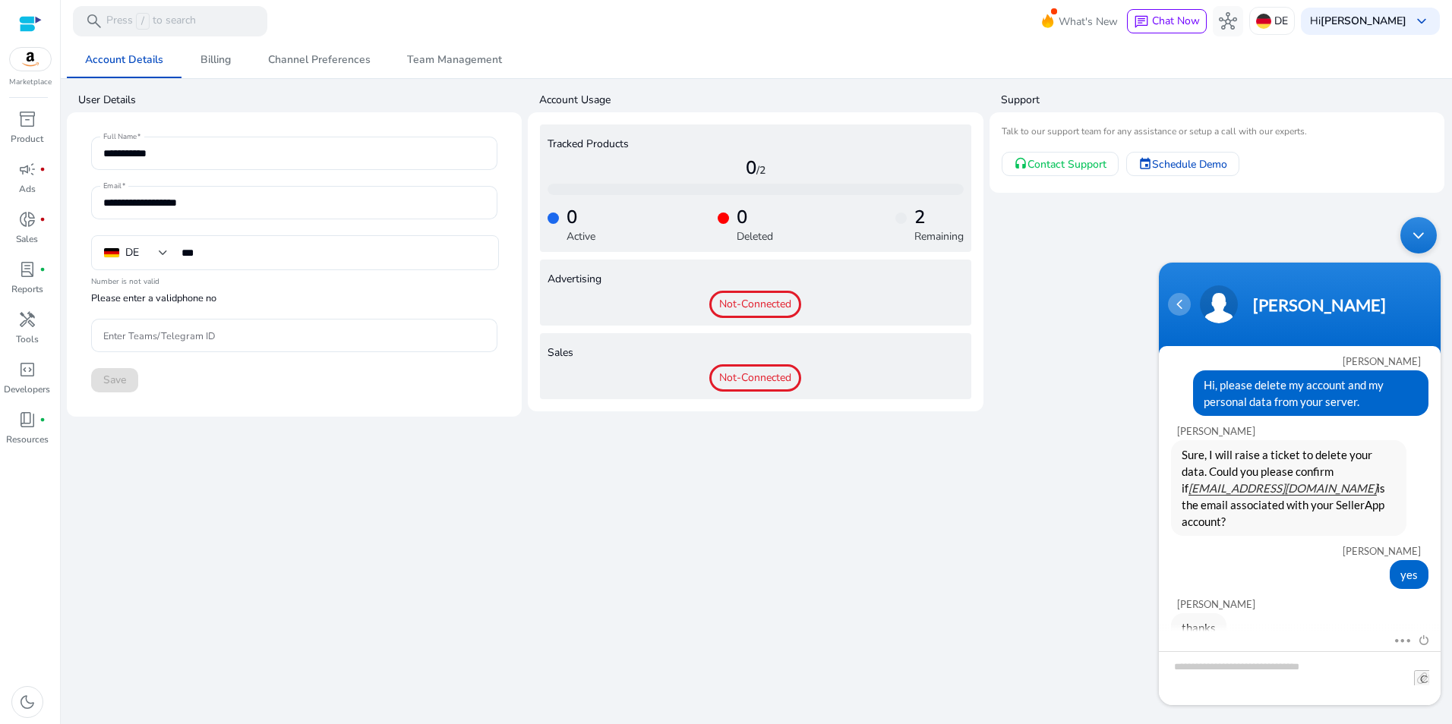
click at [1188, 310] on div "Navigation go back" at bounding box center [1179, 304] width 23 height 23
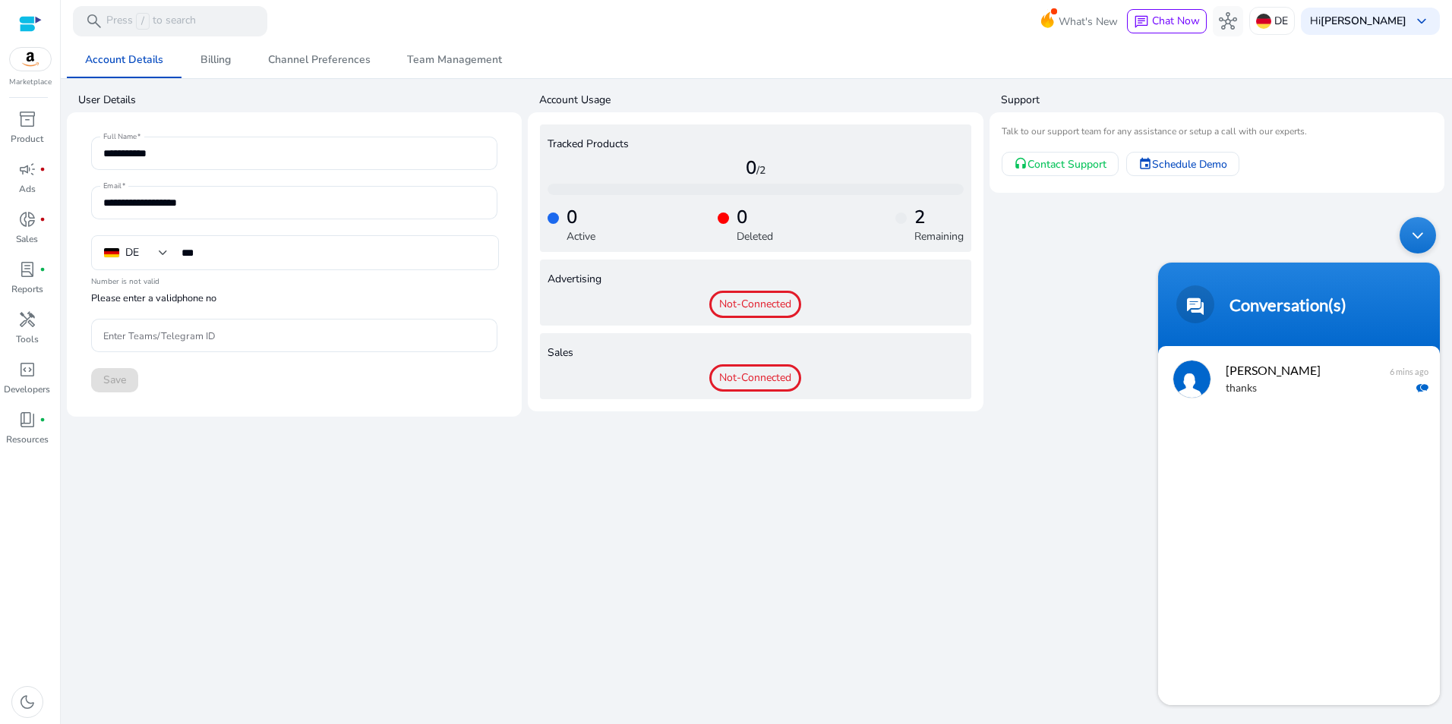
drag, startPoint x: 1281, startPoint y: 378, endPoint x: 1267, endPoint y: 379, distance: 14.4
click at [1273, 379] on span "[PERSON_NAME]" at bounding box center [1298, 370] width 144 height 21
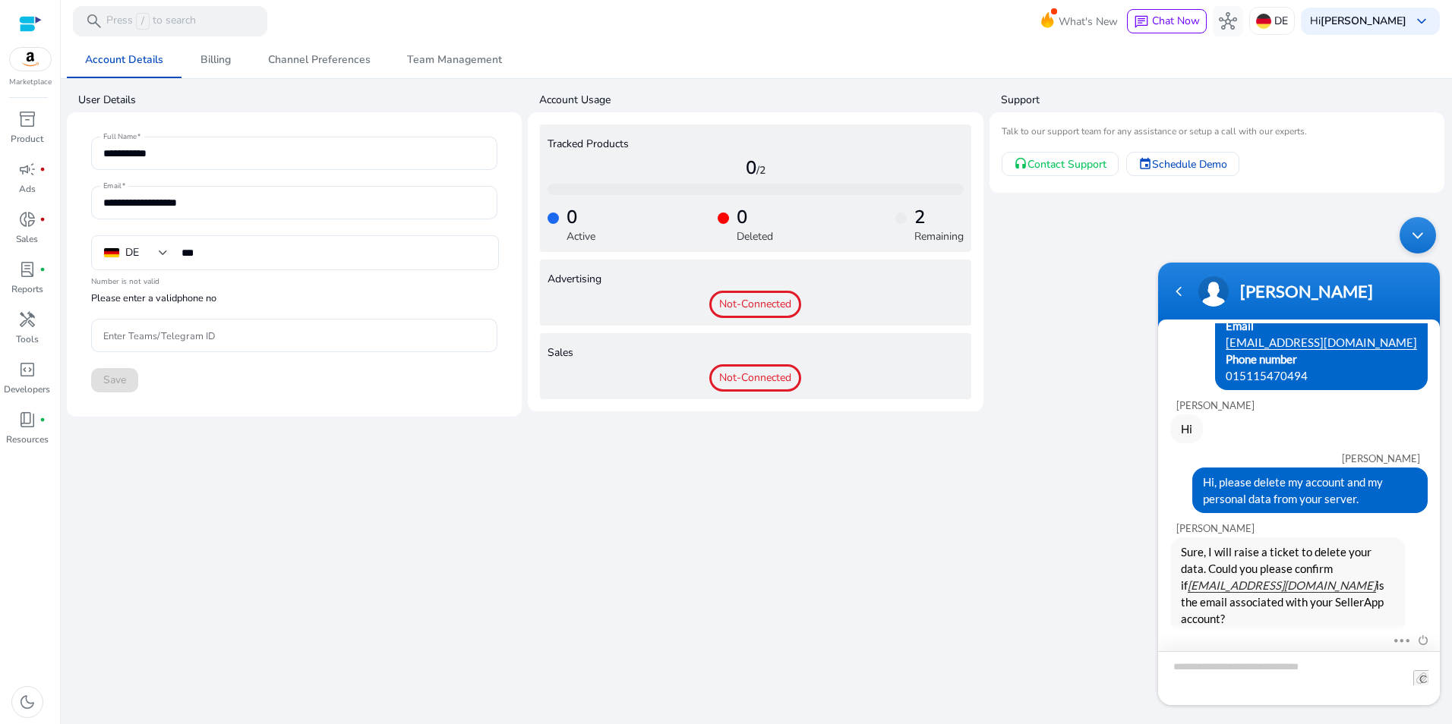
scroll to position [268, 0]
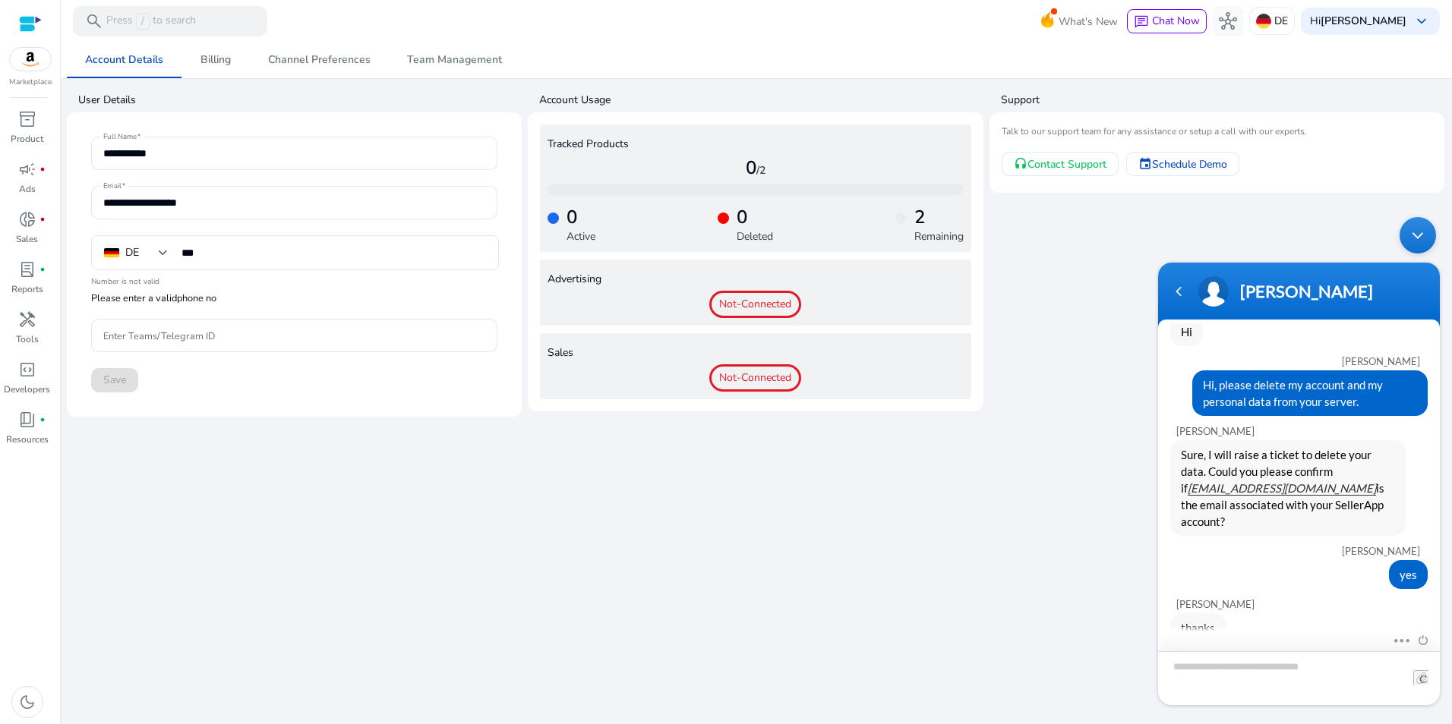
click at [1353, 675] on textarea "Type your message and hit 'Enter'" at bounding box center [1299, 679] width 282 height 54
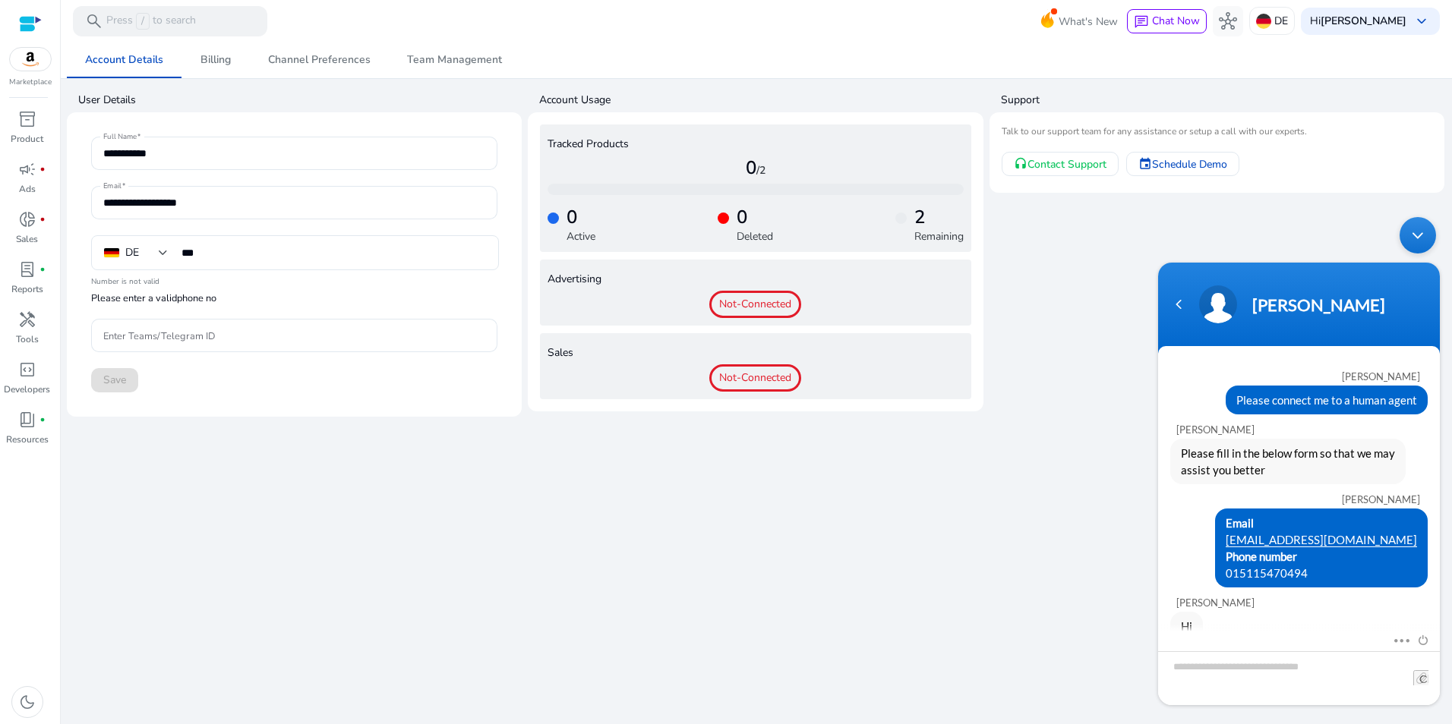
scroll to position [268, 0]
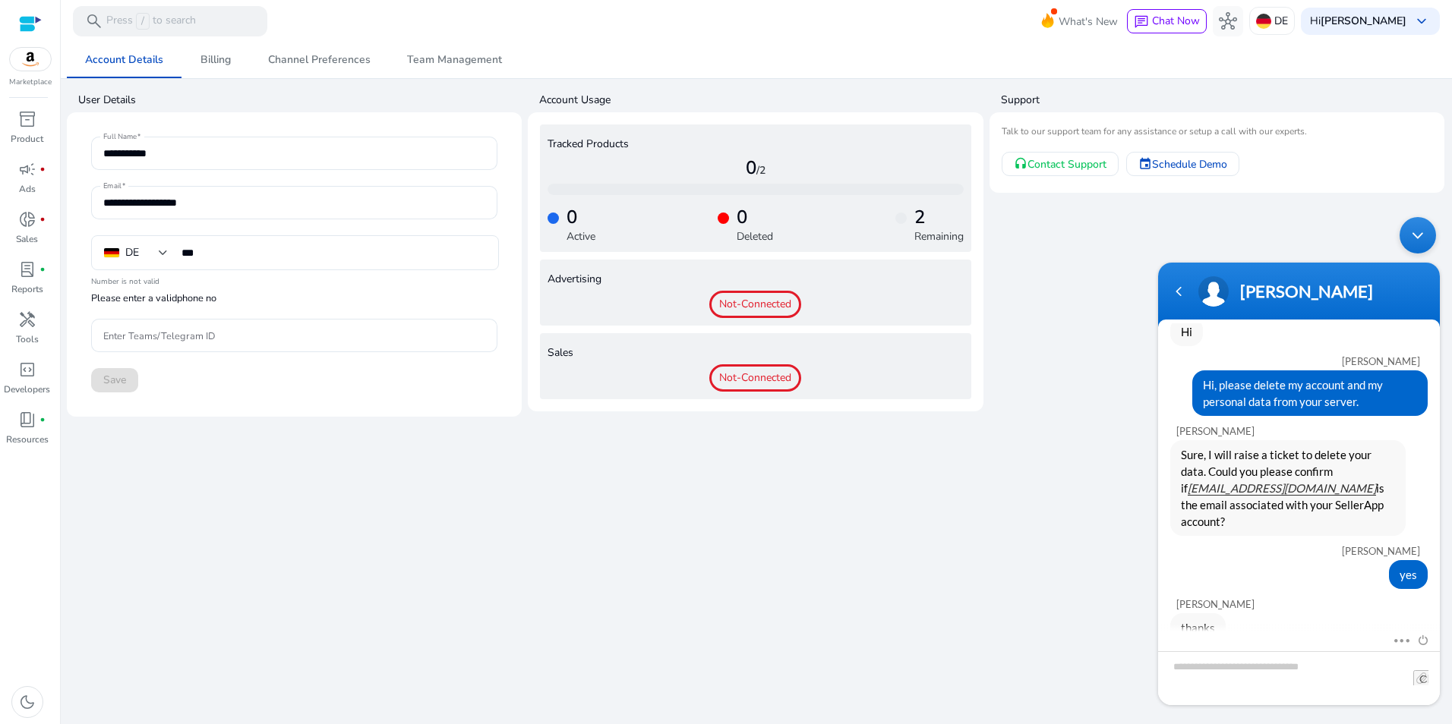
click at [733, 529] on div "**********" at bounding box center [756, 383] width 1379 height 683
click at [1230, 674] on textarea "Type your message and hit 'Enter'" at bounding box center [1299, 679] width 282 height 54
type textarea "**********"
click at [1413, 682] on span at bounding box center [1420, 678] width 15 height 15
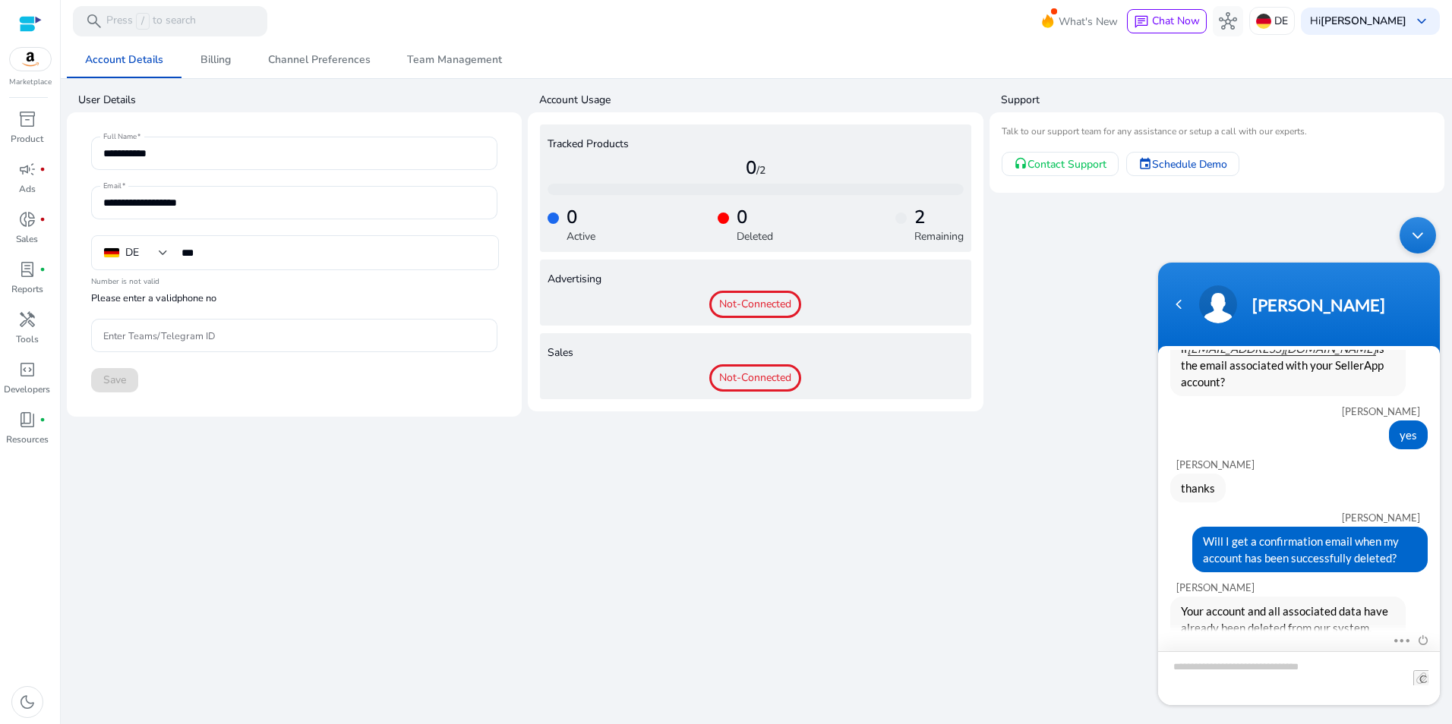
scroll to position [408, 0]
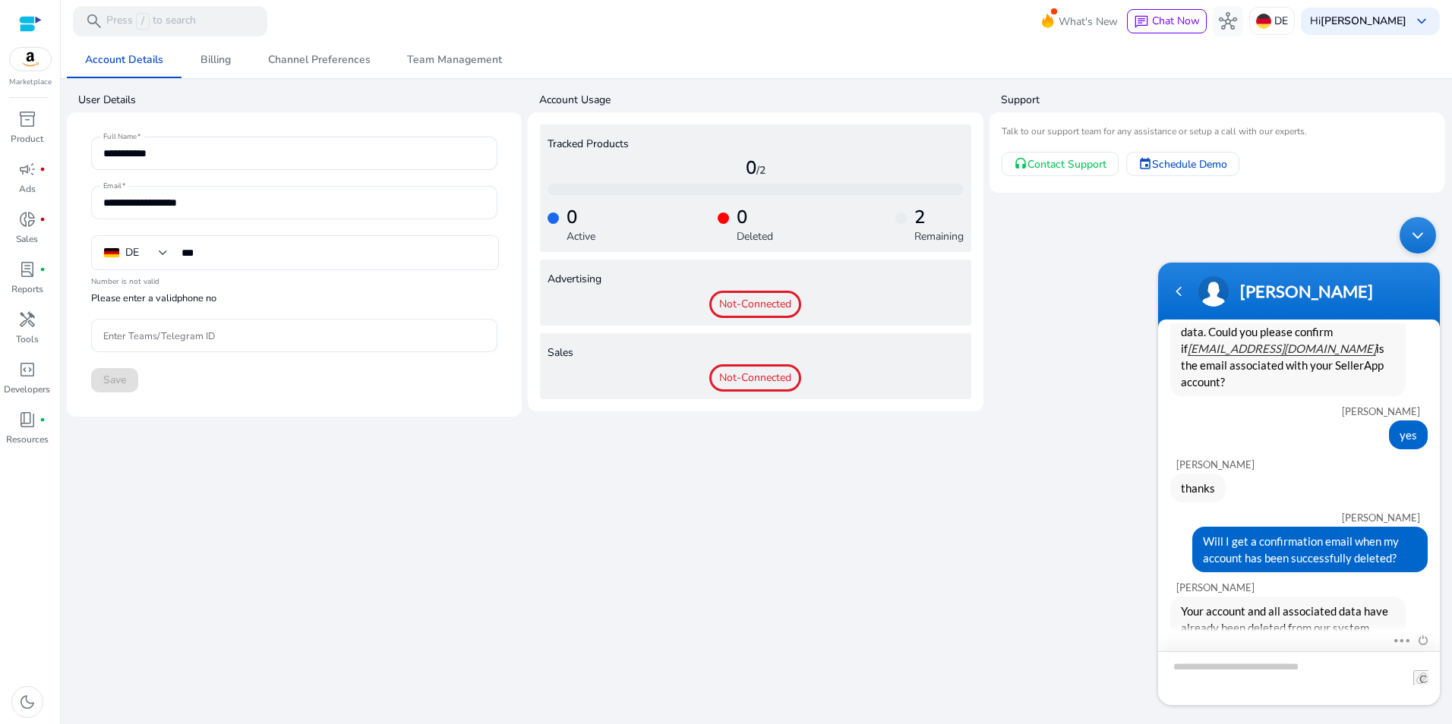
click at [1325, 664] on textarea "Type your message and hit 'Enter'" at bounding box center [1299, 679] width 282 height 54
type textarea "*"
type textarea "**********"
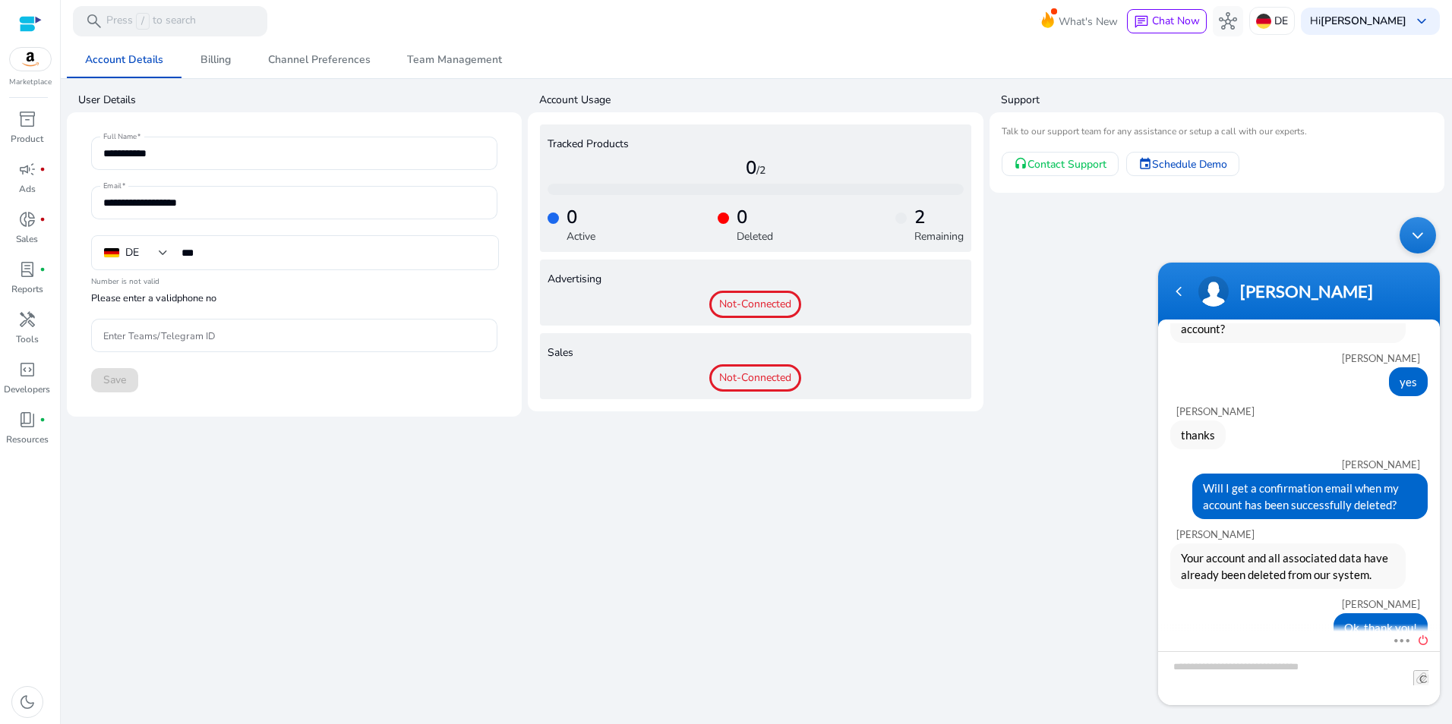
click at [1427, 641] on span at bounding box center [1419, 639] width 17 height 14
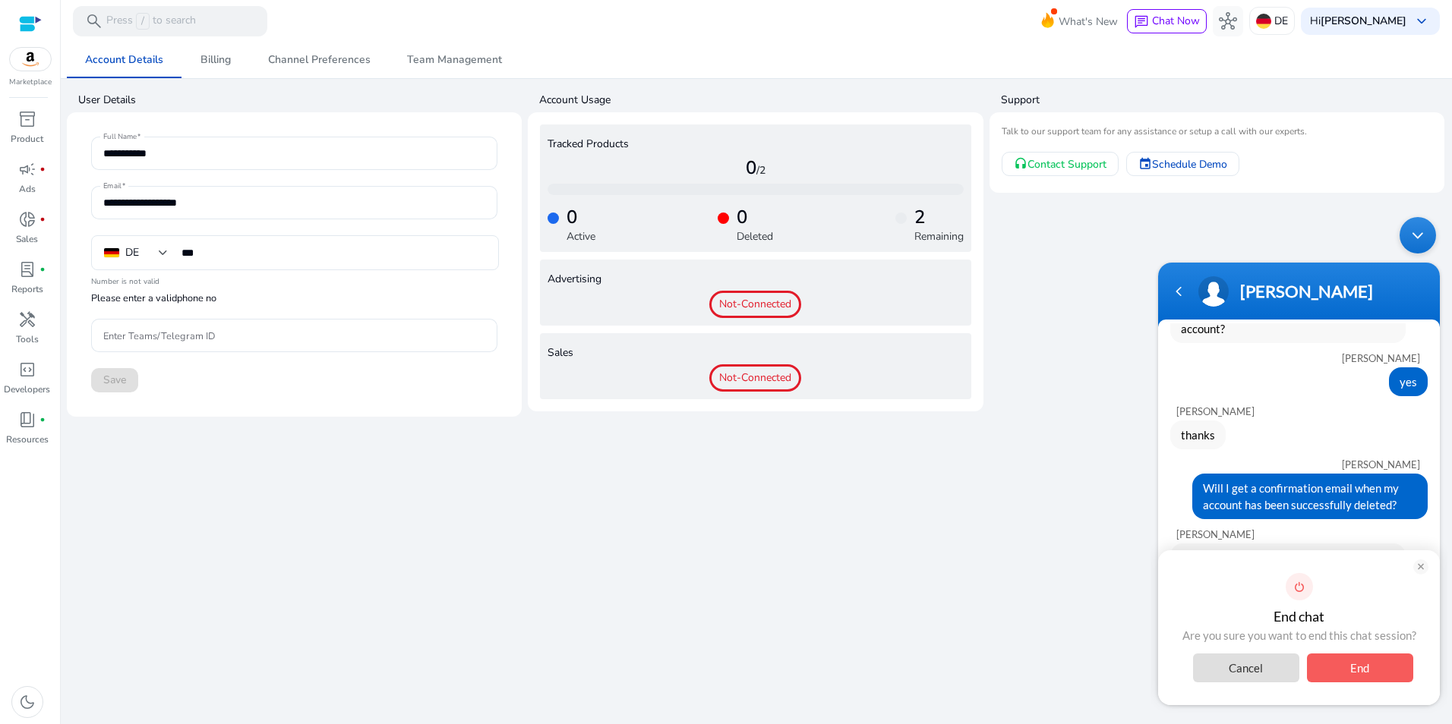
click at [1387, 669] on span "End" at bounding box center [1360, 668] width 106 height 29
click at [1358, 664] on span "End" at bounding box center [1360, 668] width 106 height 29
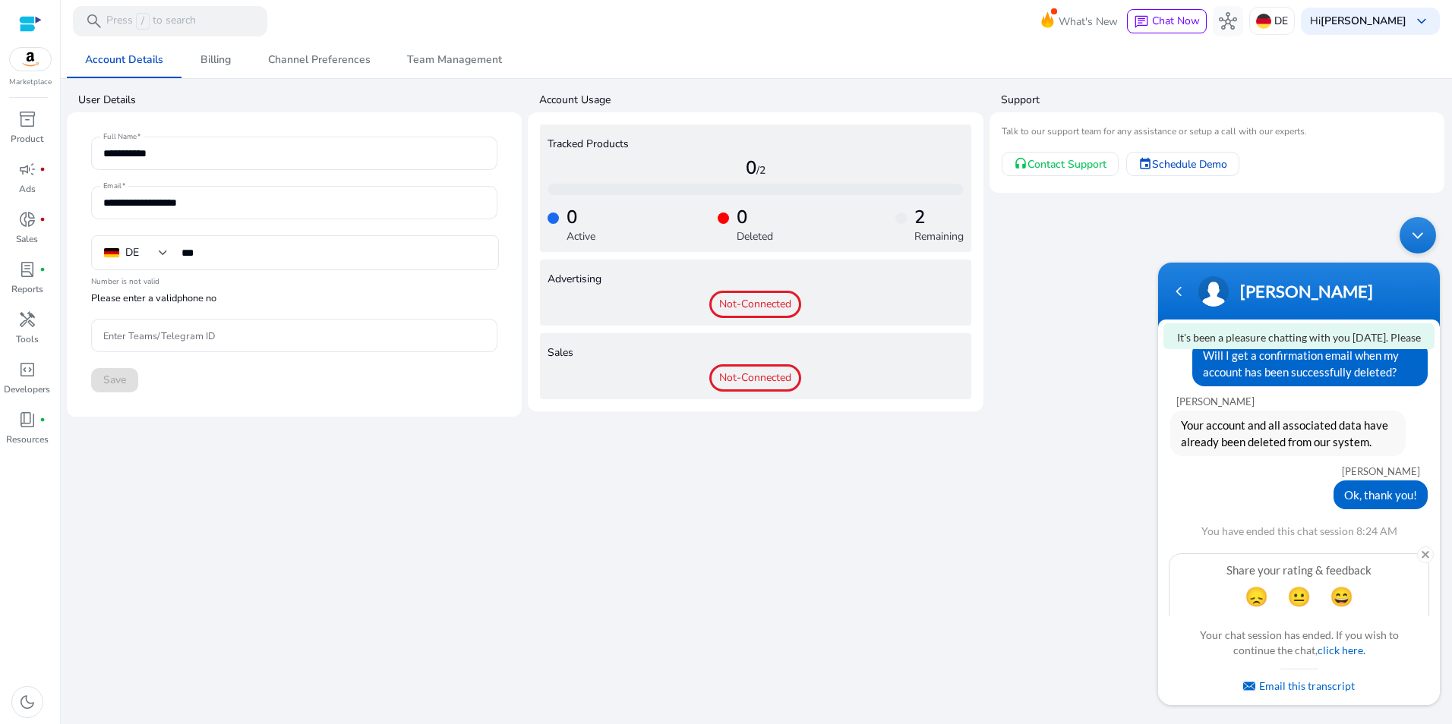
scroll to position [626, 0]
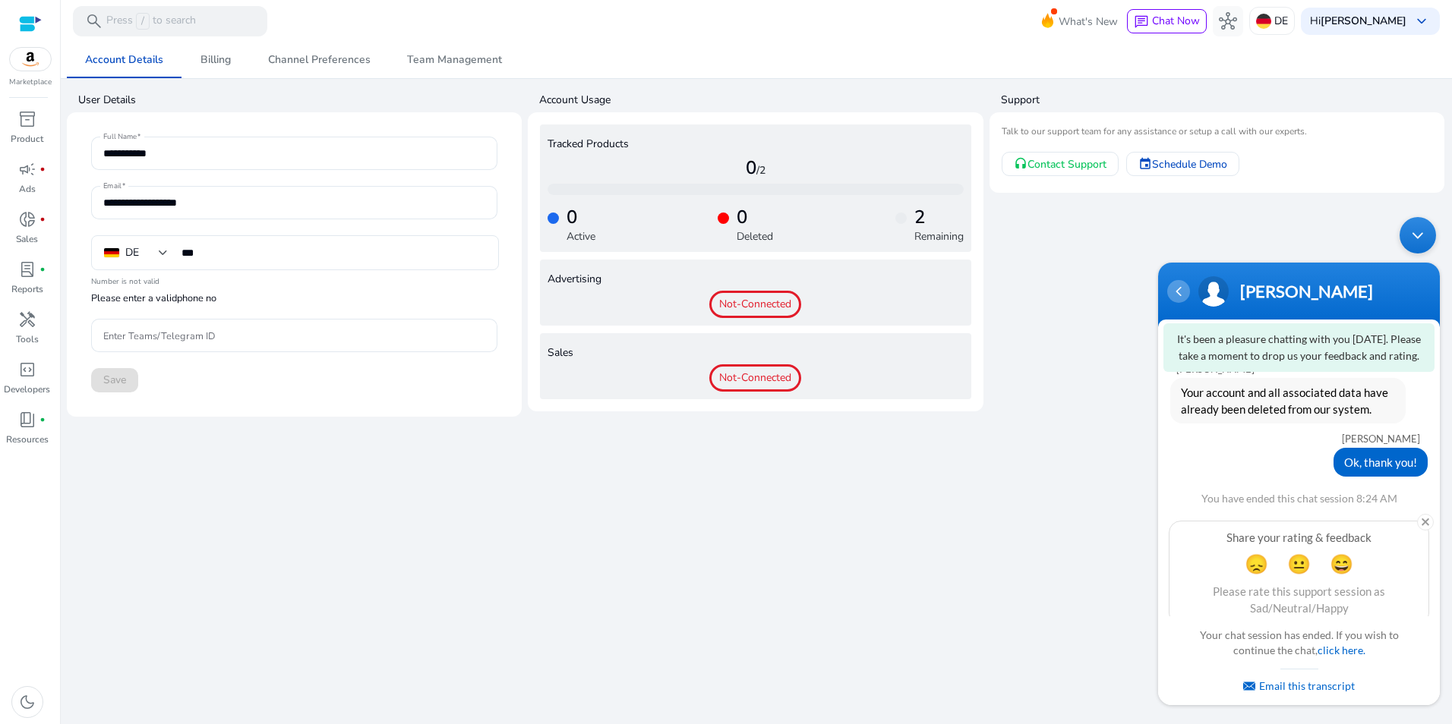
click at [1185, 290] on div "Navigation go back" at bounding box center [1178, 291] width 23 height 23
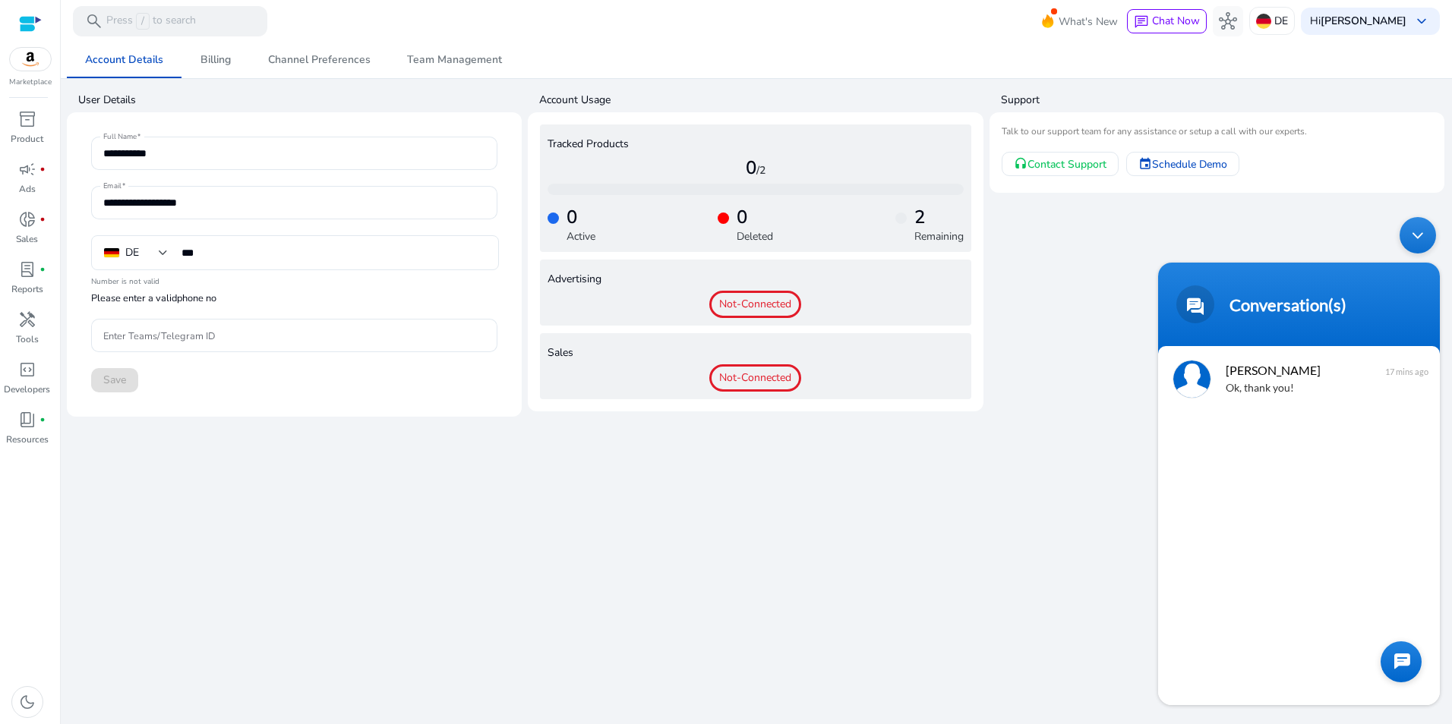
click at [1403, 642] on div at bounding box center [1400, 662] width 41 height 41
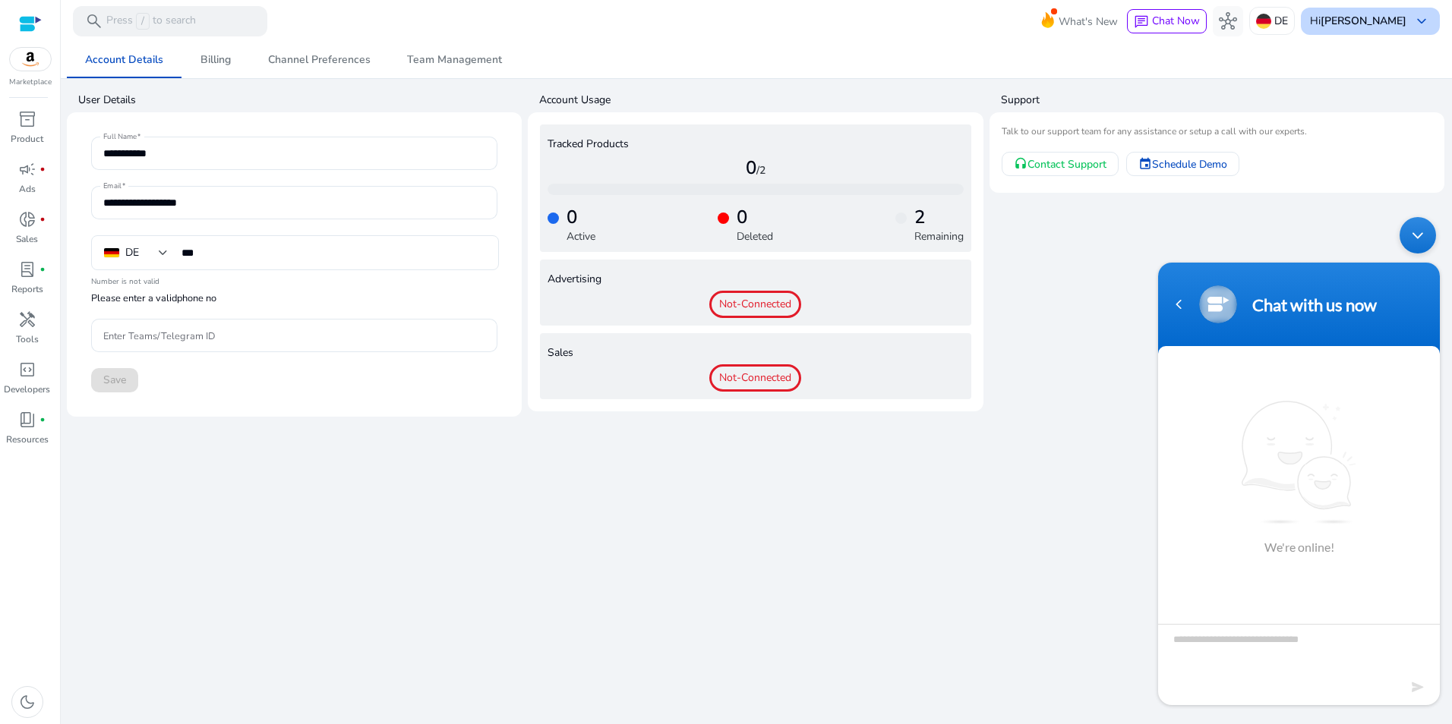
click at [1389, 17] on b "[PERSON_NAME]" at bounding box center [1364, 21] width 86 height 14
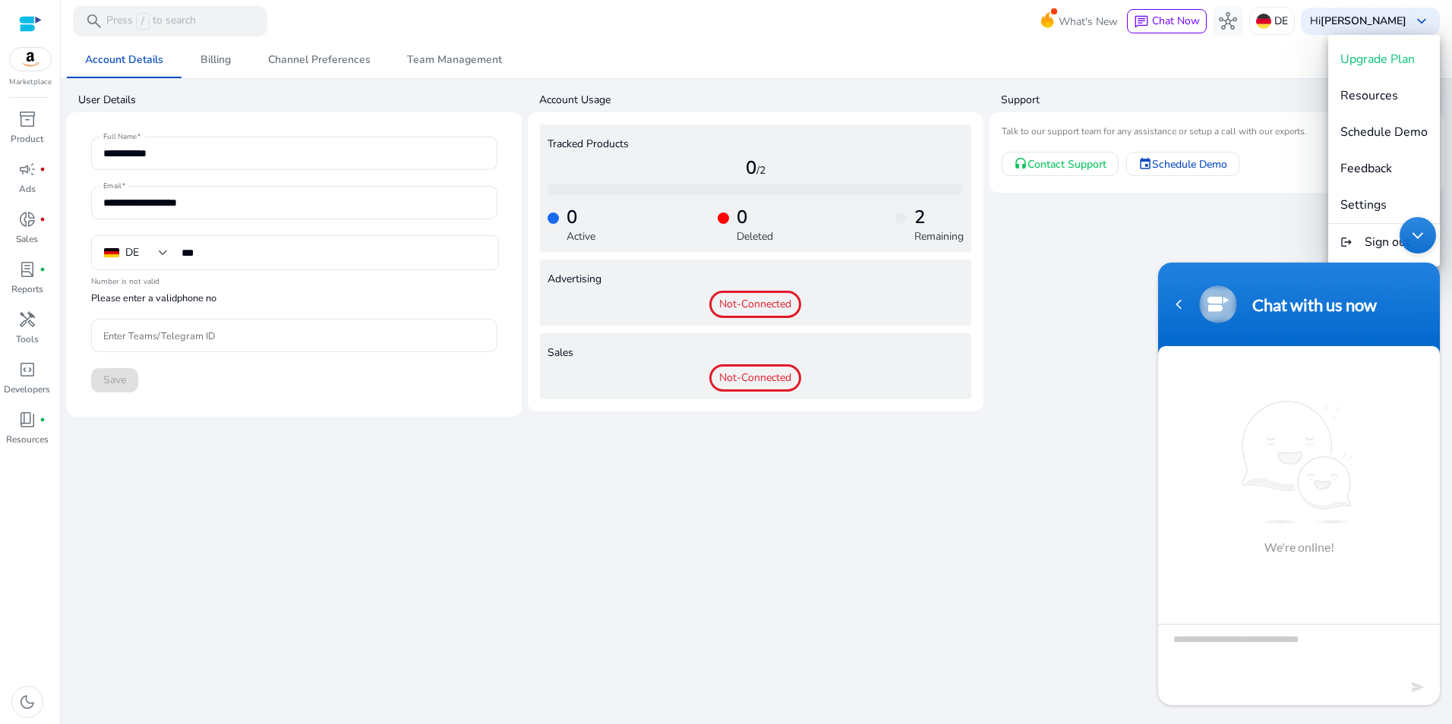
click at [1362, 246] on body "Chat with us now We're online! Maya Kokott Please connect me to a human agent A…" at bounding box center [1298, 461] width 297 height 503
click at [1343, 234] on body "Chat with us now We're online! Maya Kokott Please connect me to a human agent A…" at bounding box center [1298, 461] width 297 height 503
click at [1178, 311] on div "Navigation go back" at bounding box center [1178, 304] width 23 height 23
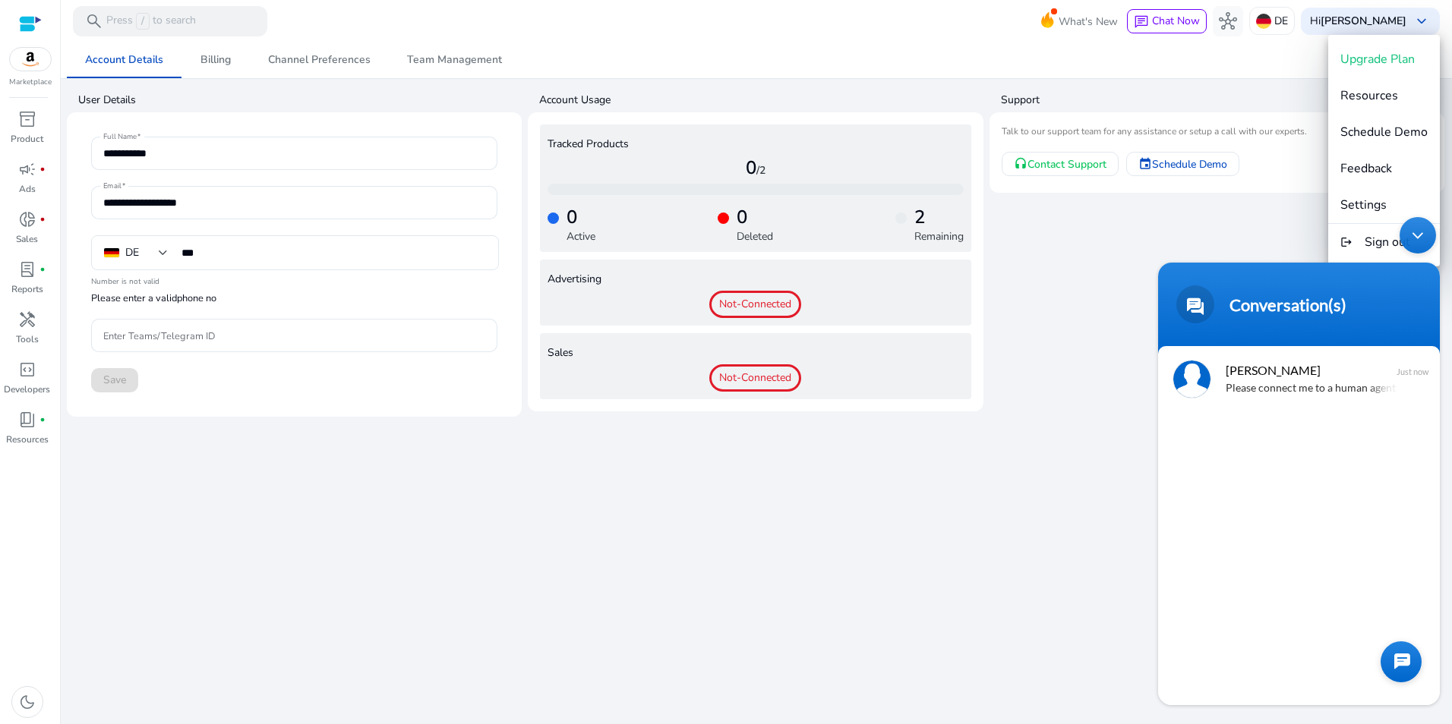
click at [1437, 228] on body "Conversation(s) We're online! Maya Kokott Please connect me to a human agent An…" at bounding box center [1298, 461] width 297 height 503
drag, startPoint x: 1409, startPoint y: 235, endPoint x: 2543, endPoint y: 459, distance: 1156.4
click at [1409, 235] on div "Minimize live chat window" at bounding box center [1417, 235] width 36 height 36
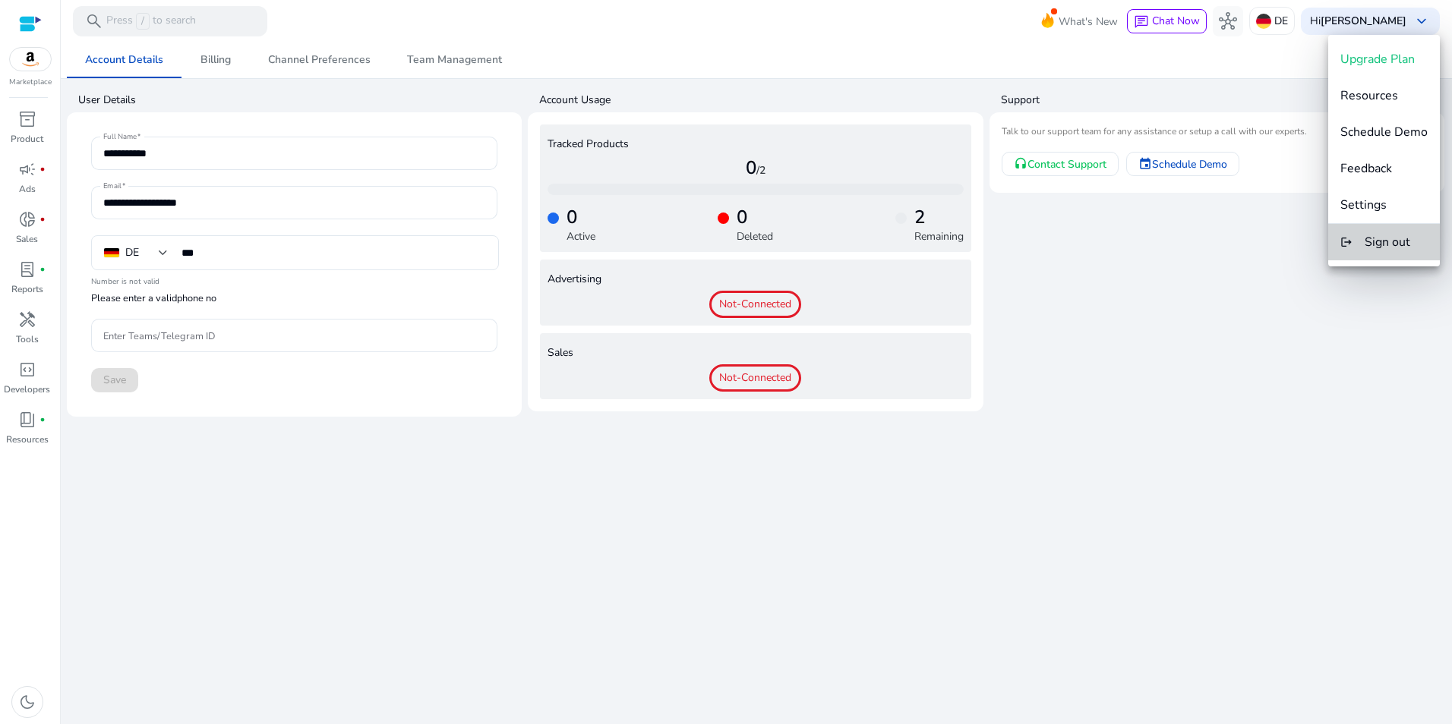
click at [1387, 248] on span "Sign out" at bounding box center [1388, 242] width 46 height 17
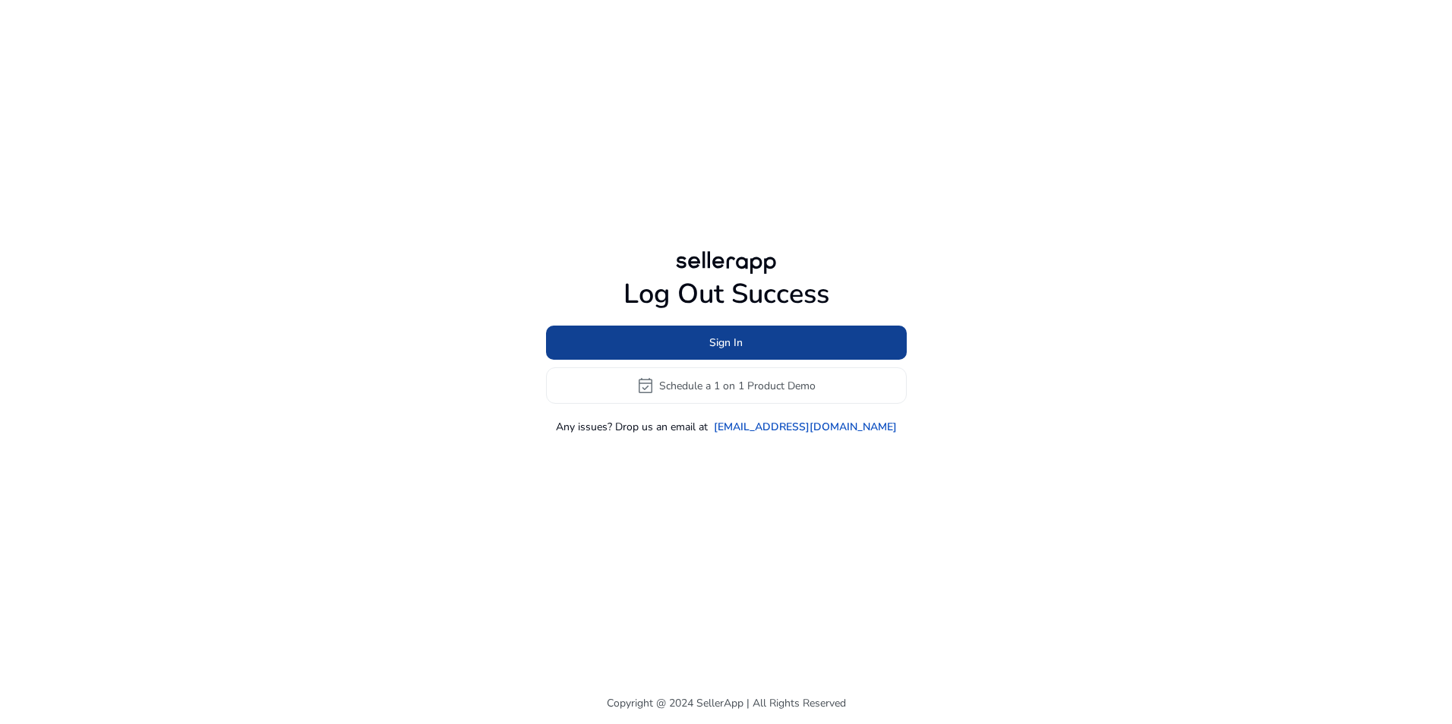
click at [841, 342] on span at bounding box center [726, 343] width 361 height 36
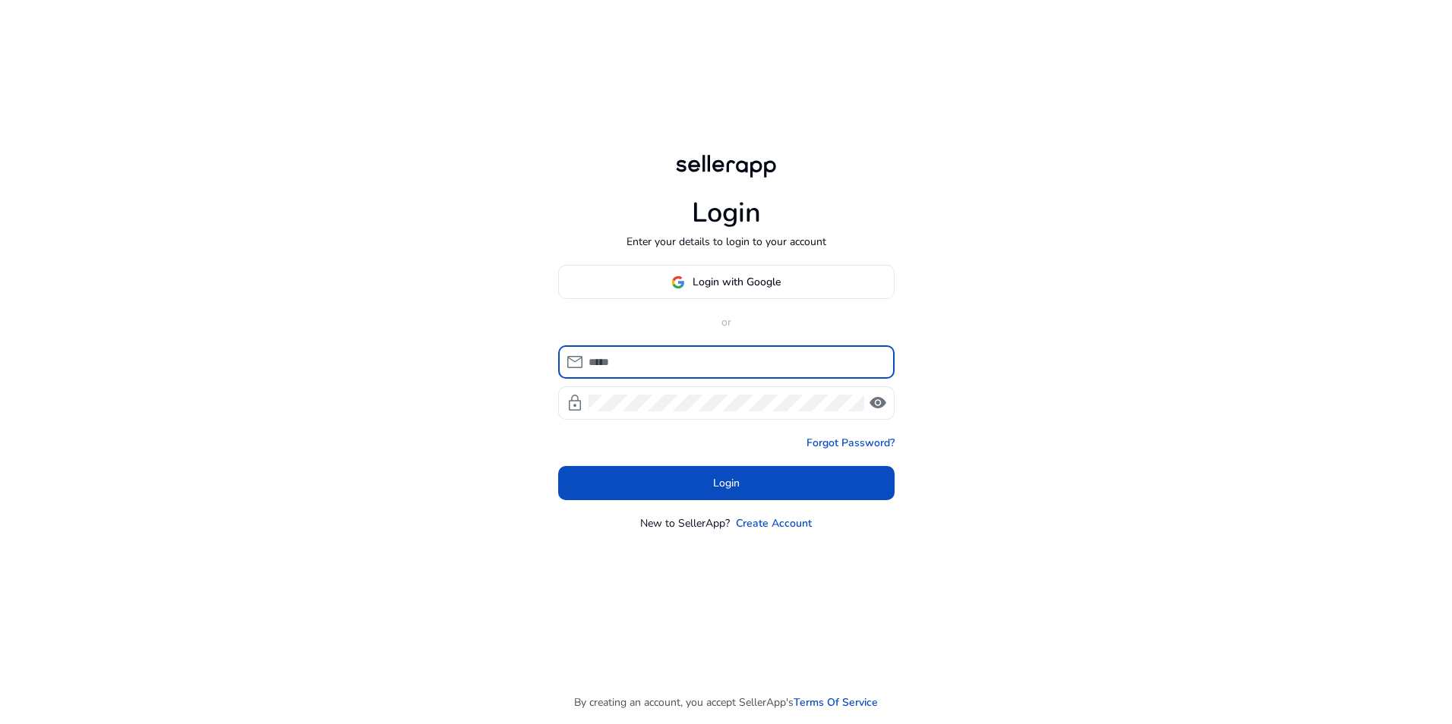
click at [803, 364] on input at bounding box center [735, 362] width 294 height 17
type input "**********"
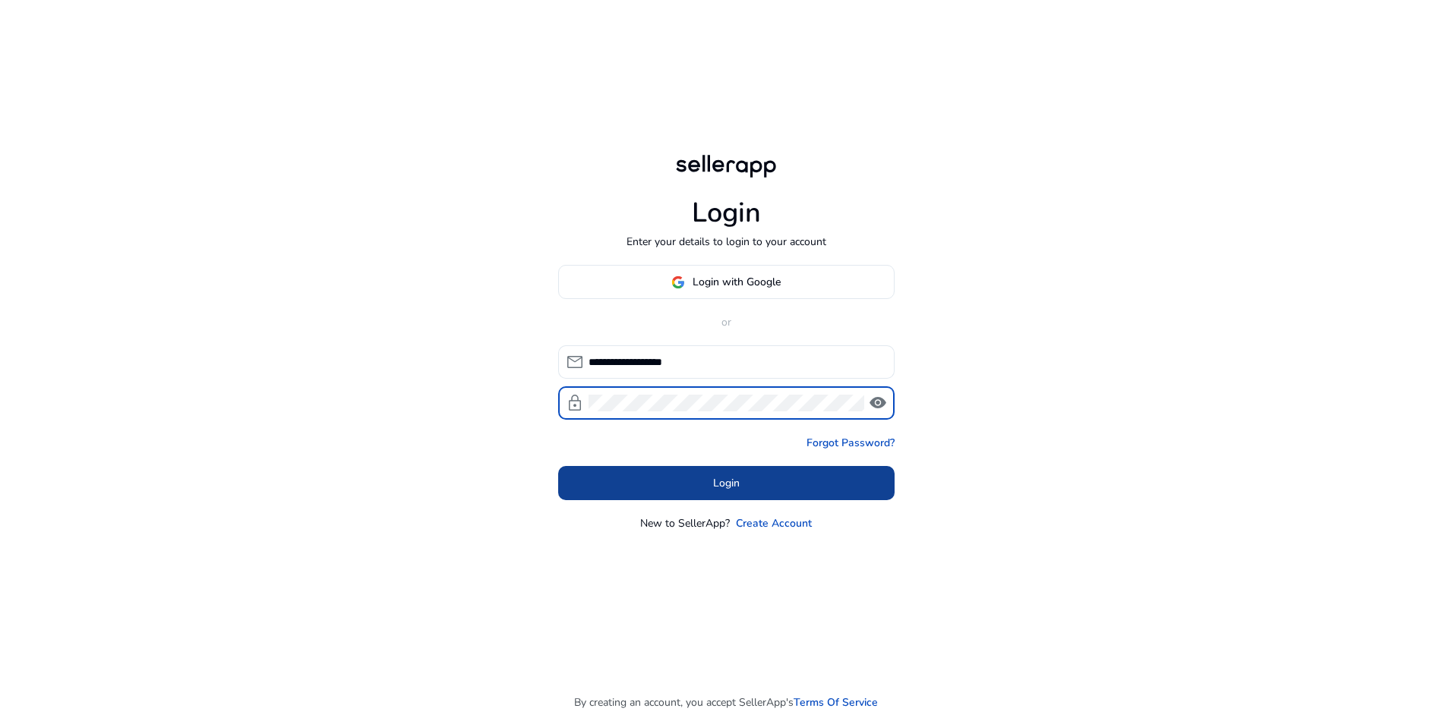
click button "Login" at bounding box center [726, 483] width 336 height 34
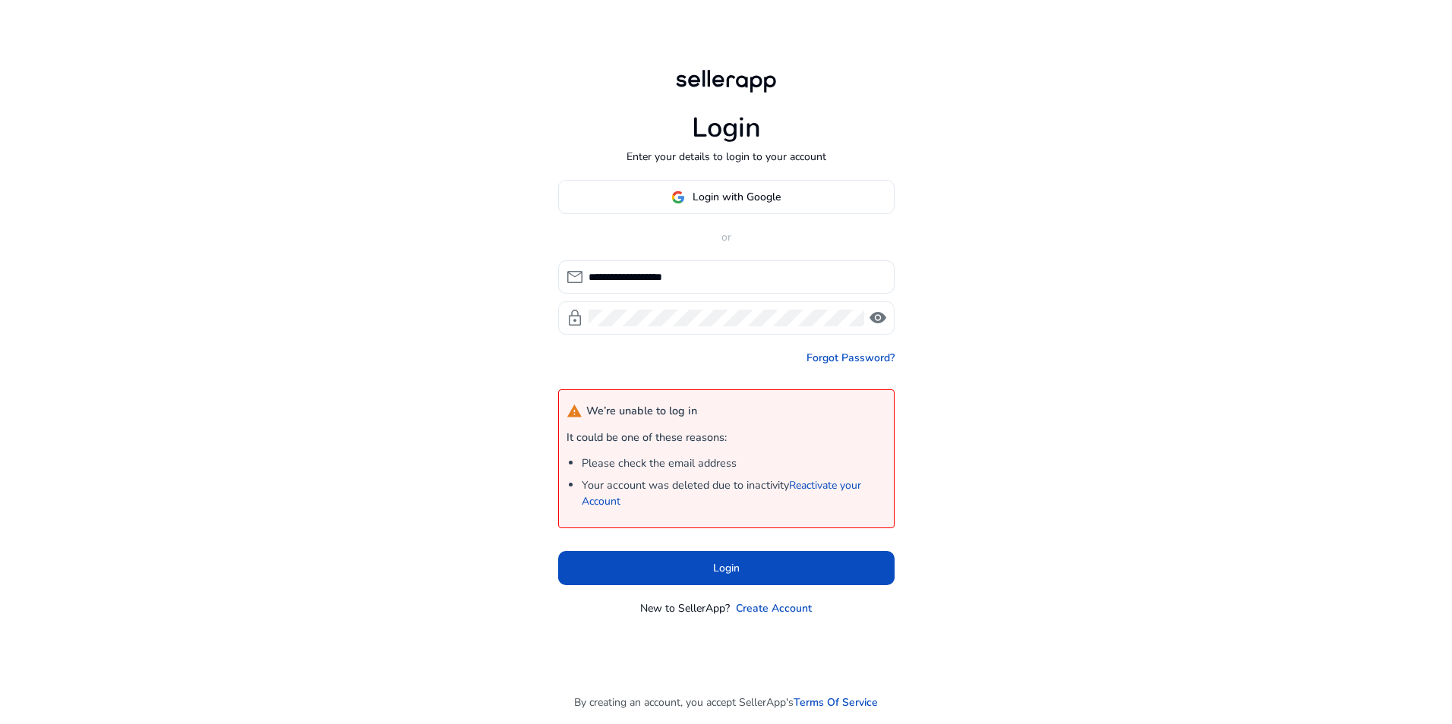
click at [881, 314] on span "visibility" at bounding box center [878, 318] width 18 height 18
click at [881, 314] on span "visibility_off" at bounding box center [878, 318] width 18 height 18
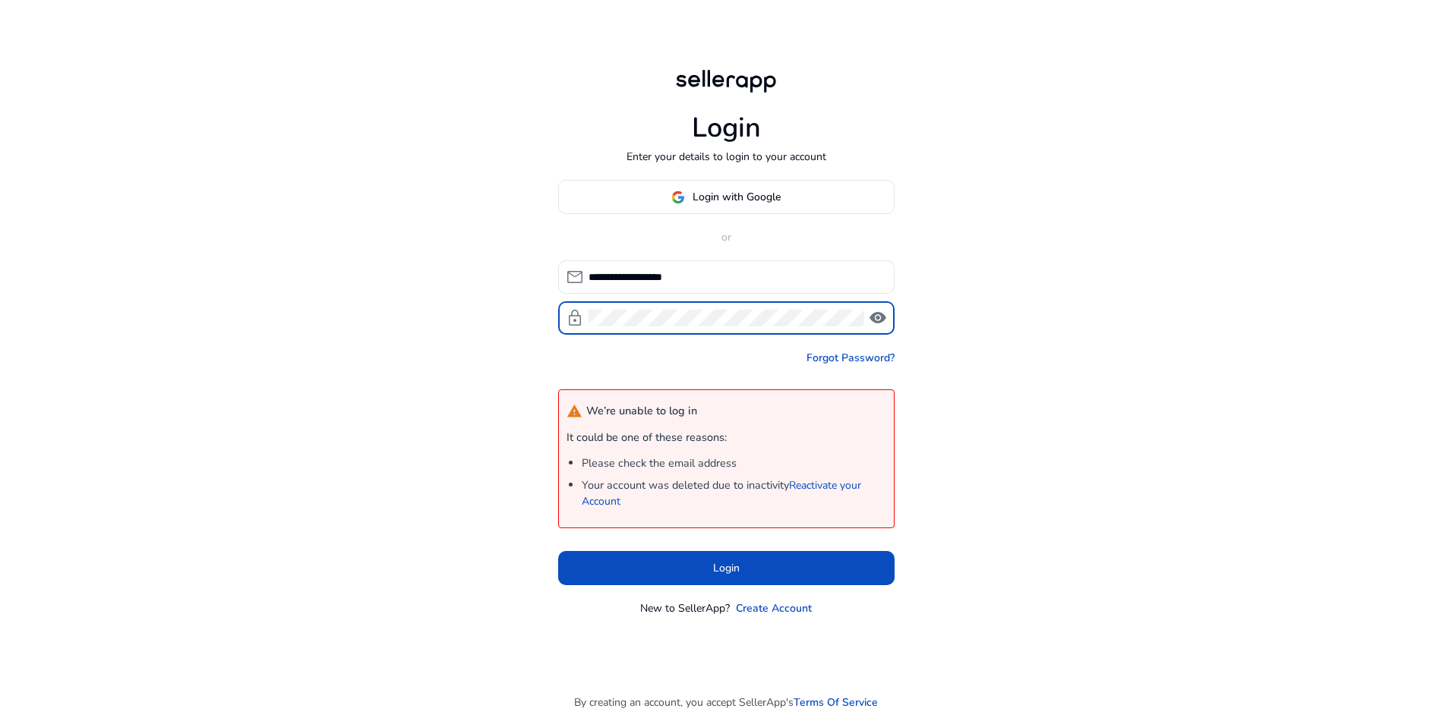
click at [1321, 250] on div "**********" at bounding box center [726, 362] width 1452 height 724
